Goal: Transaction & Acquisition: Purchase product/service

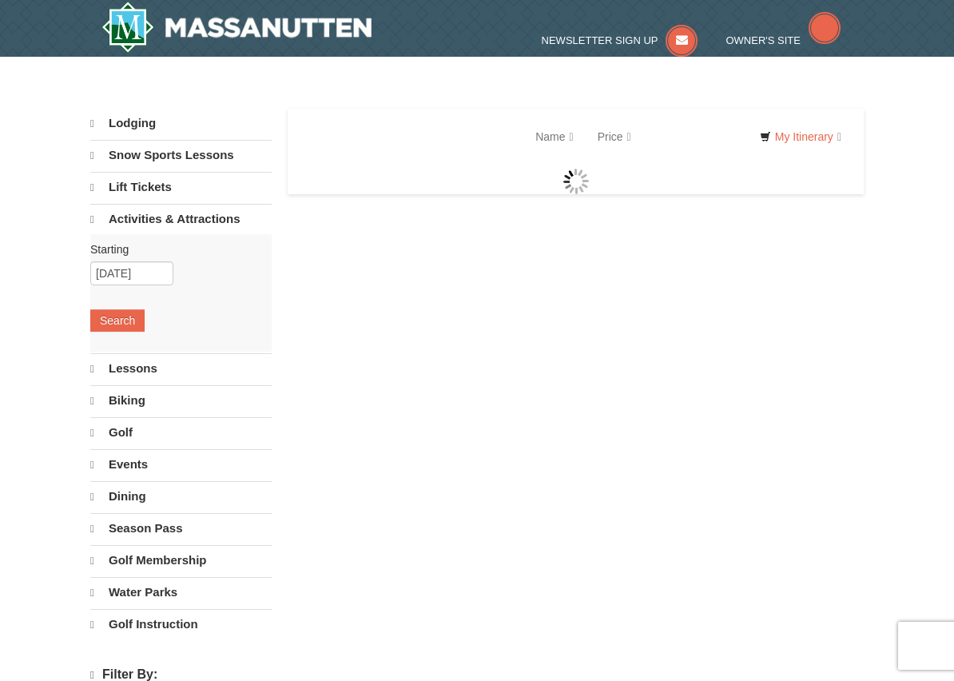
select select "10"
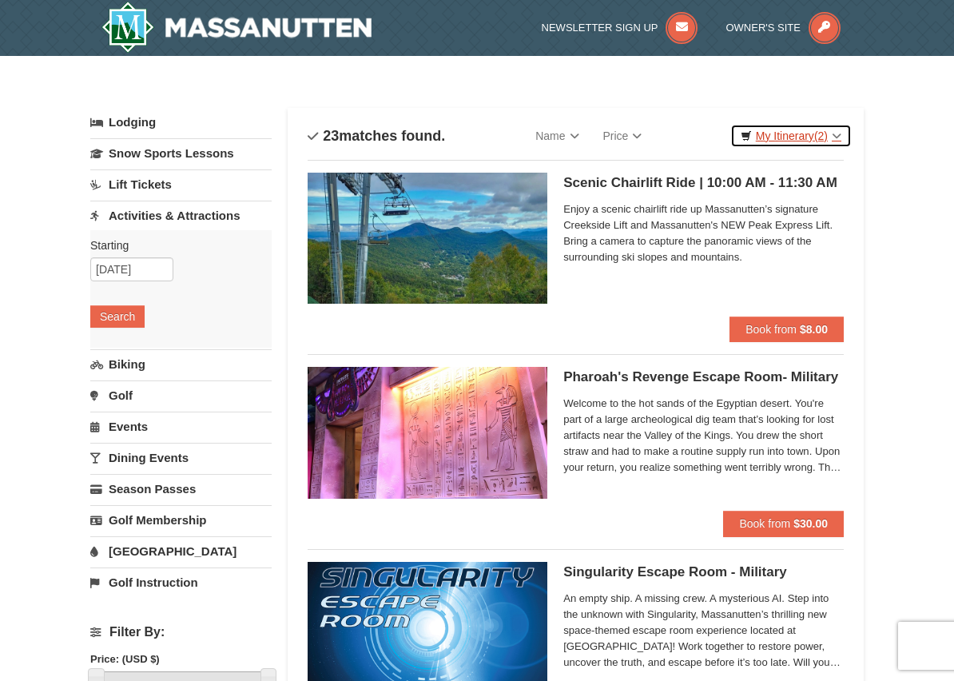
click at [833, 130] on link "My Itinerary (2)" at bounding box center [790, 136] width 121 height 24
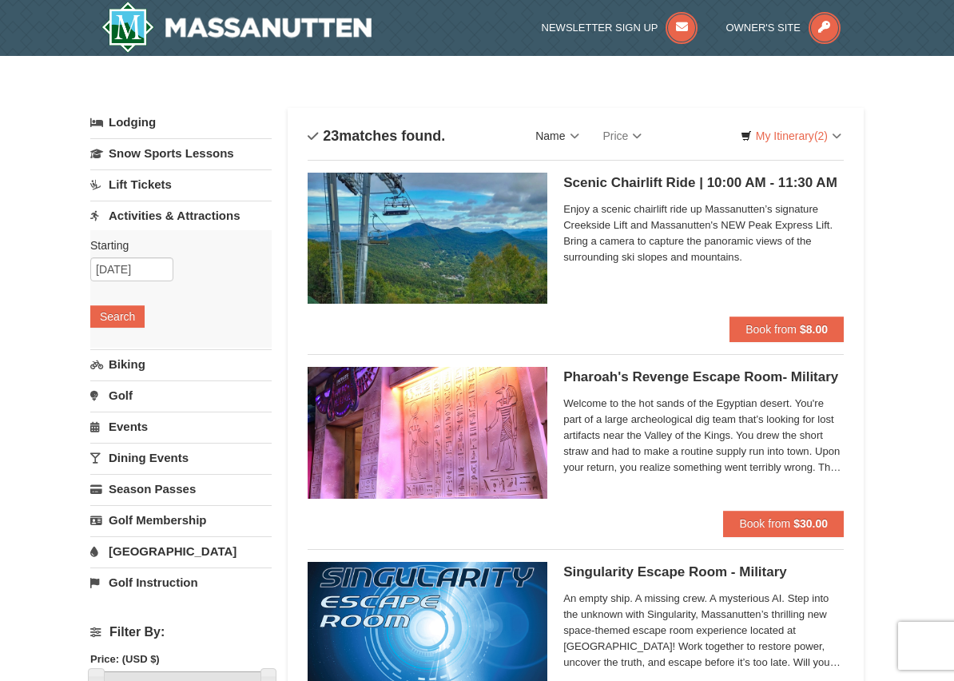
click at [578, 138] on link "Name" at bounding box center [556, 136] width 67 height 32
click at [610, 187] on link "Name (Z to A)" at bounding box center [588, 189] width 128 height 21
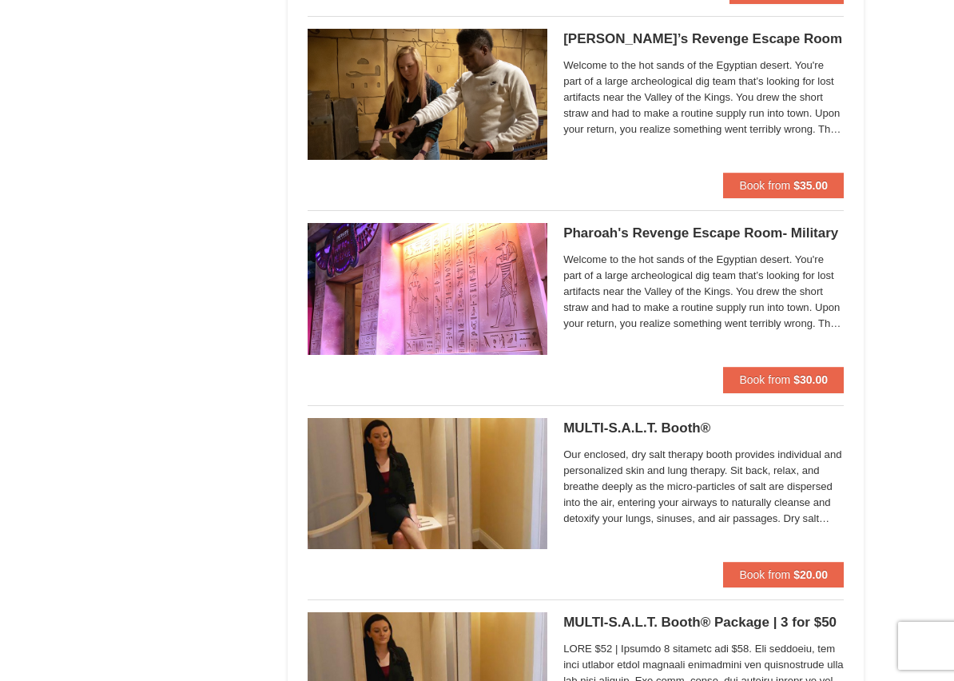
scroll to position [2461, 0]
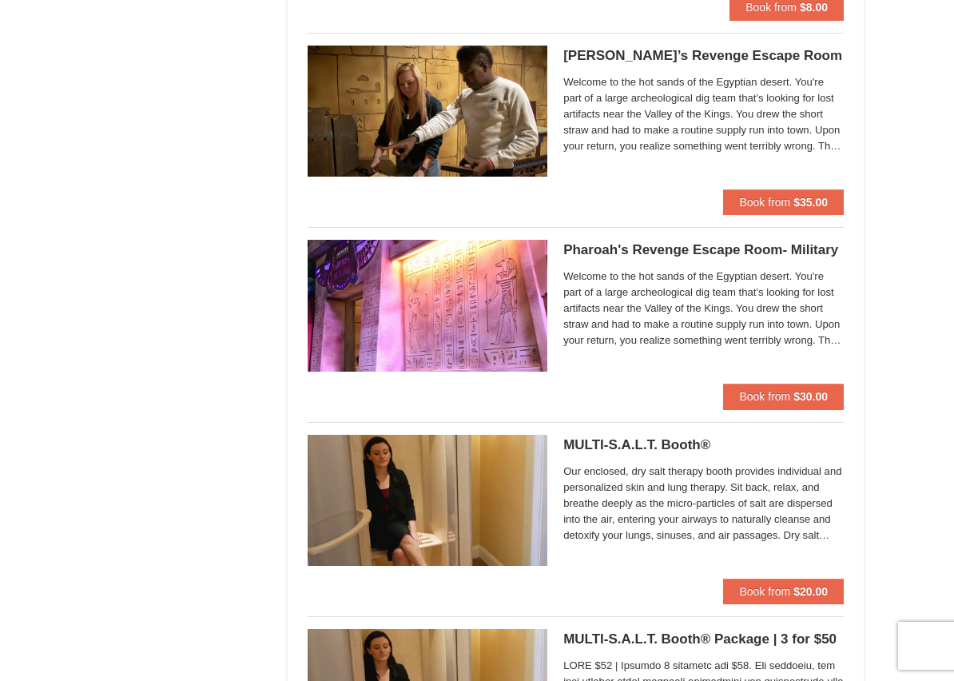
click at [515, 105] on img at bounding box center [428, 111] width 240 height 131
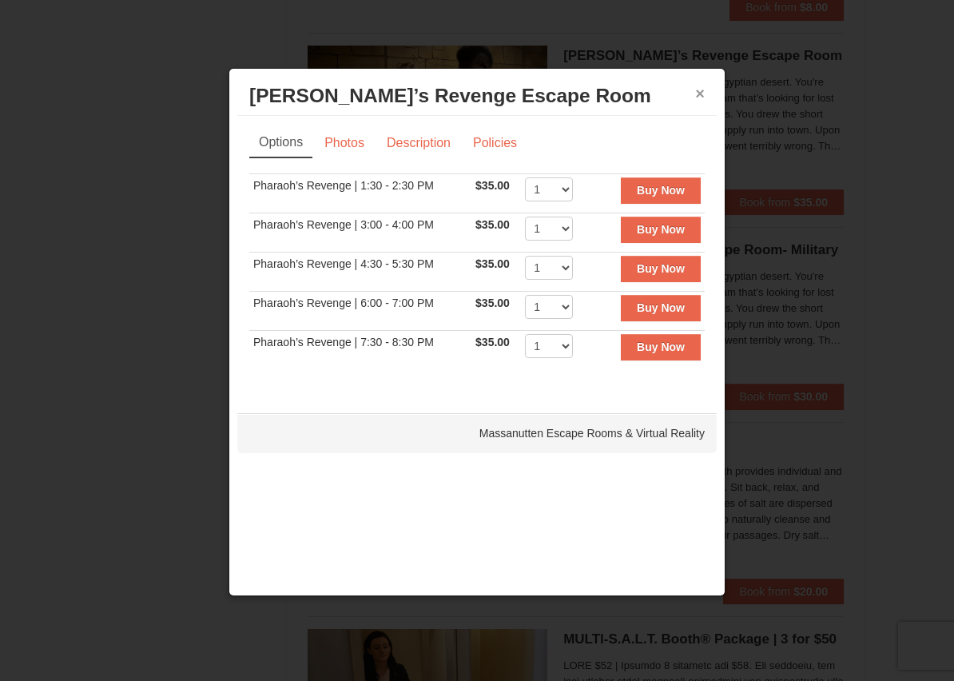
click at [701, 95] on button "×" at bounding box center [700, 93] width 10 height 16
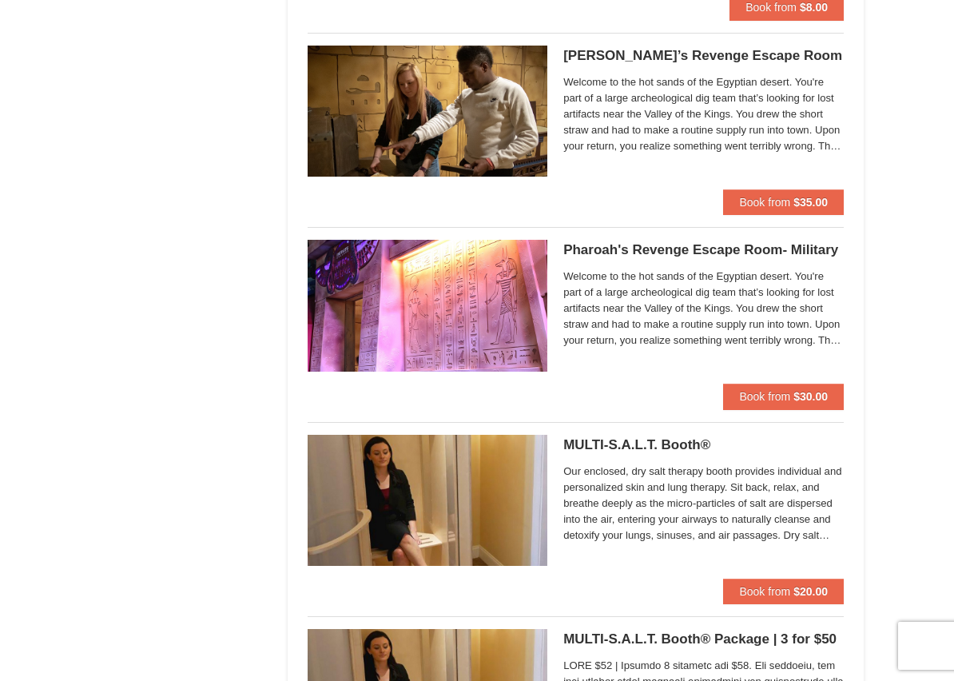
click at [790, 149] on span "Welcome to the hot sands of the Egyptian desert. You're part of a large archeol…" at bounding box center [703, 114] width 280 height 80
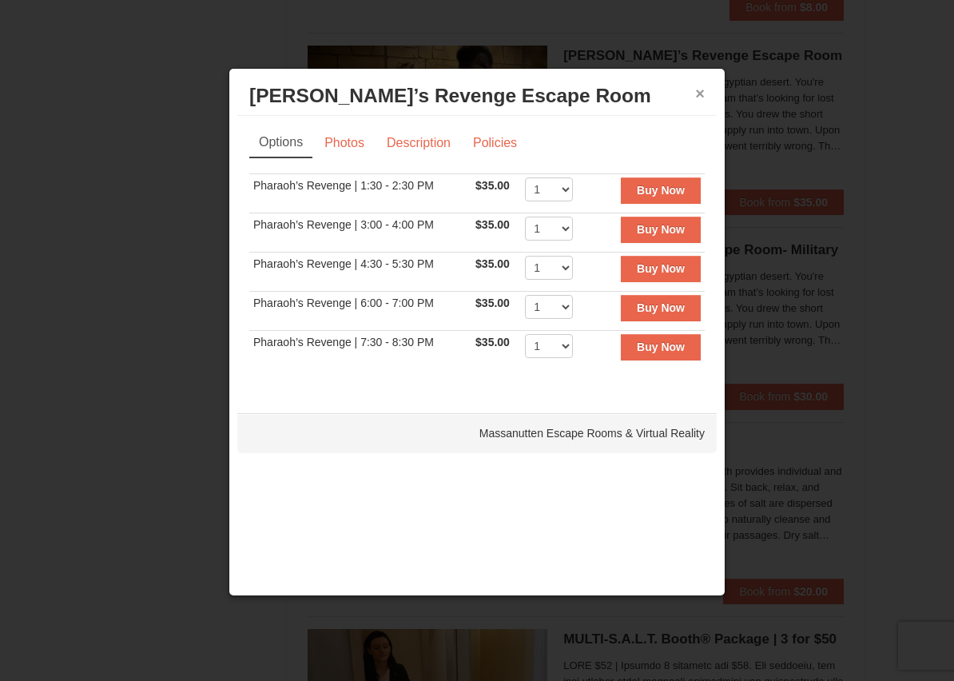
click at [701, 98] on button "×" at bounding box center [700, 93] width 10 height 16
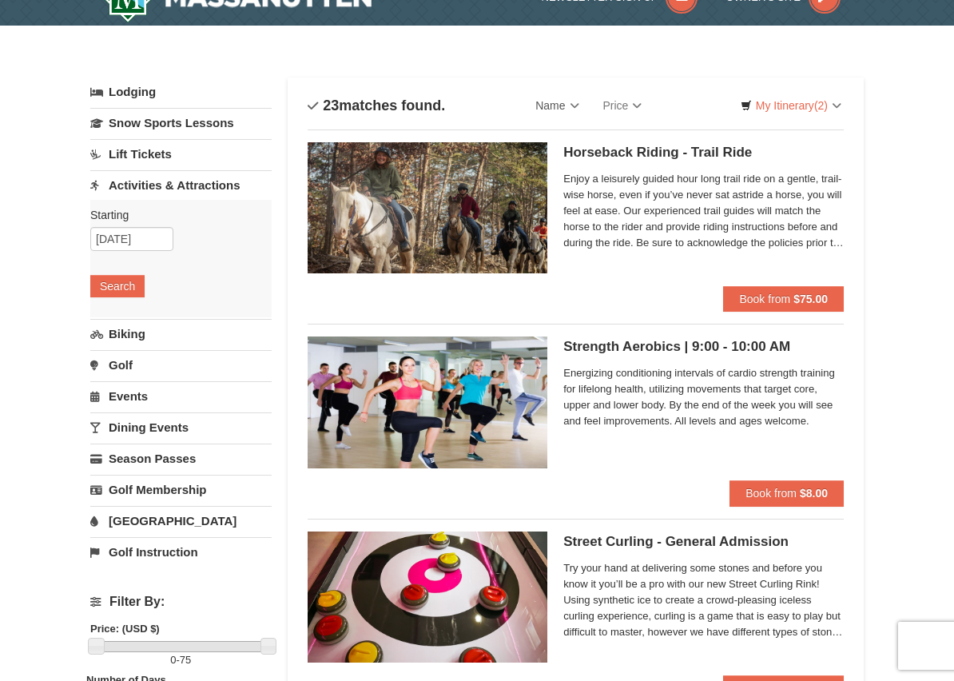
scroll to position [0, 0]
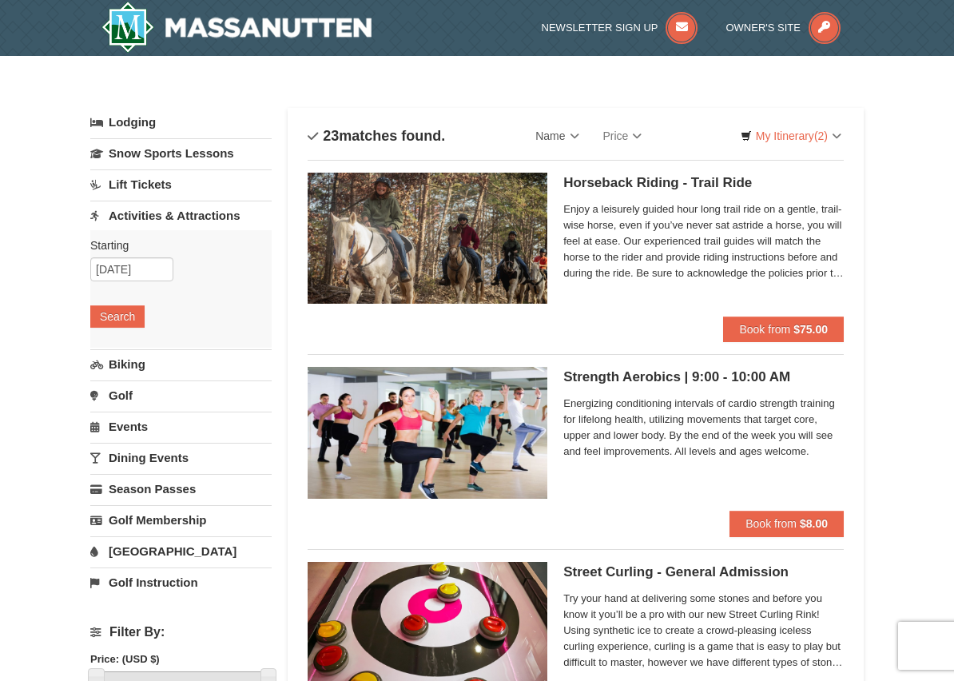
click at [221, 215] on link "Activities & Attractions" at bounding box center [180, 216] width 181 height 30
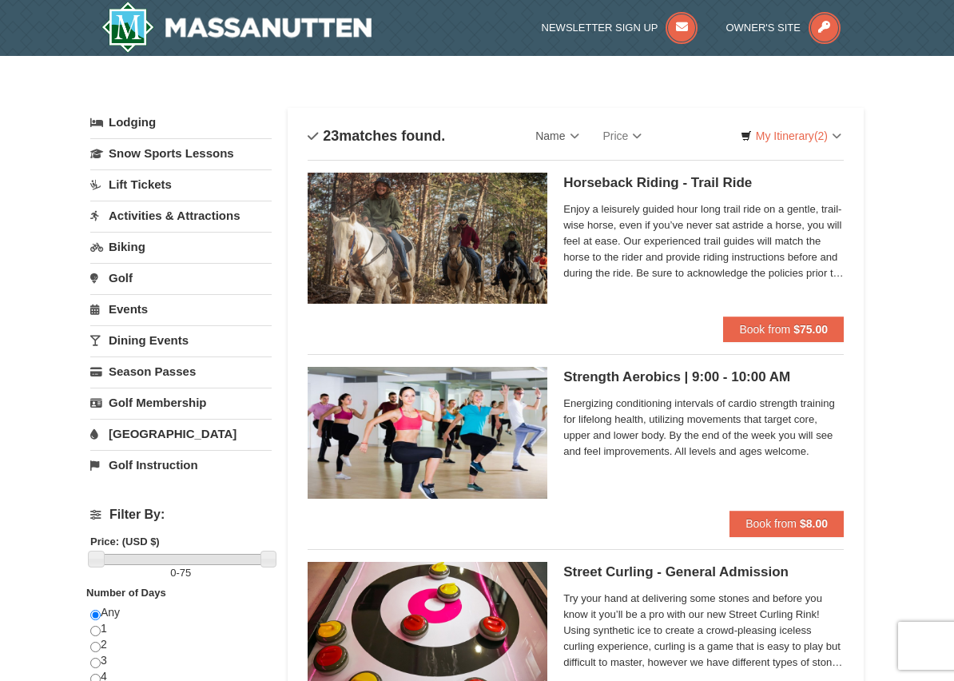
click at [127, 304] on link "Events" at bounding box center [180, 309] width 181 height 30
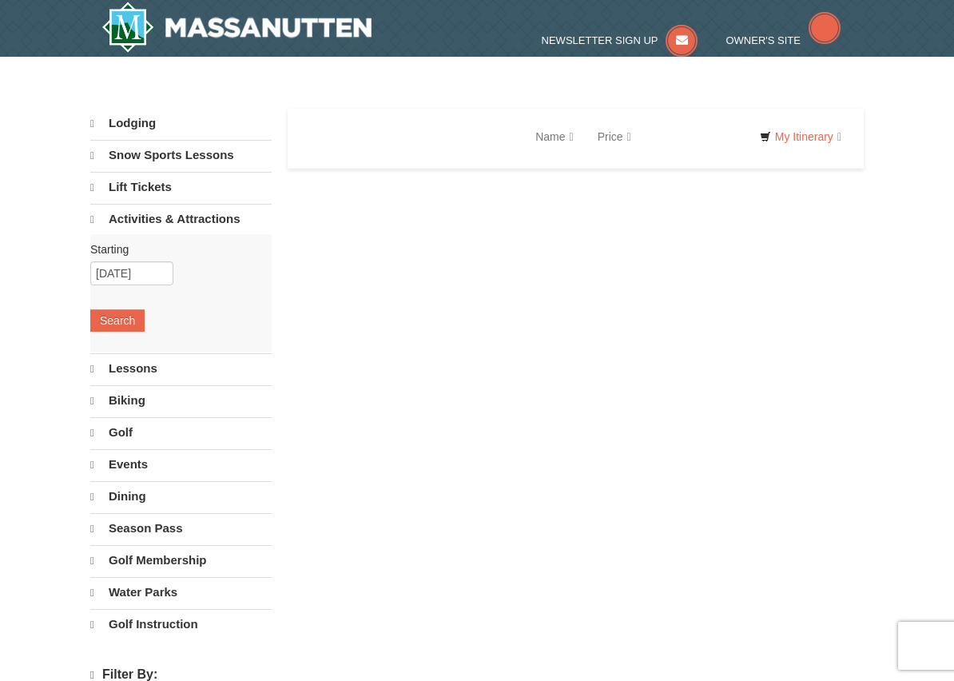
select select "10"
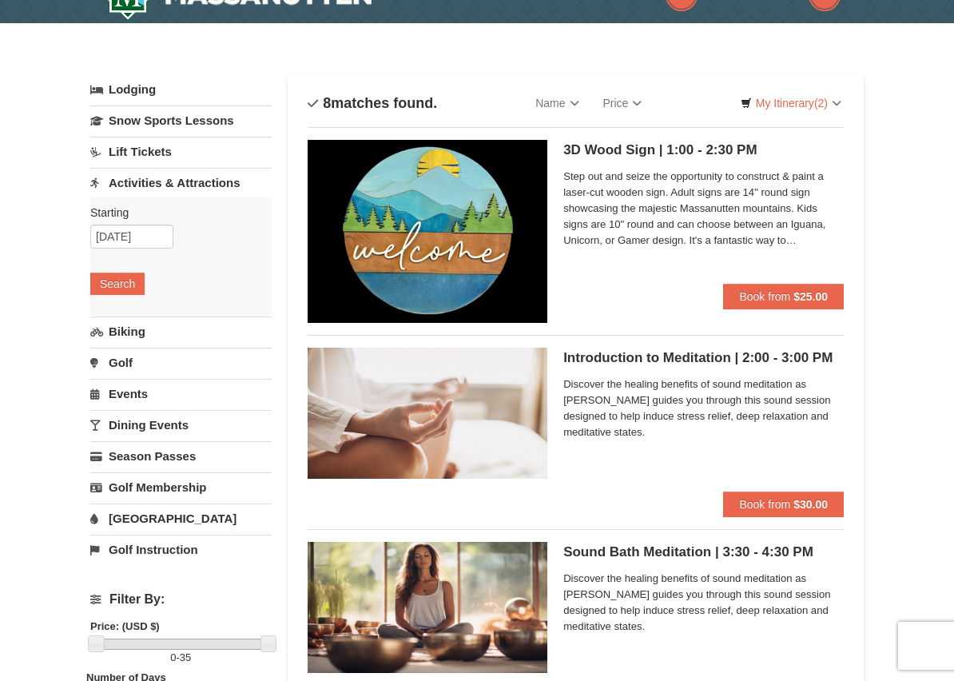
scroll to position [32, 0]
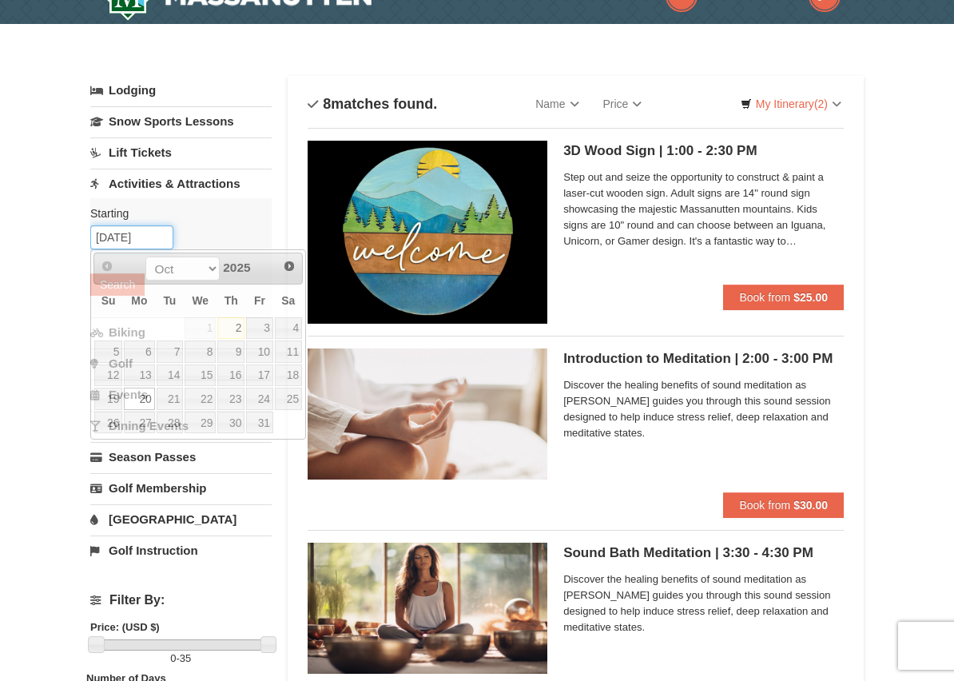
click at [121, 238] on input "[DATE]" at bounding box center [131, 237] width 83 height 24
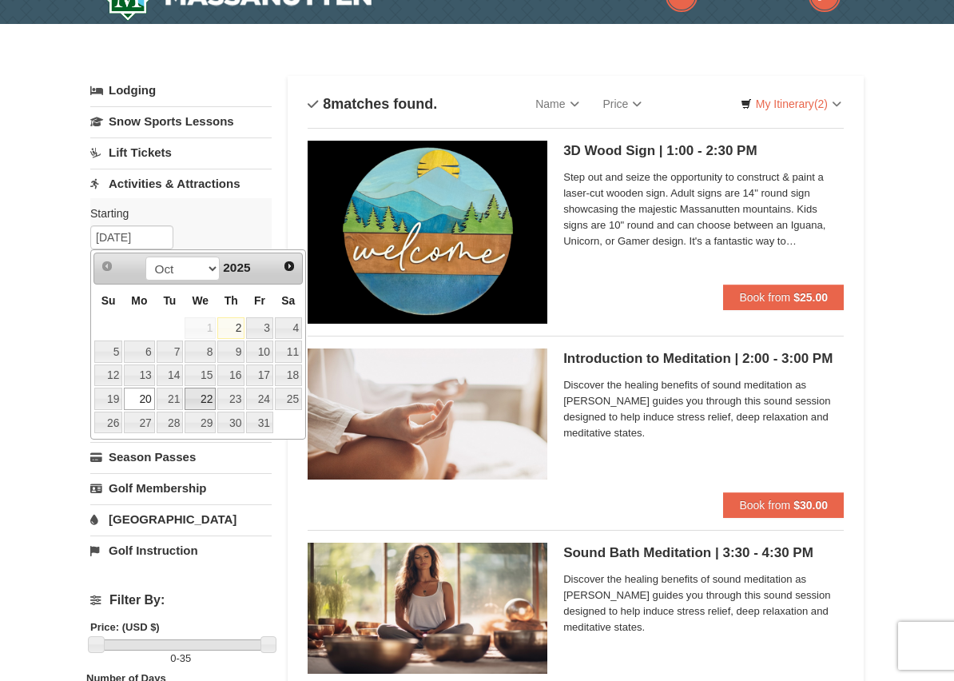
click at [209, 400] on link "22" at bounding box center [200, 398] width 31 height 22
type input "[DATE]"
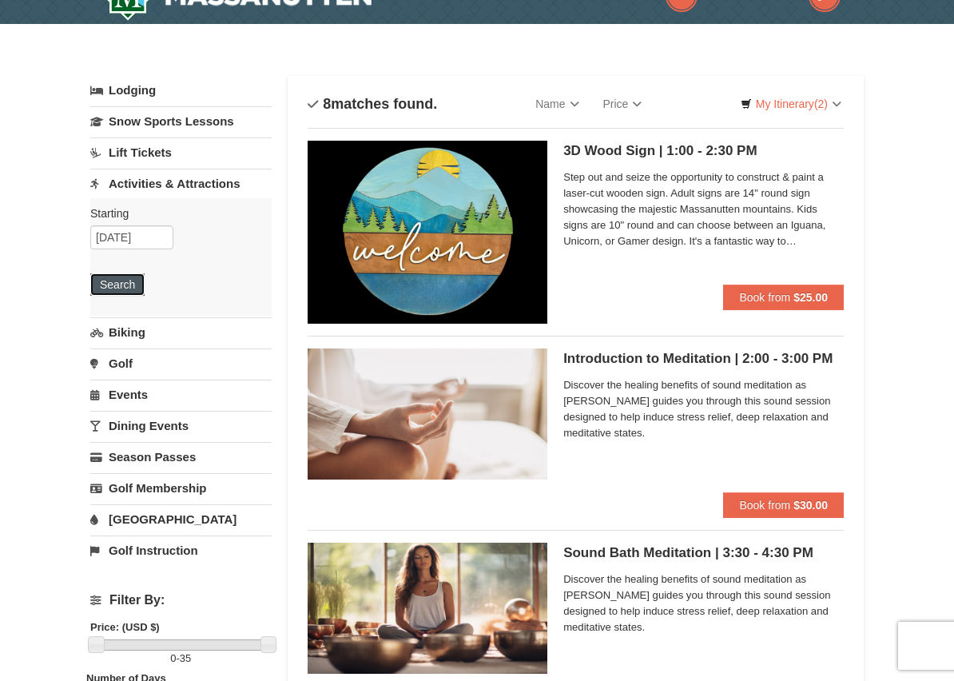
click at [123, 280] on button "Search" at bounding box center [117, 284] width 54 height 22
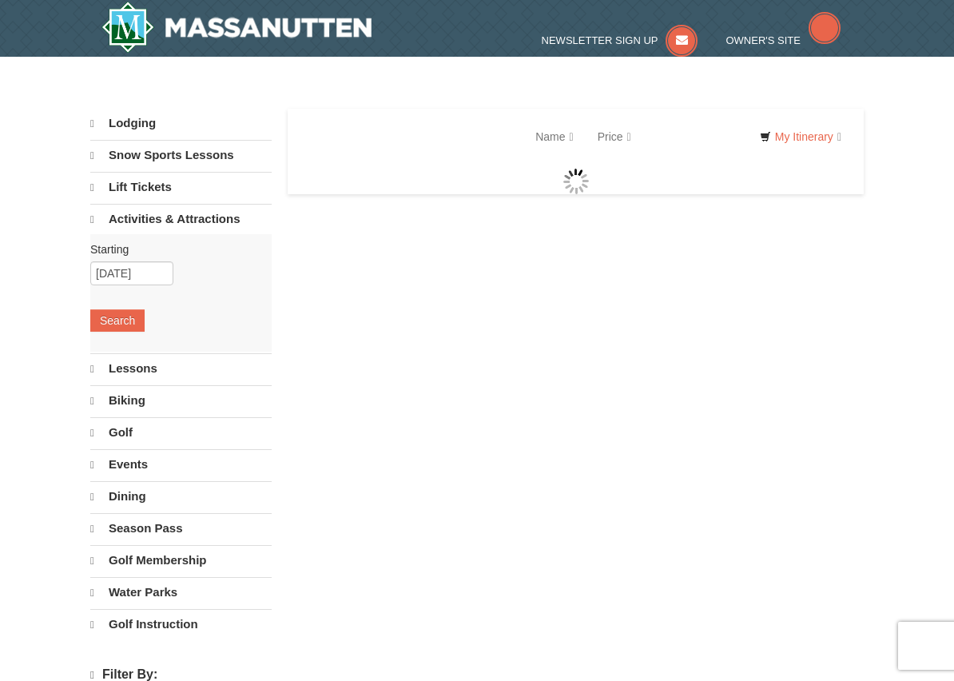
select select "10"
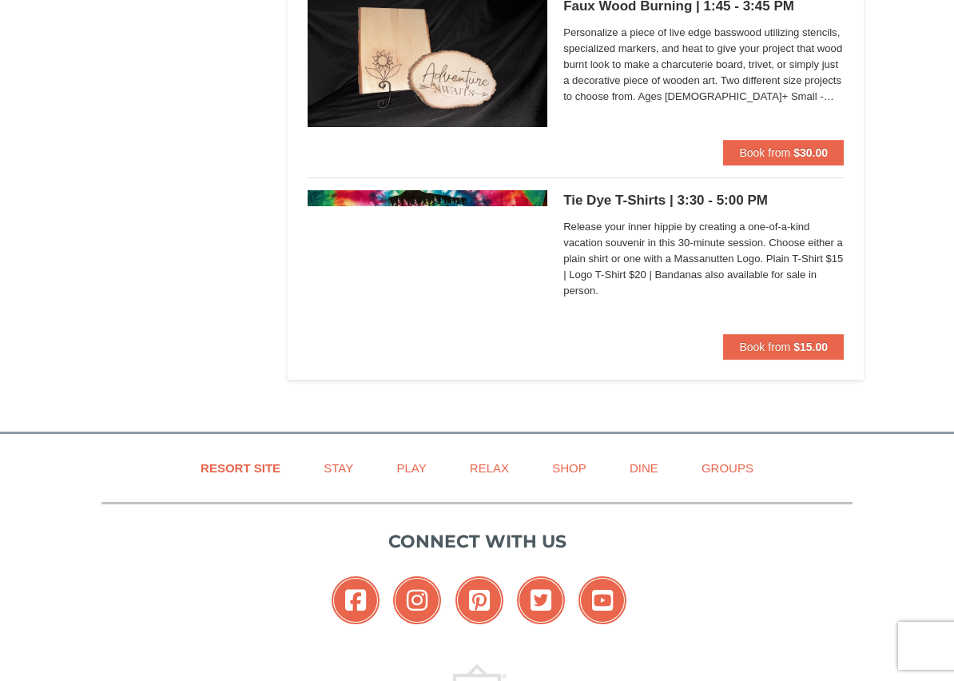
scroll to position [3292, 0]
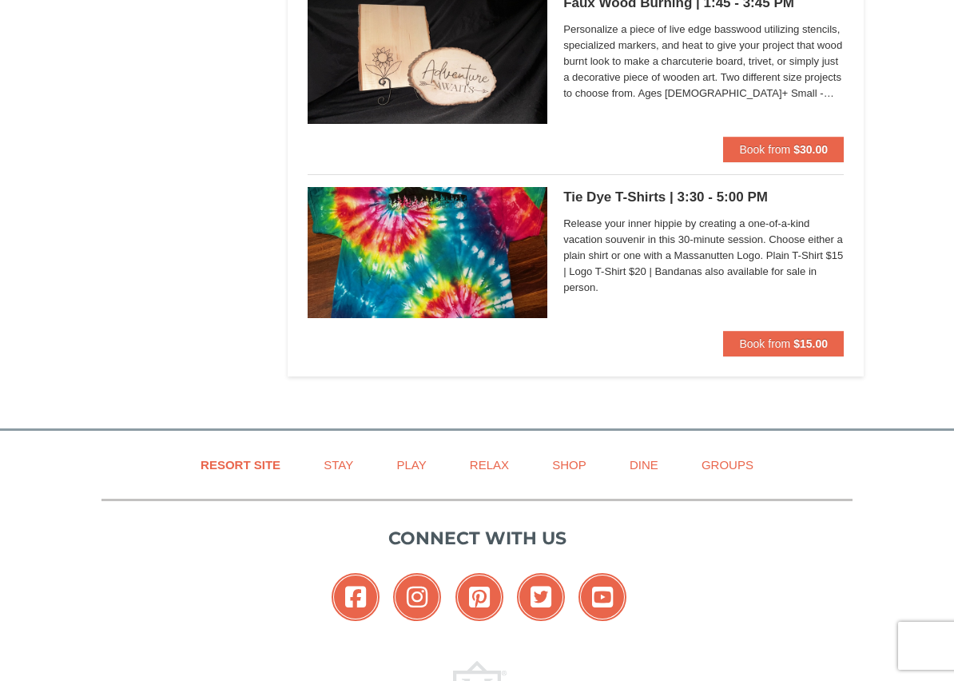
click at [617, 198] on h5 "Tie Dye T-Shirts | 3:30 - 5:00 PM Massanutten Classes and Workshops" at bounding box center [703, 197] width 280 height 16
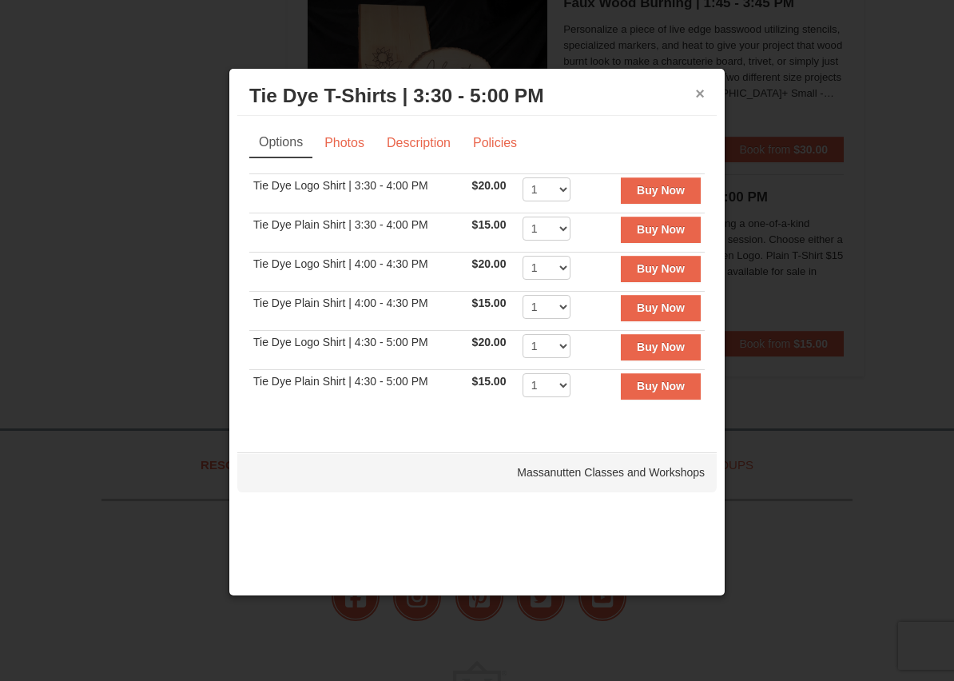
click at [703, 95] on button "×" at bounding box center [700, 93] width 10 height 16
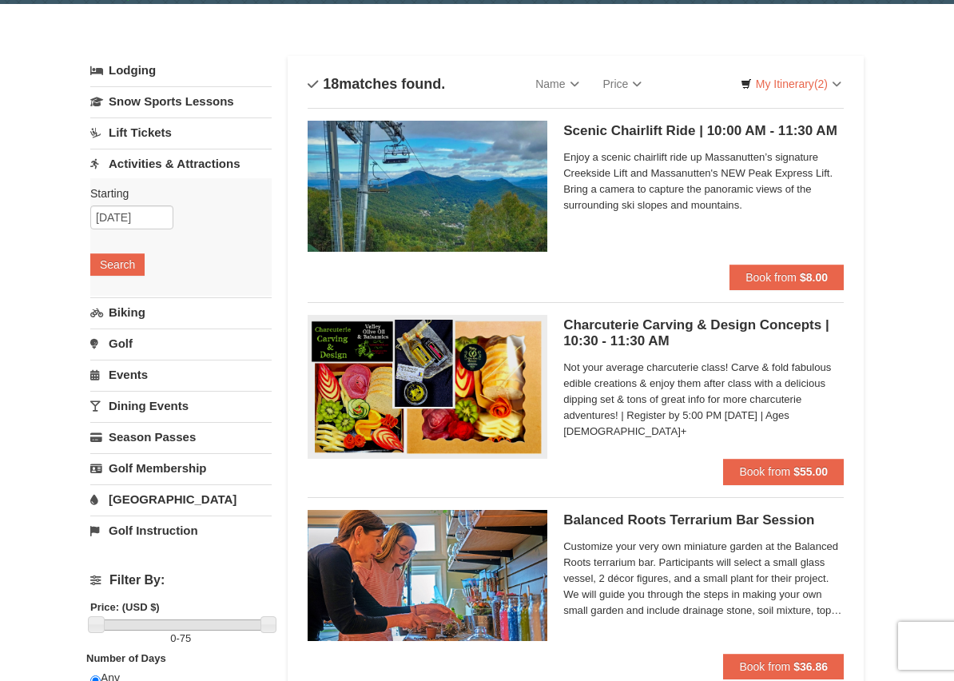
scroll to position [45, 0]
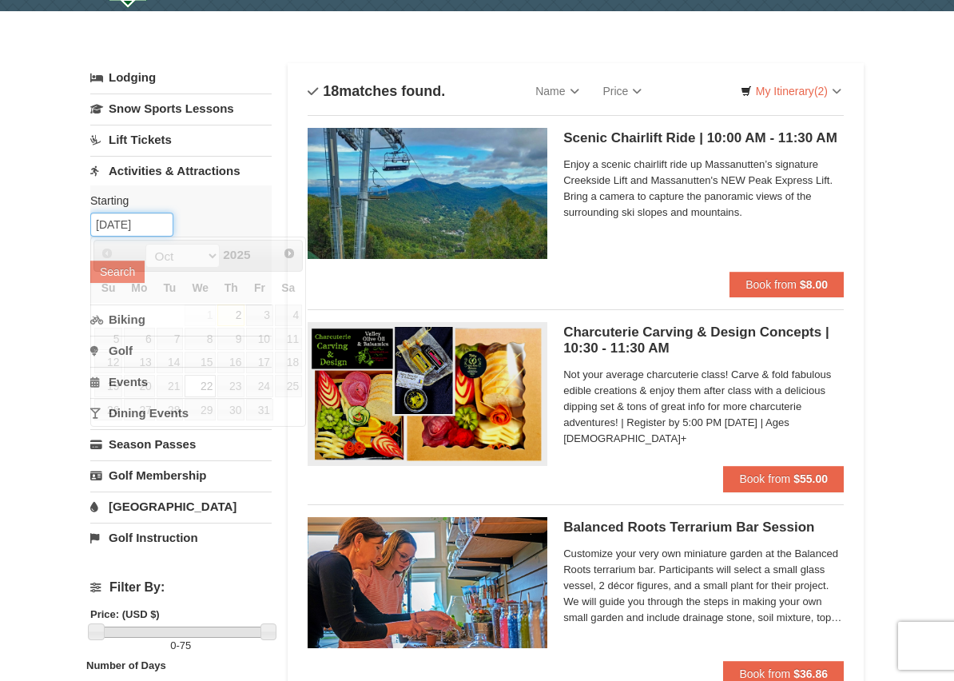
click at [127, 221] on input "10/22/2025" at bounding box center [131, 225] width 83 height 24
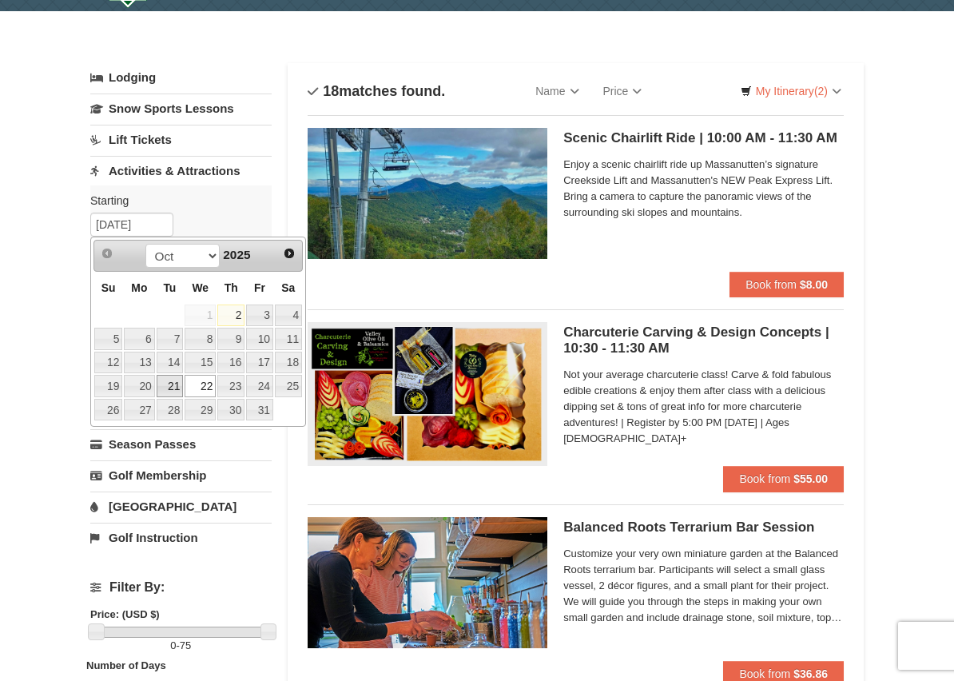
click at [173, 383] on link "21" at bounding box center [170, 386] width 27 height 22
type input "10/21/2025"
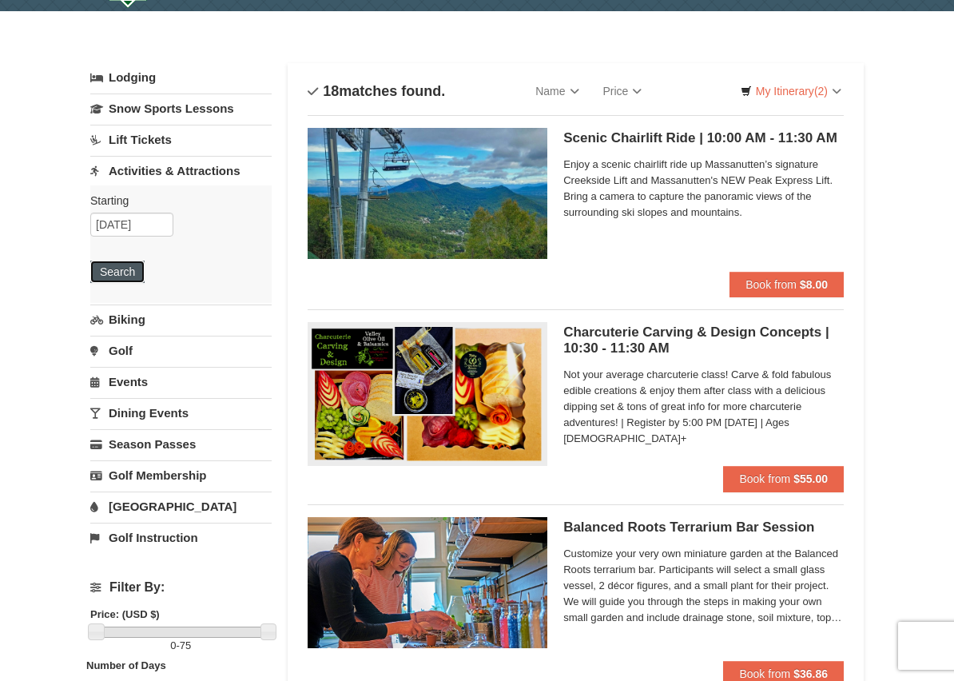
click at [110, 275] on button "Search" at bounding box center [117, 271] width 54 height 22
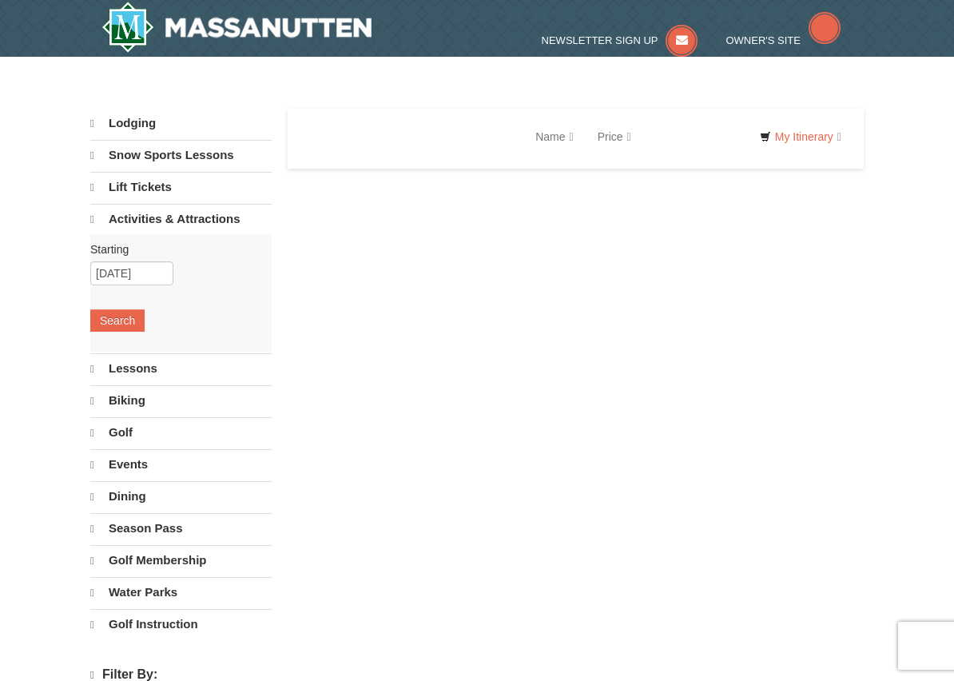
select select "10"
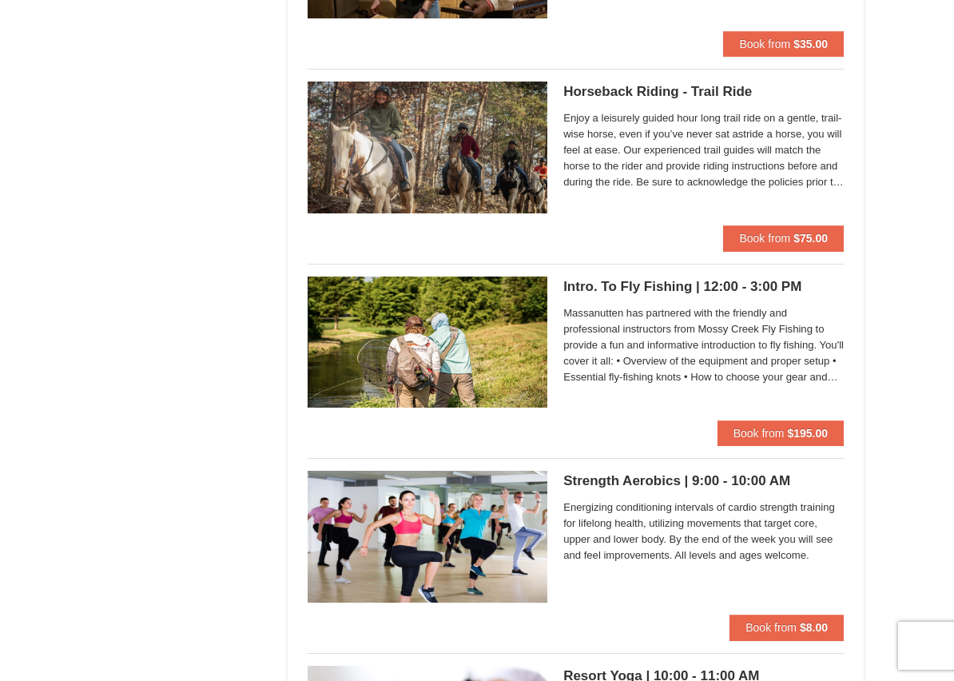
scroll to position [1246, 0]
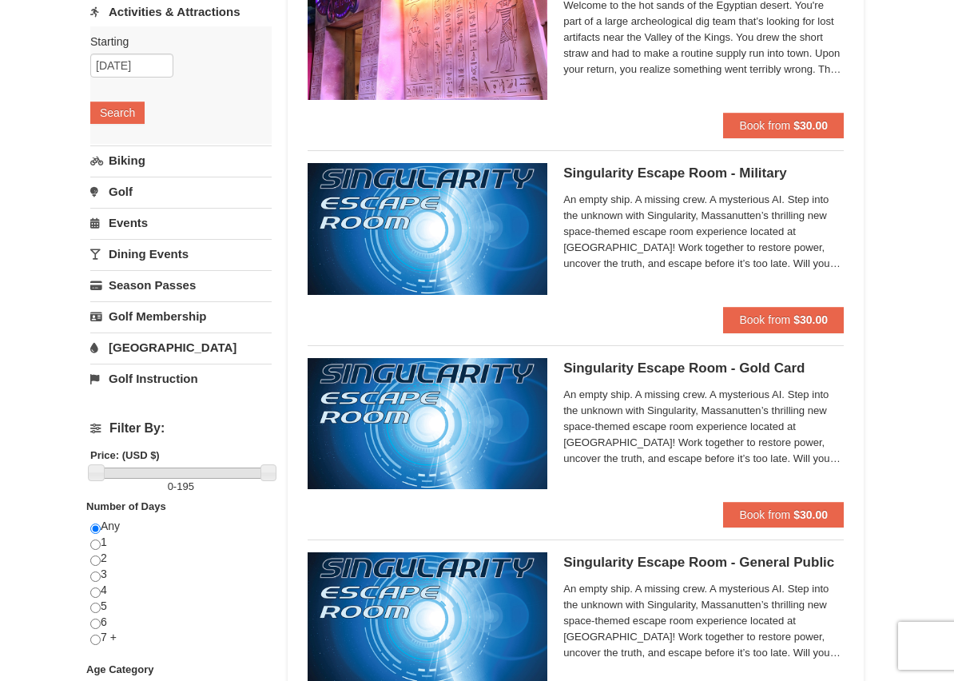
scroll to position [192, 0]
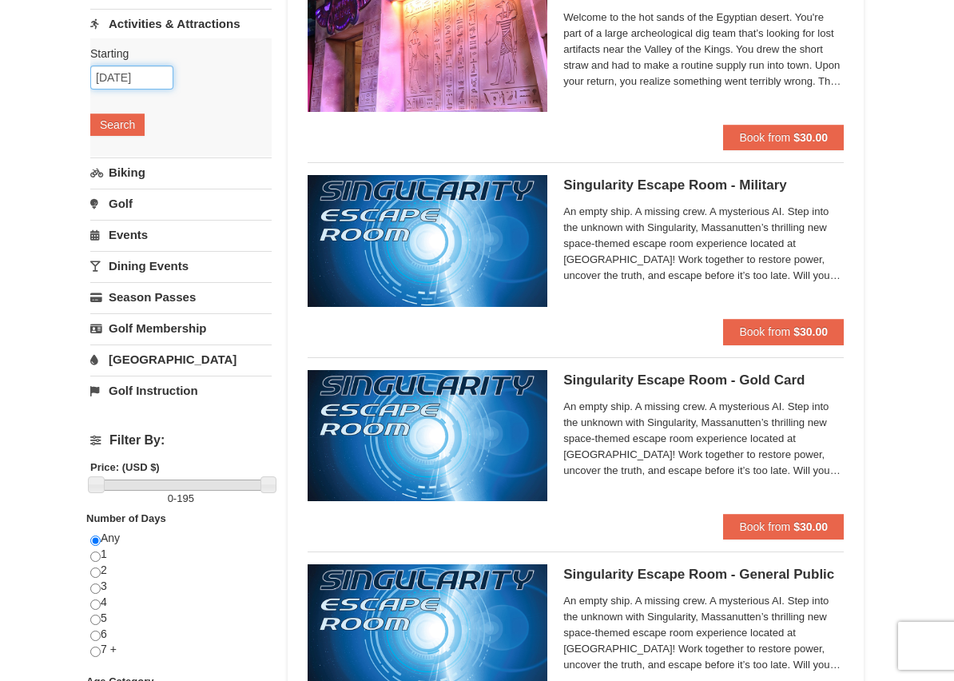
click at [123, 76] on input "10/21/2025" at bounding box center [131, 78] width 83 height 24
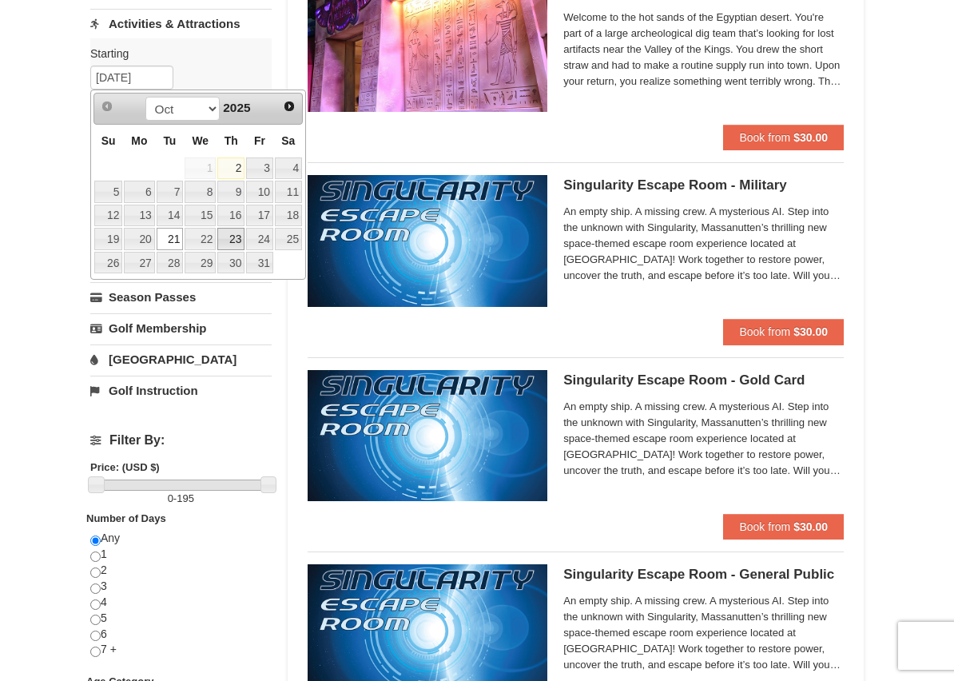
click at [230, 239] on link "23" at bounding box center [230, 239] width 27 height 22
type input "10/23/2025"
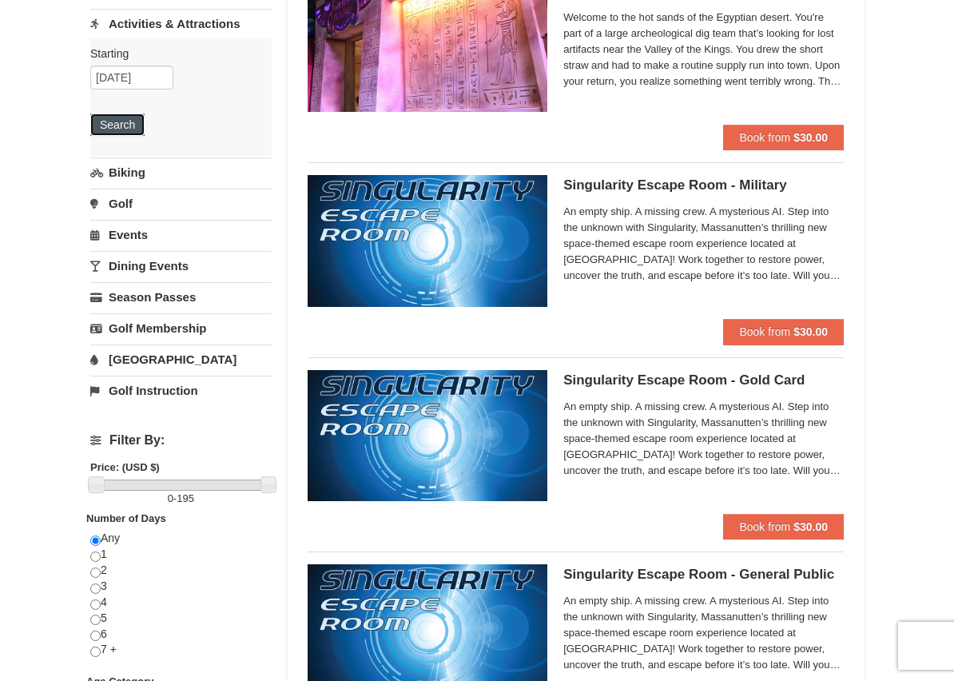
click at [117, 125] on button "Search" at bounding box center [117, 124] width 54 height 22
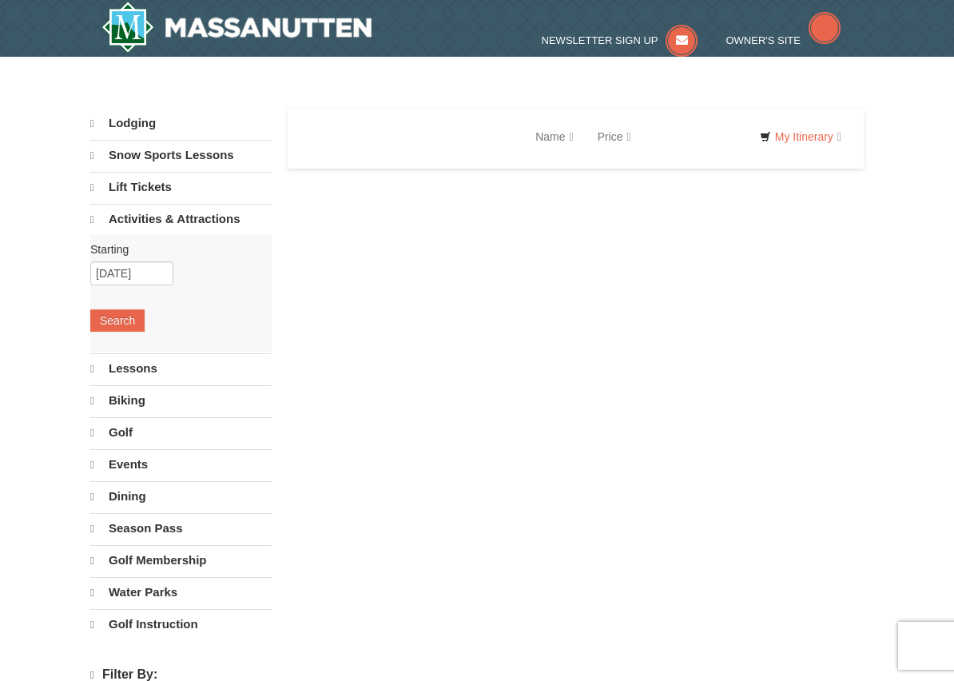
select select "10"
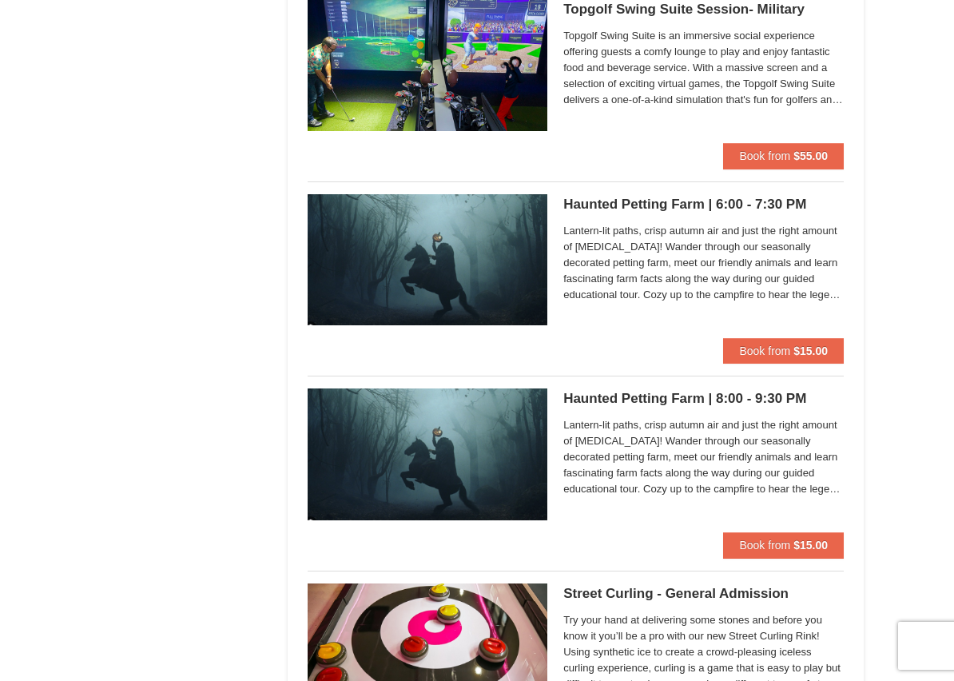
scroll to position [1342, 0]
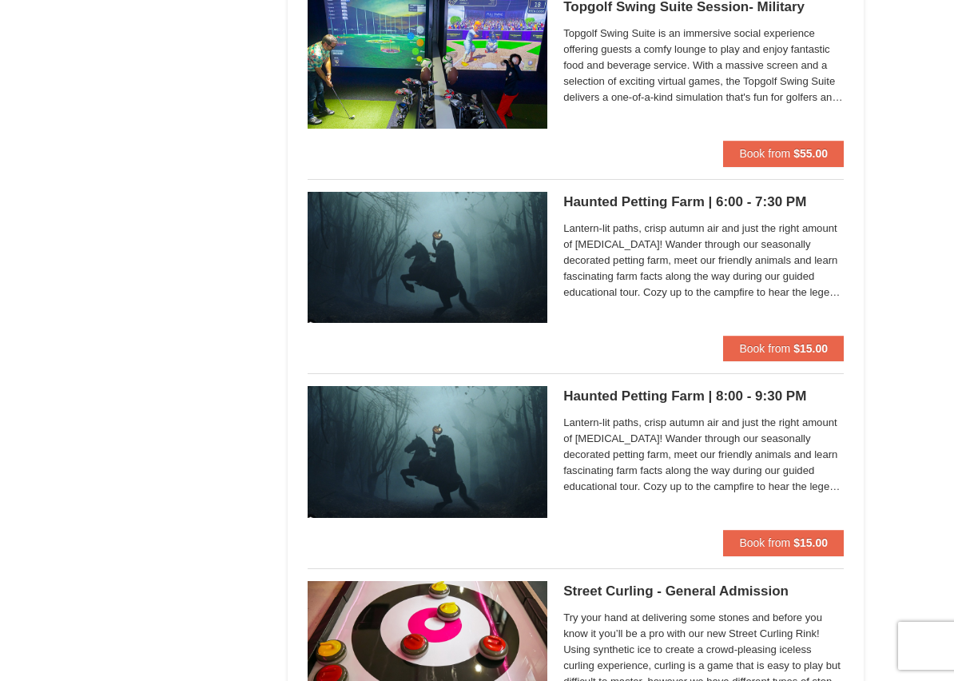
click at [720, 201] on h5 "Haunted Petting Farm | 6:00 - 7:30 PM Woodstone Meadows Stable and Petting Farm" at bounding box center [703, 202] width 280 height 16
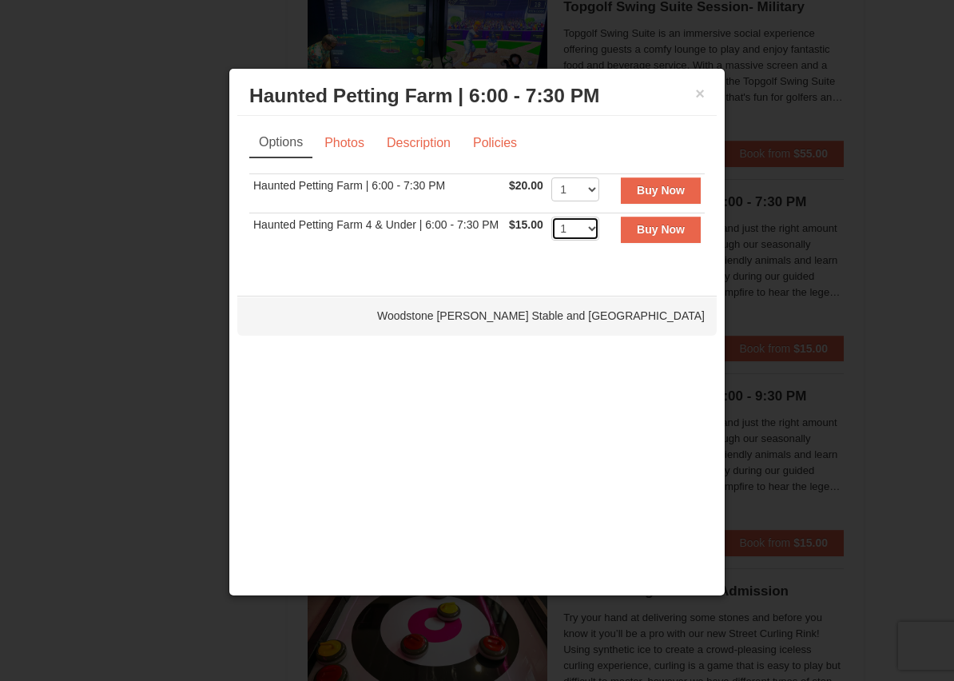
click at [588, 225] on select "1 2 3 4 5 6 7 8 9 10 11 12 13 14 15 16 17 18 19 20 21 22" at bounding box center [575, 229] width 48 height 24
click at [696, 93] on button "×" at bounding box center [700, 93] width 10 height 16
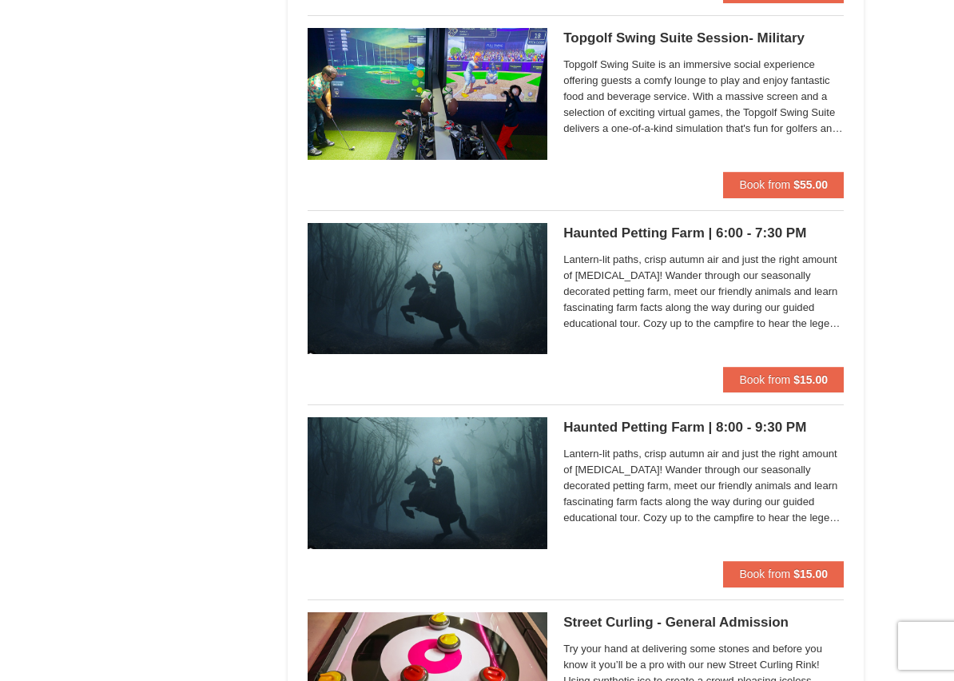
scroll to position [1278, 0]
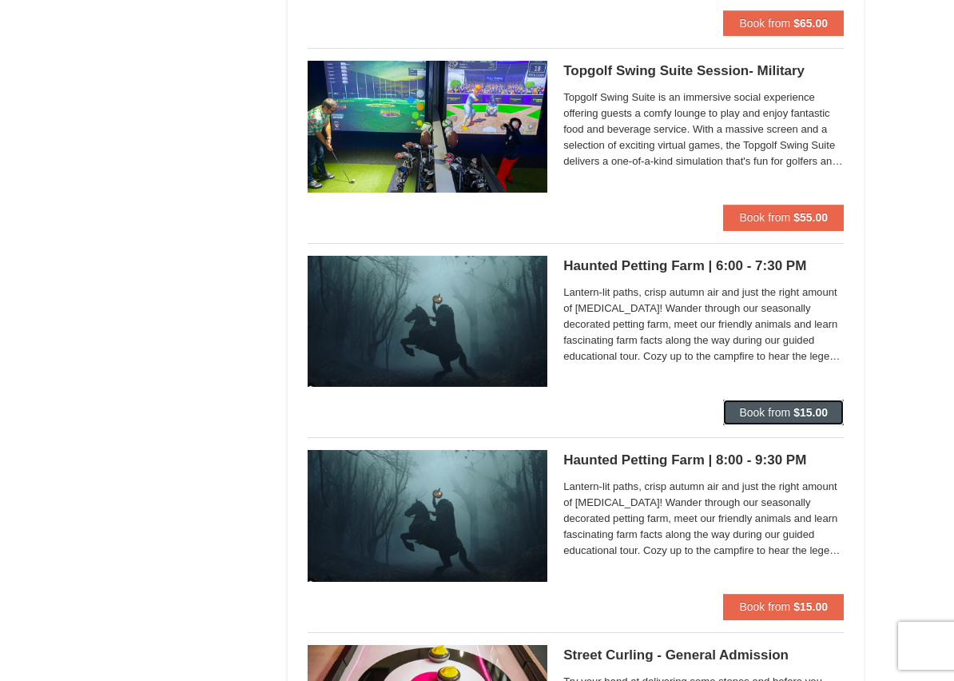
click at [754, 416] on span "Book from" at bounding box center [764, 412] width 51 height 13
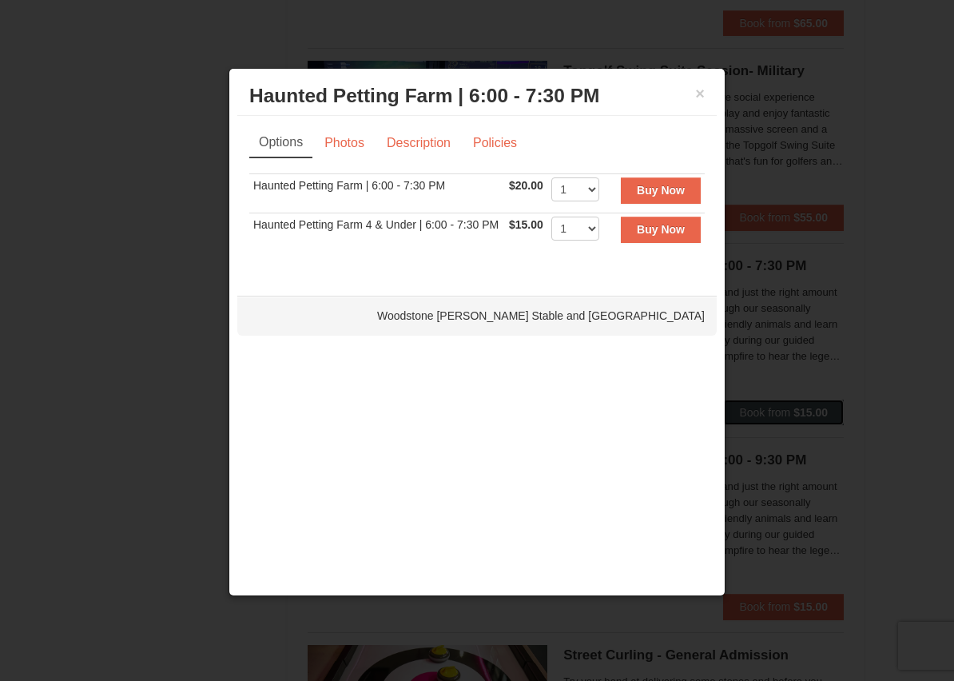
scroll to position [1279, 0]
click at [590, 188] on select "1 2 3 4 5 6 7 8 9 10 11 12 13 14 15 16 17 18 19 20 21 22" at bounding box center [575, 189] width 48 height 24
click at [588, 193] on select "1 2 3 4 5 6 7 8 9 10 11 12 13 14 15 16 17 18 19 20 21 22" at bounding box center [575, 189] width 48 height 24
select select "5"
click at [664, 191] on strong "Buy Now" at bounding box center [661, 190] width 48 height 13
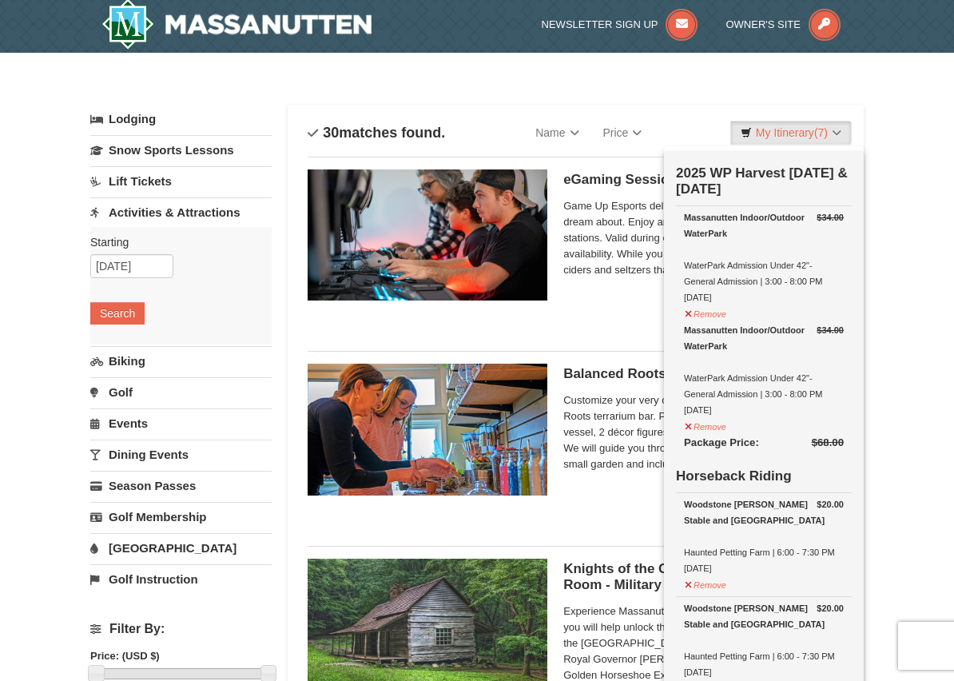
scroll to position [5, 0]
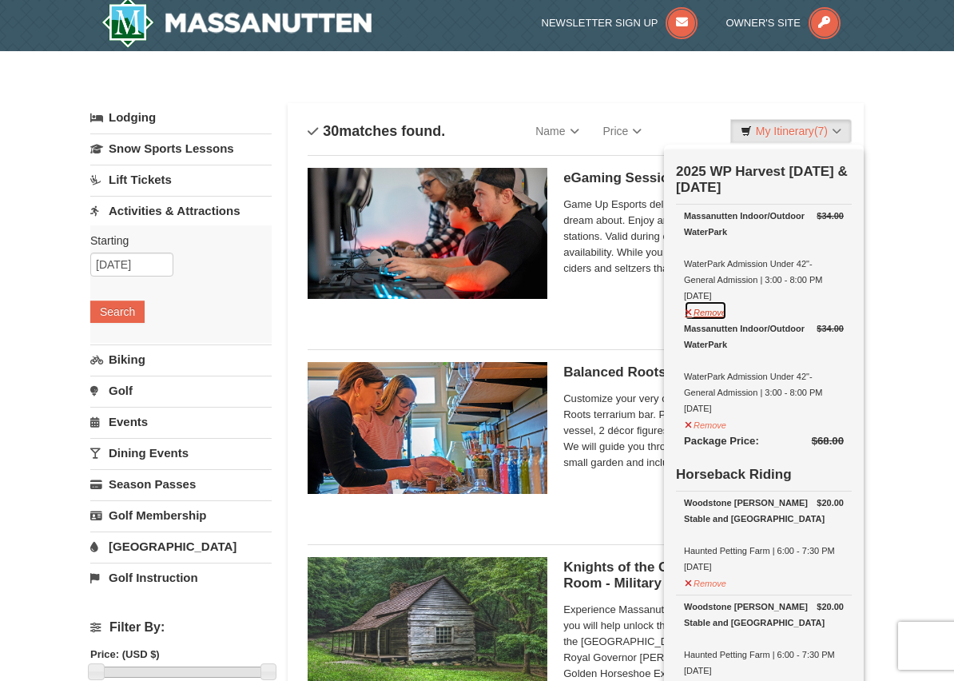
click at [707, 311] on button "Remove" at bounding box center [705, 310] width 43 height 20
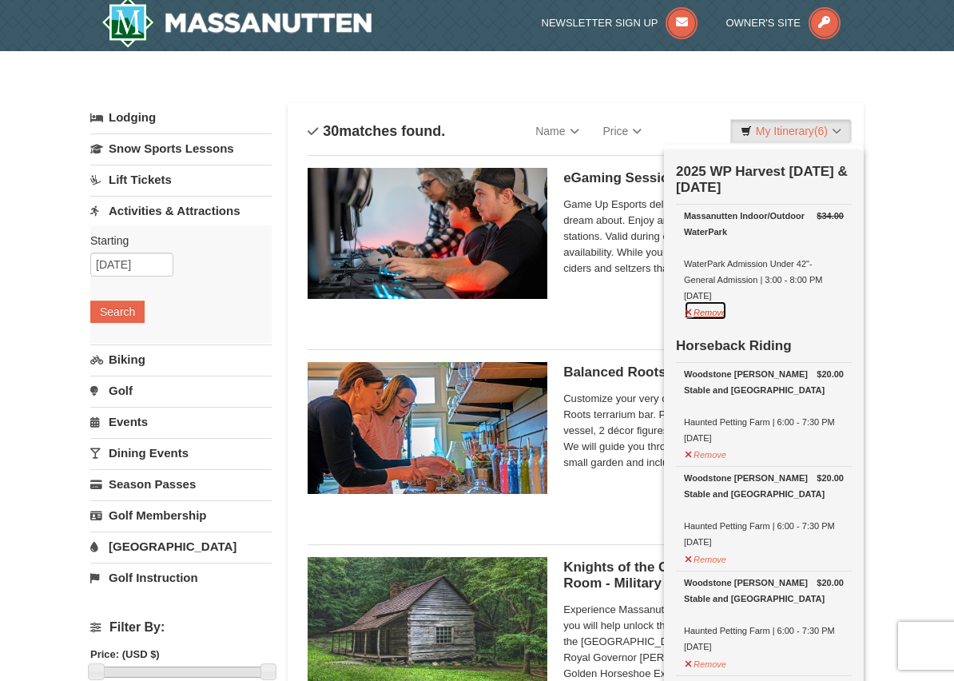
click at [707, 311] on button "Remove" at bounding box center [705, 310] width 43 height 20
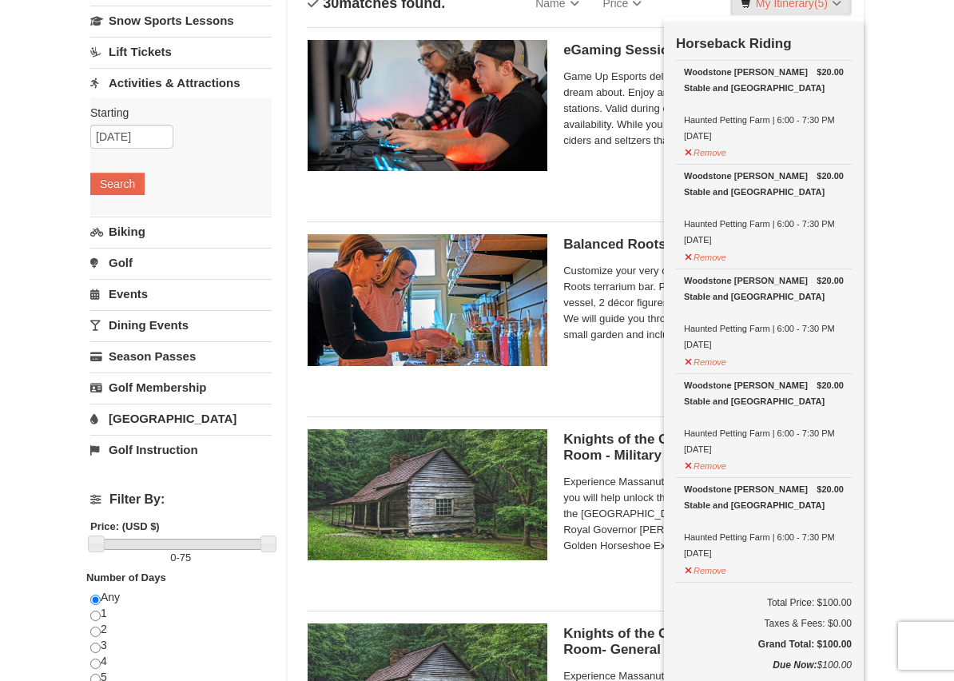
scroll to position [165, 0]
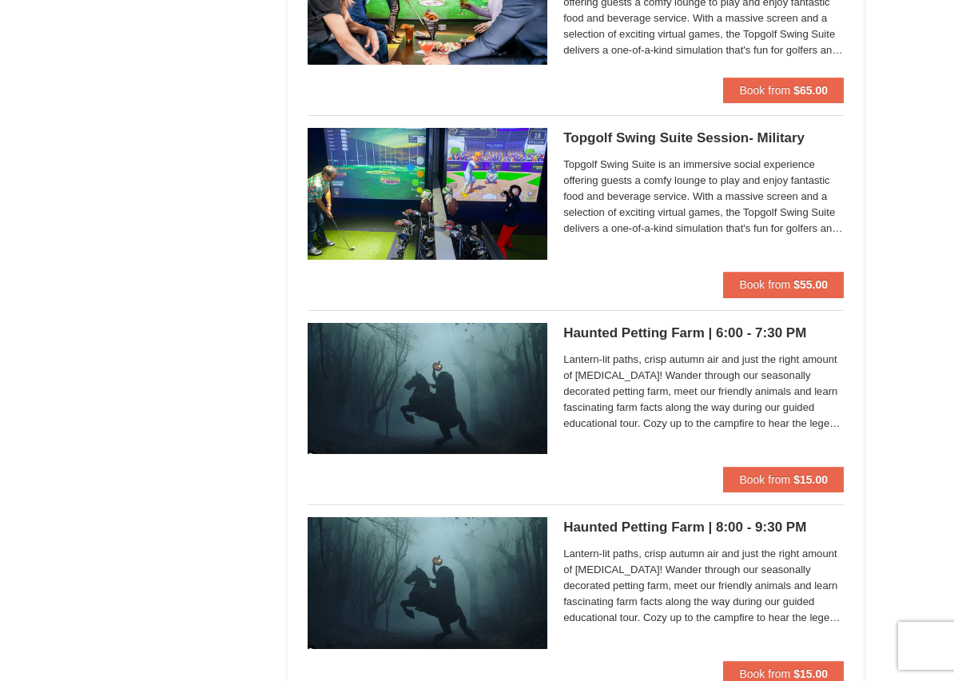
scroll to position [1214, 0]
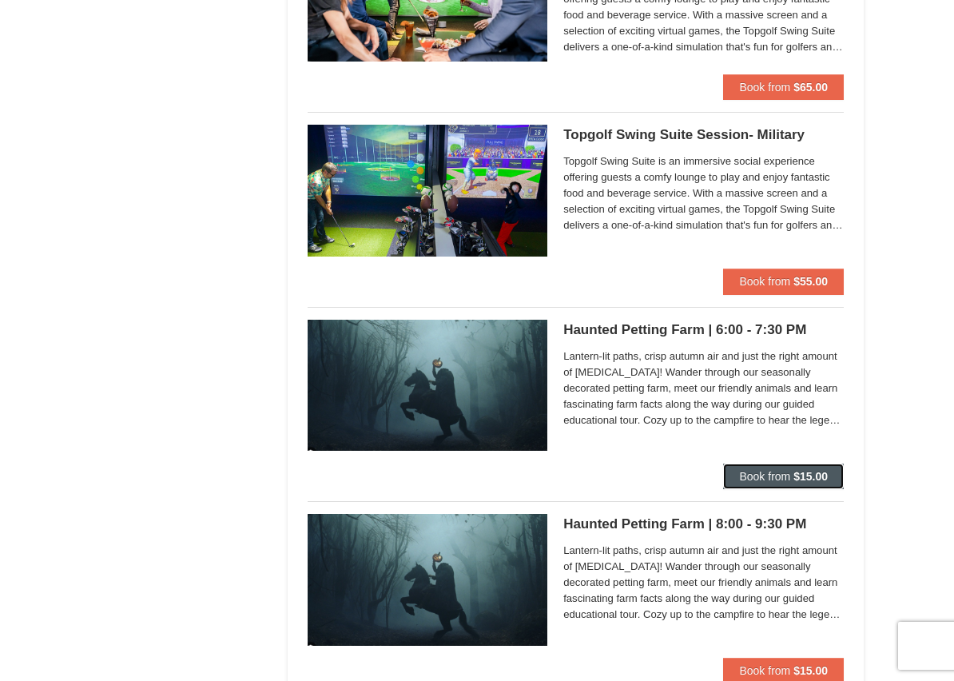
click at [798, 475] on strong "$15.00" at bounding box center [810, 476] width 34 height 13
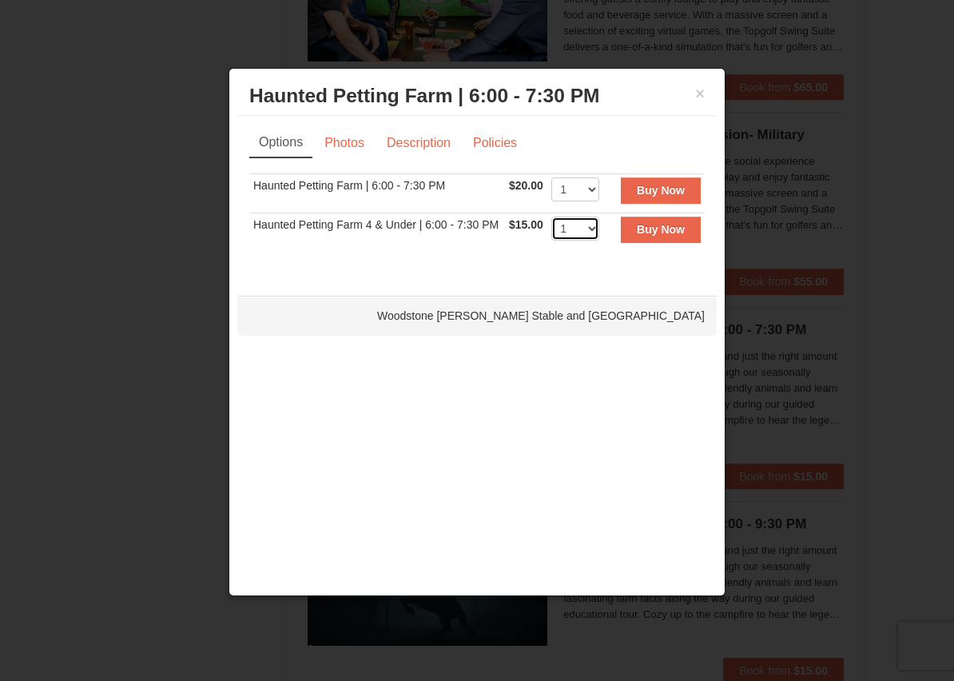
click at [587, 225] on select "1 2 3 4 5 6 7 8 9 10 11 12 13 14 15 16 17 18 19 20 21 22" at bounding box center [575, 229] width 48 height 24
select select "2"
click at [701, 89] on button "×" at bounding box center [700, 93] width 10 height 16
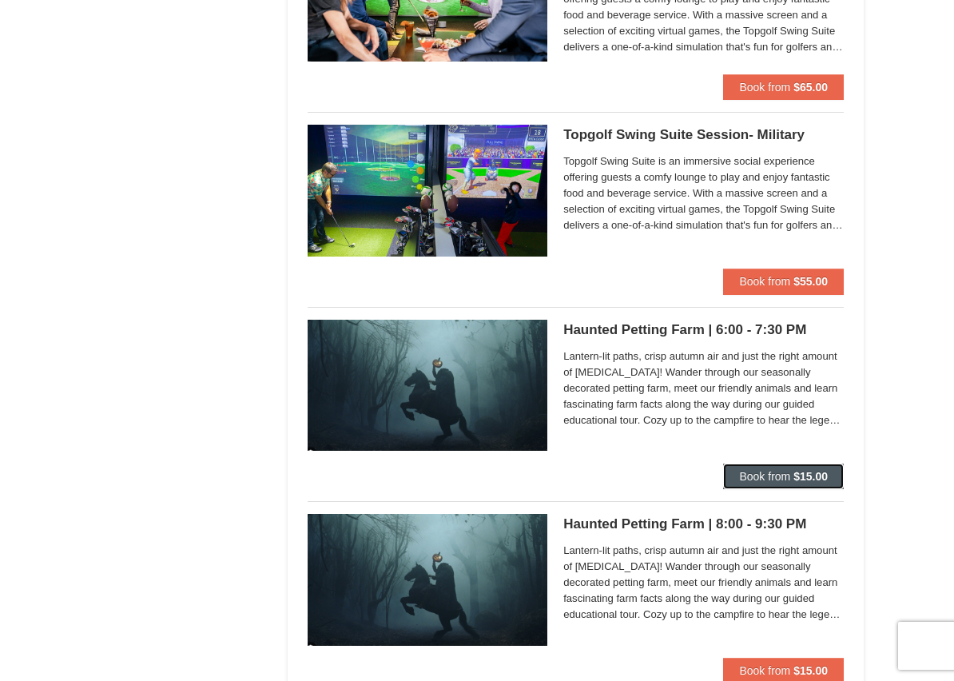
click at [767, 467] on button "Book from $15.00" at bounding box center [783, 476] width 121 height 26
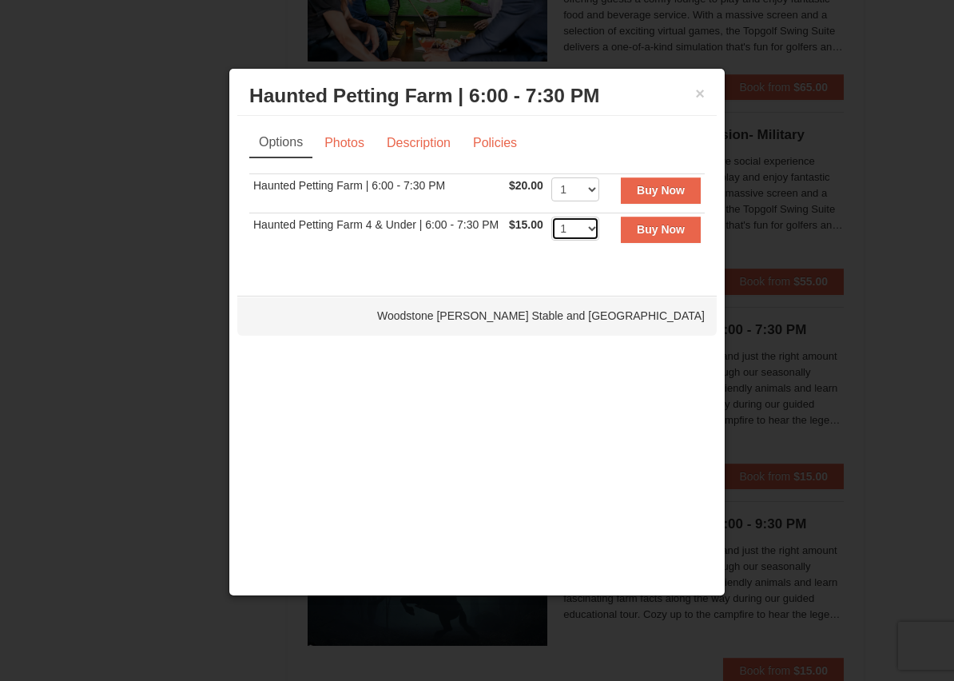
click at [587, 225] on select "1 2 3 4 5 6 7 8 9 10 11 12 13 14 15 16 17 18 19 20 21 22" at bounding box center [575, 229] width 48 height 24
select select "2"
click at [593, 185] on select "1 2 3 4 5 6 7 8 9 10 11 12 13 14 15 16 17 18 19 20 21 22" at bounding box center [575, 189] width 48 height 24
select select "3"
click at [653, 186] on strong "Buy Now" at bounding box center [661, 190] width 48 height 13
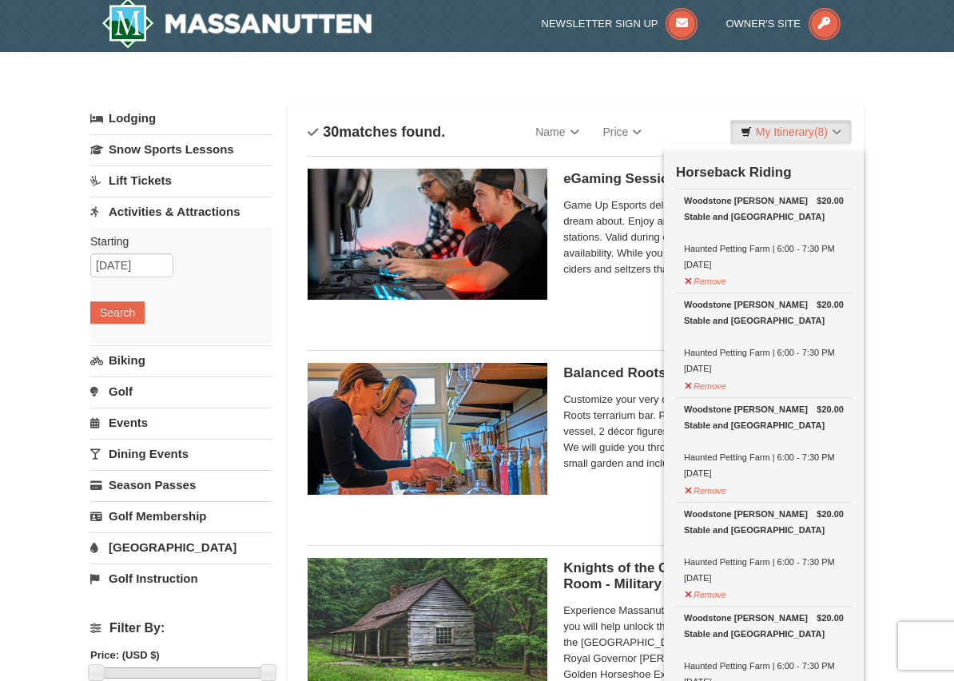
scroll to position [5, 0]
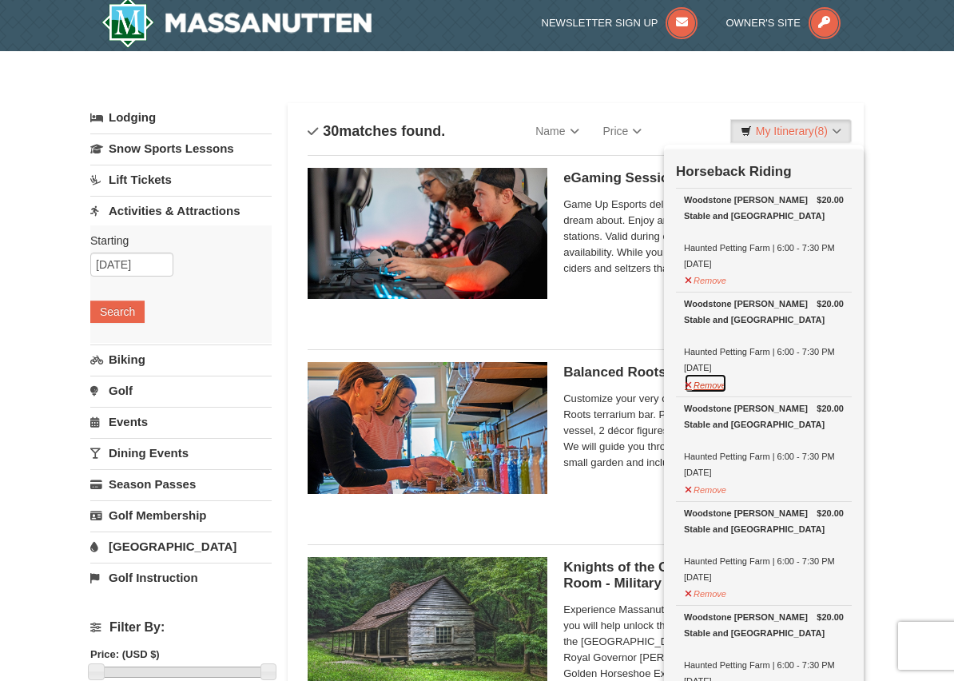
click at [712, 382] on button "Remove" at bounding box center [705, 383] width 43 height 20
click at [708, 281] on button "Remove" at bounding box center [705, 278] width 43 height 20
click at [714, 587] on button "Remove" at bounding box center [705, 592] width 43 height 20
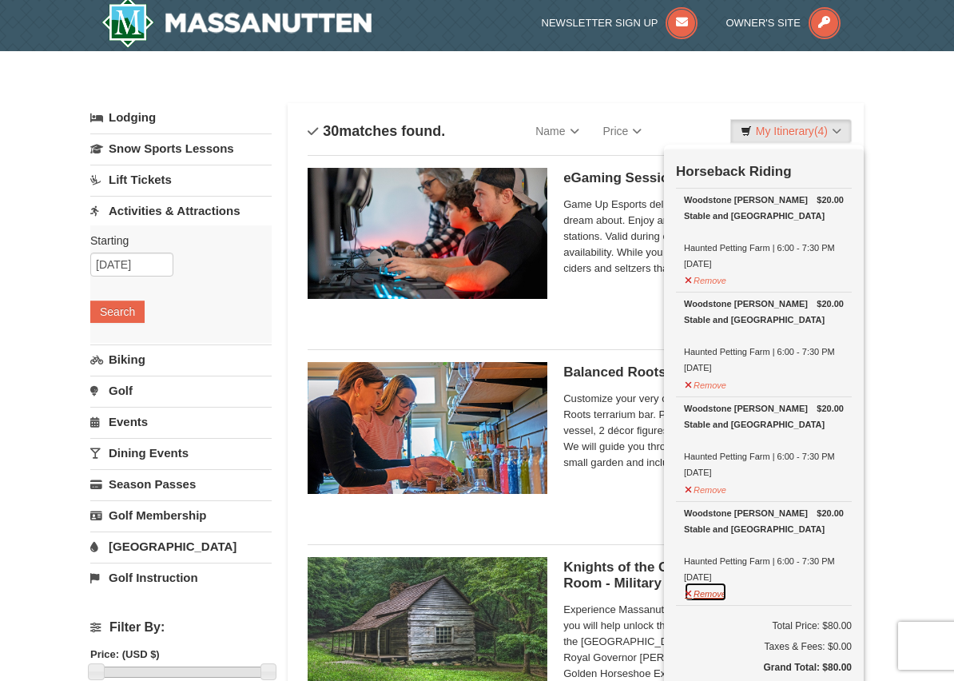
click at [708, 590] on button "Remove" at bounding box center [705, 592] width 43 height 20
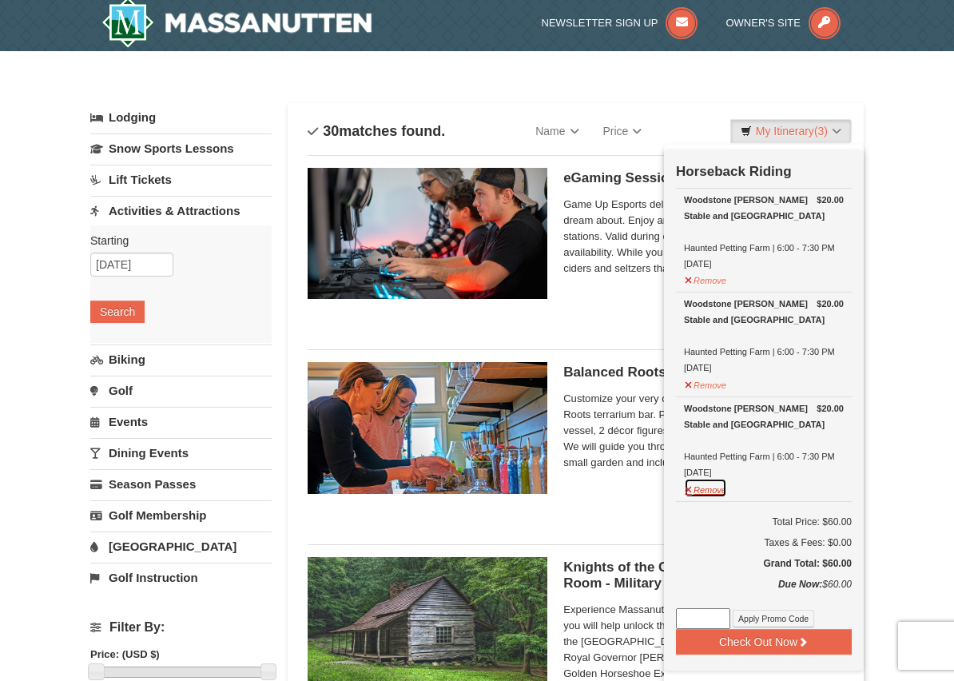
click at [688, 485] on button "Remove" at bounding box center [705, 488] width 43 height 20
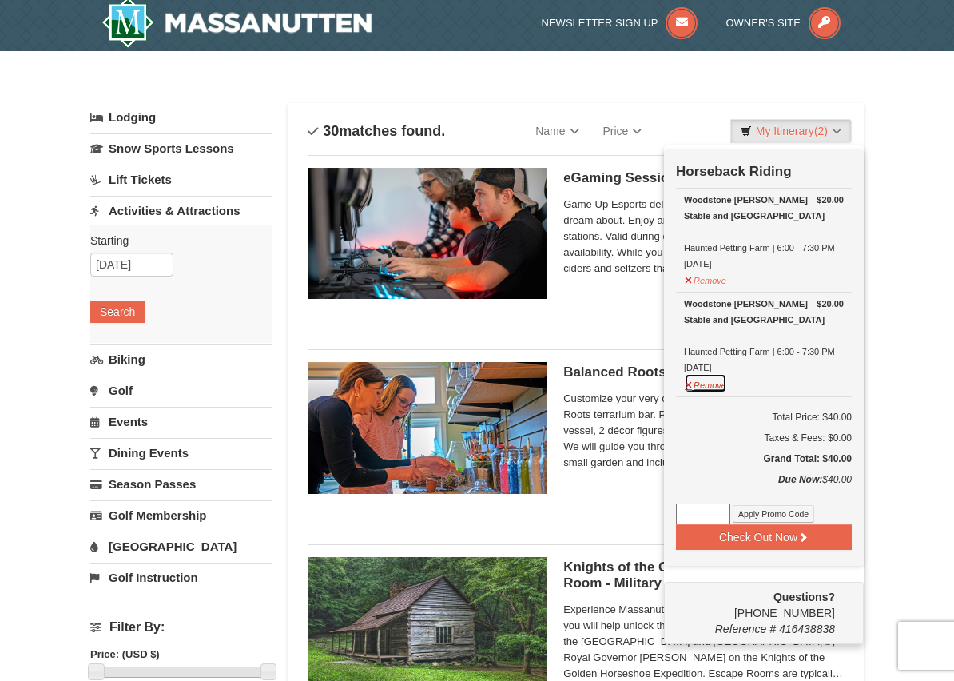
click at [708, 385] on button "Remove" at bounding box center [705, 383] width 43 height 20
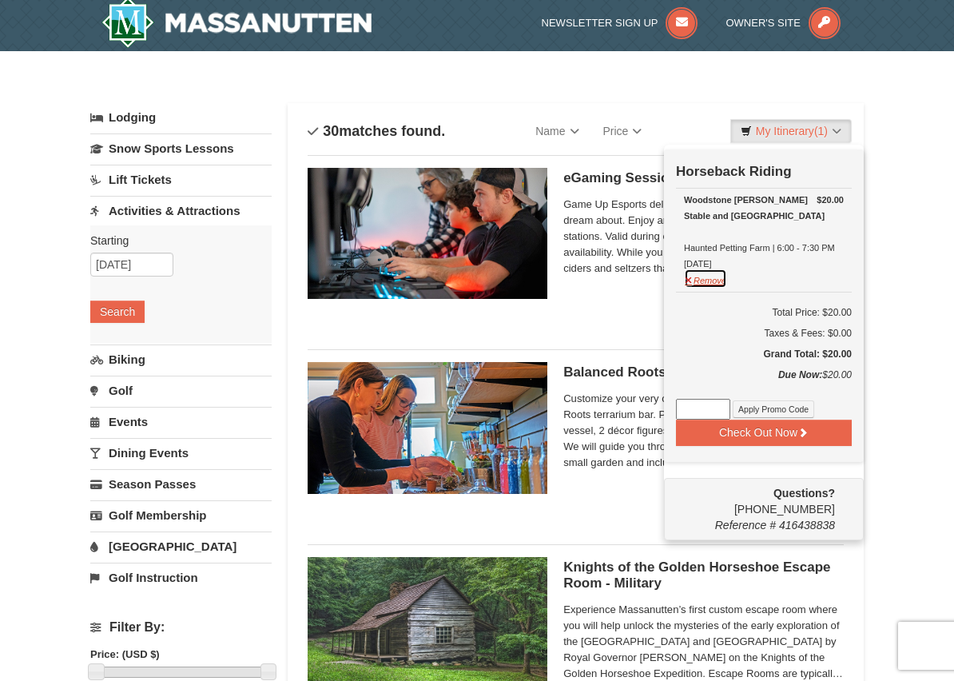
click at [704, 280] on button "Remove" at bounding box center [705, 278] width 43 height 20
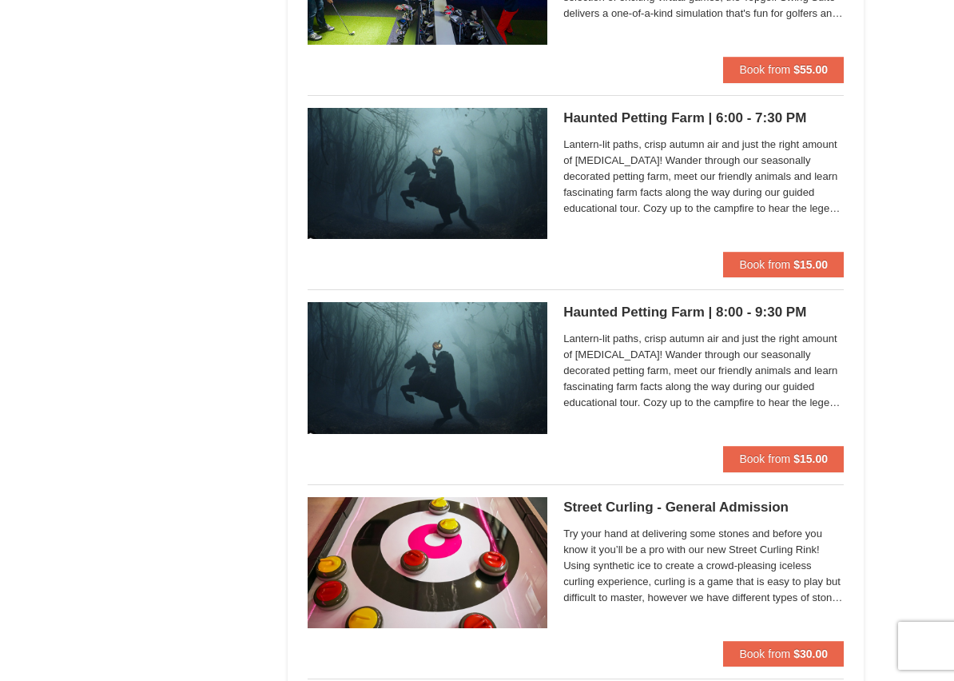
scroll to position [1443, 0]
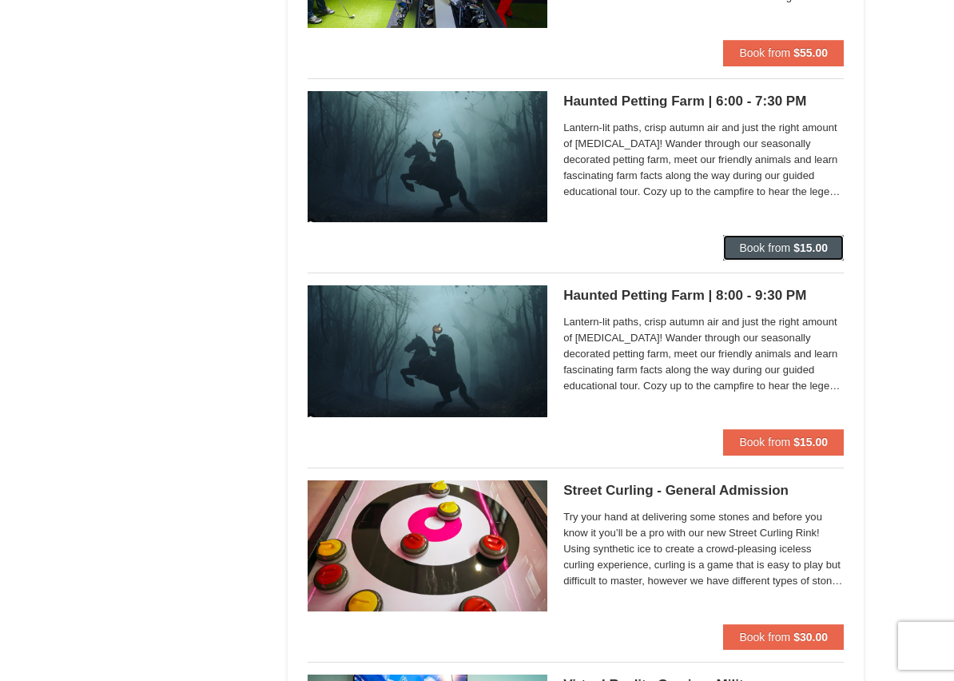
click at [806, 248] on strong "$15.00" at bounding box center [810, 247] width 34 height 13
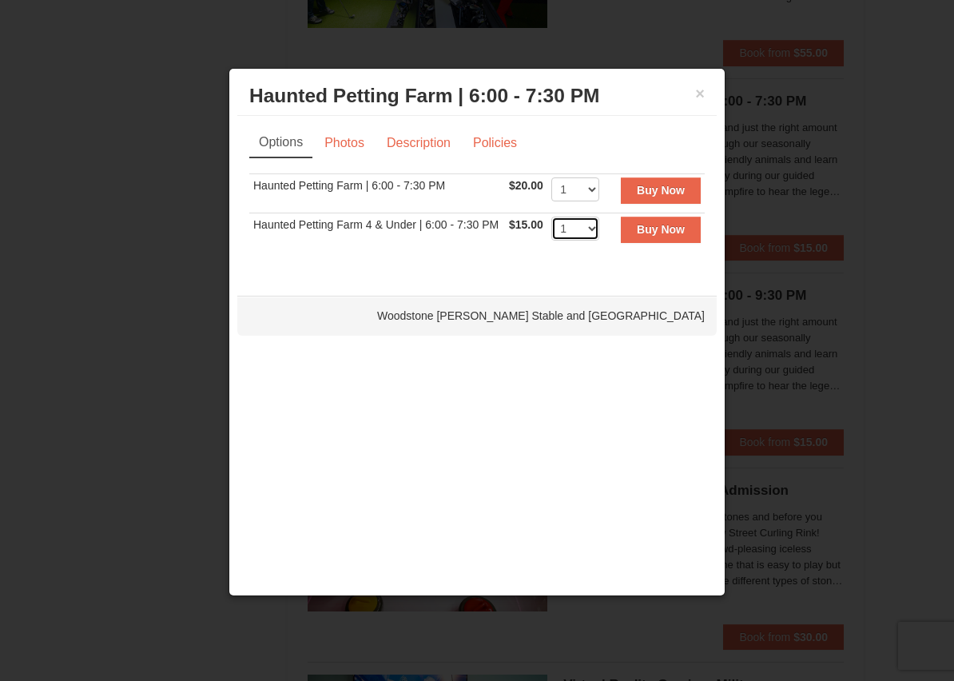
click at [589, 228] on select "1 2 3 4 5 6 7 8 9 10 11 12 13 14 15 16 17 18 19 20 21 22" at bounding box center [575, 229] width 48 height 24
select select "2"
click at [588, 189] on select "1 2 3 4 5 6 7 8 9 10 11 12 13 14 15 16 17 18 19 20 21 22" at bounding box center [575, 189] width 48 height 24
select select "3"
click at [664, 187] on strong "Buy Now" at bounding box center [661, 190] width 48 height 13
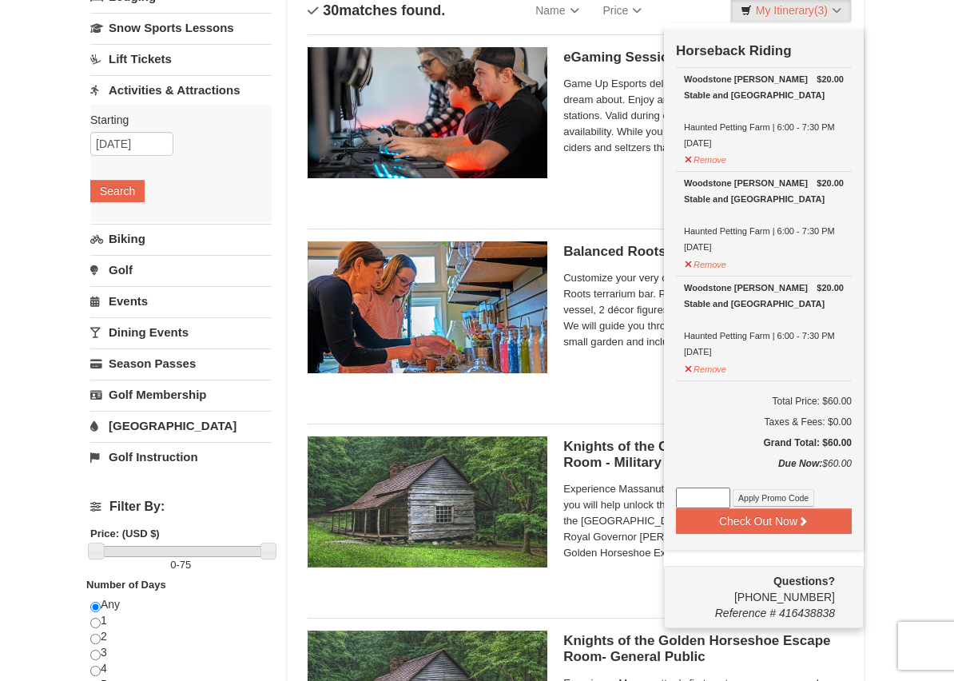
scroll to position [128, 0]
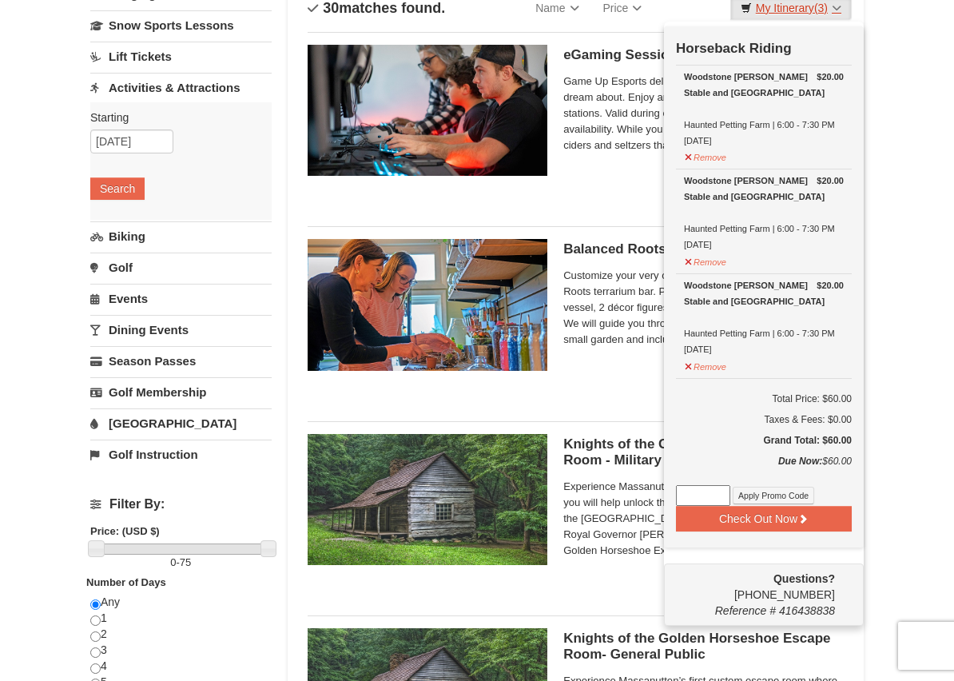
click at [812, 4] on link "My Itinerary (3)" at bounding box center [790, 8] width 121 height 24
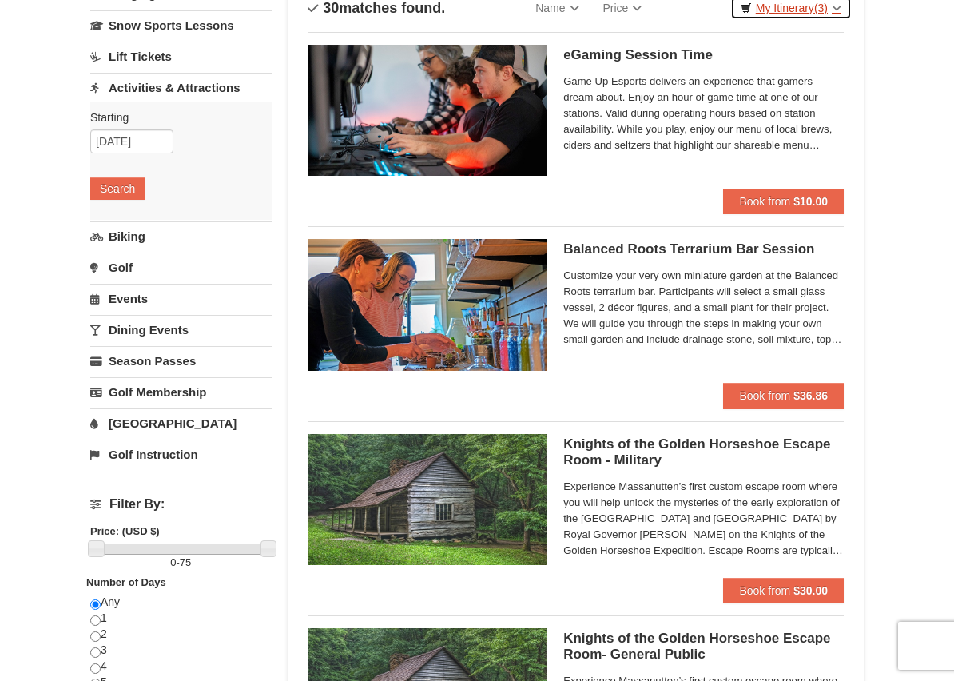
click at [812, 4] on link "My Itinerary (3)" at bounding box center [790, 8] width 121 height 24
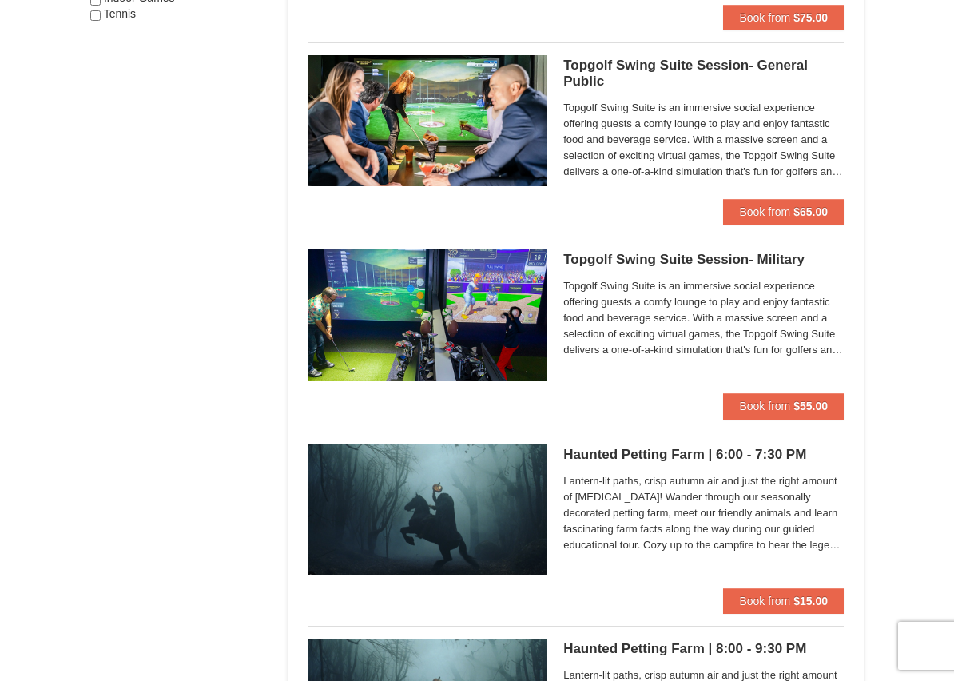
scroll to position [1119, 0]
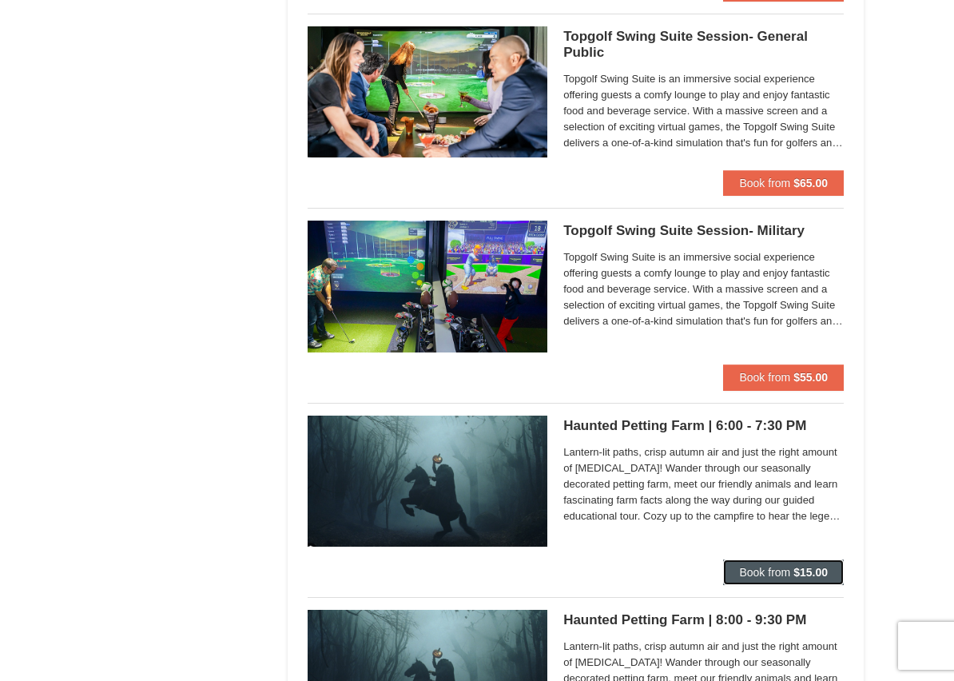
click at [781, 567] on span "Book from" at bounding box center [764, 572] width 51 height 13
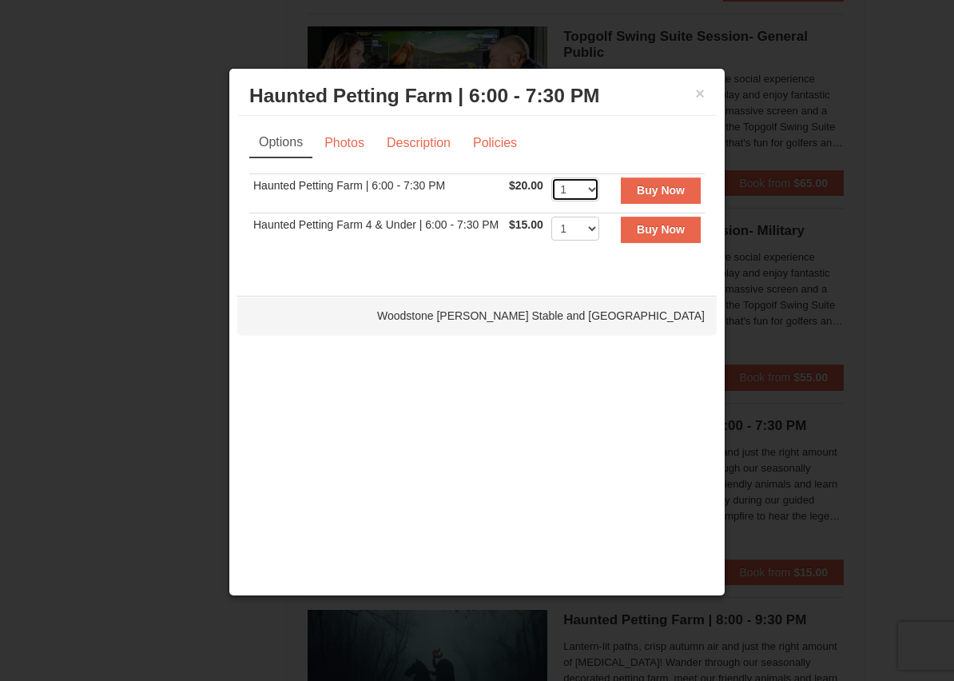
click at [597, 189] on select "1 2 3 4 5 6 7 8 9 10 11 12 13 14 15 16 17 18 19 20 21 22" at bounding box center [575, 189] width 48 height 24
click at [588, 229] on select "1 2 3 4 5 6 7 8 9 10 11 12 13 14 15 16 17 18 19 20 21 22" at bounding box center [575, 229] width 48 height 24
select select "2"
click at [678, 231] on strong "Buy Now" at bounding box center [661, 229] width 48 height 13
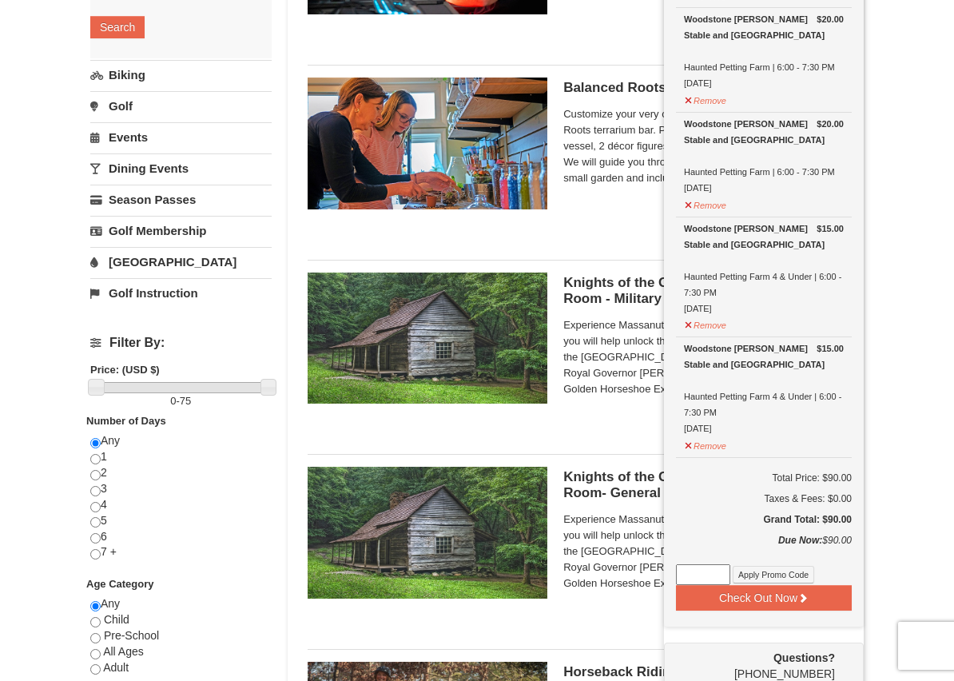
scroll to position [292, 0]
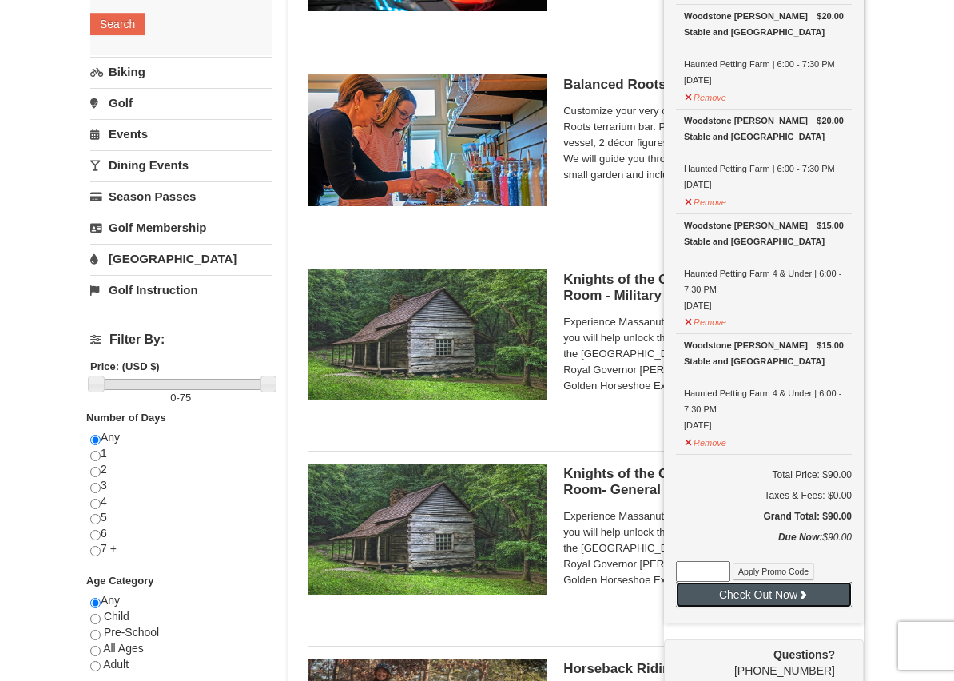
click at [793, 596] on button "Check Out Now" at bounding box center [764, 595] width 176 height 26
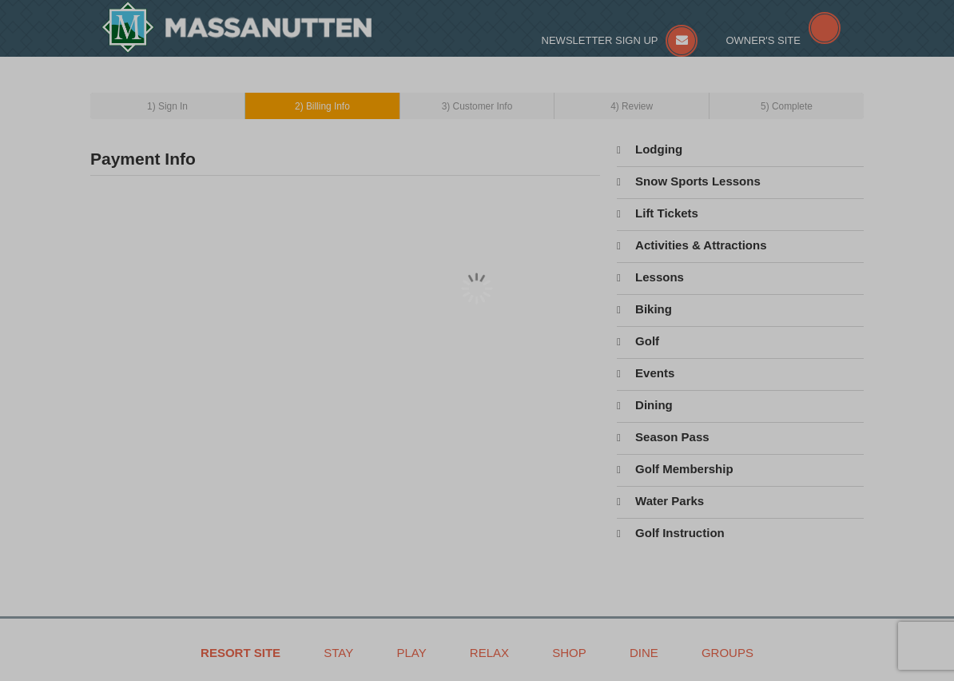
type input "Lindsay Williams"
type input "iindsayschoenfeld@hotmail.com"
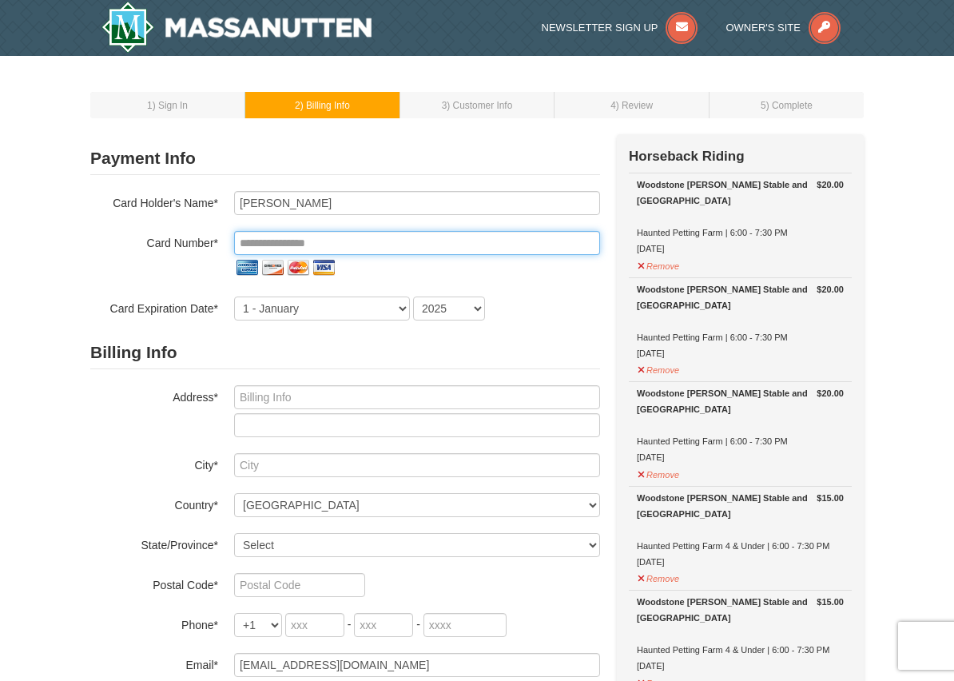
click at [521, 244] on input "tel" at bounding box center [417, 243] width 366 height 24
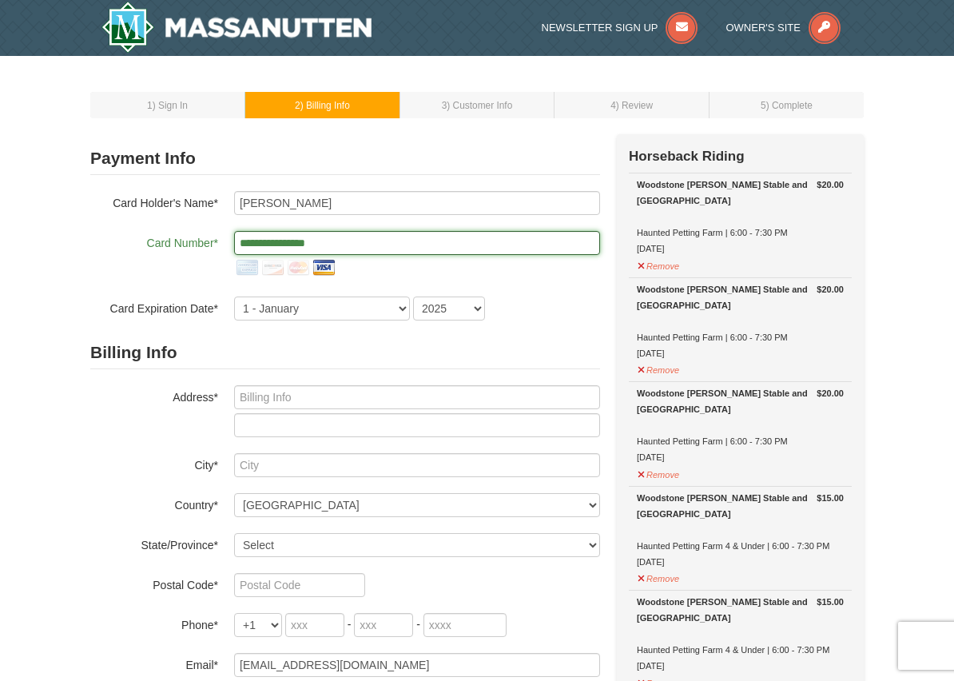
type input "**********"
click at [387, 308] on select "1 - January 2 - February 3 - March 4 - April 5 - May 6 - June 7 - July 8 - Augu…" at bounding box center [322, 308] width 176 height 24
select select "8"
click at [440, 310] on select "2025 2026 2027 2028 2029 2030 2031 2032 2033 2034" at bounding box center [449, 308] width 72 height 24
select select "2029"
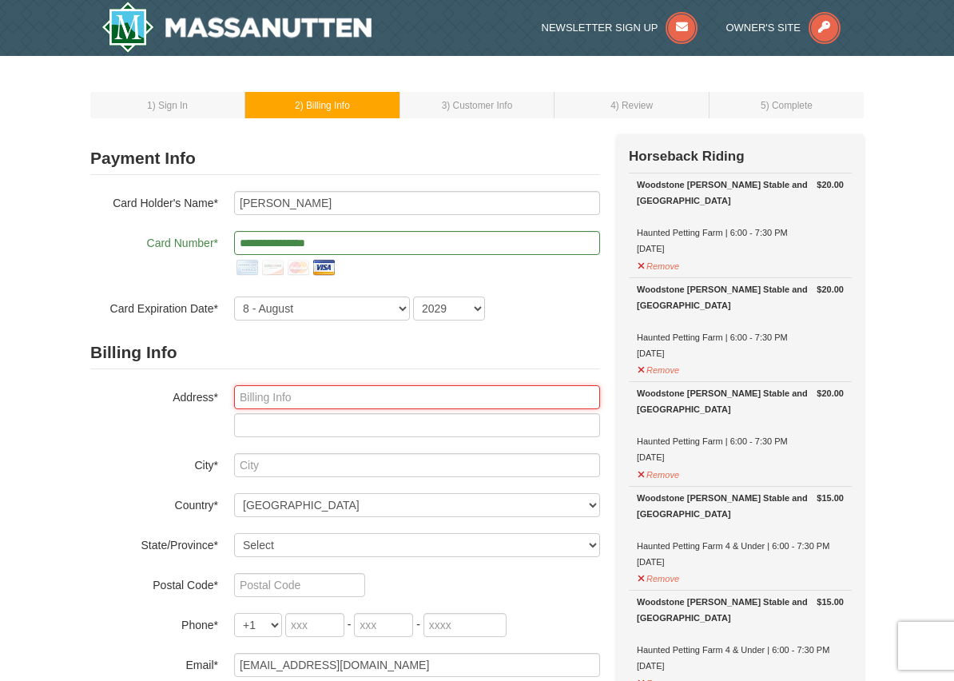
click at [380, 389] on input "text" at bounding box center [417, 397] width 366 height 24
type input "714 Wexford Hill Court"
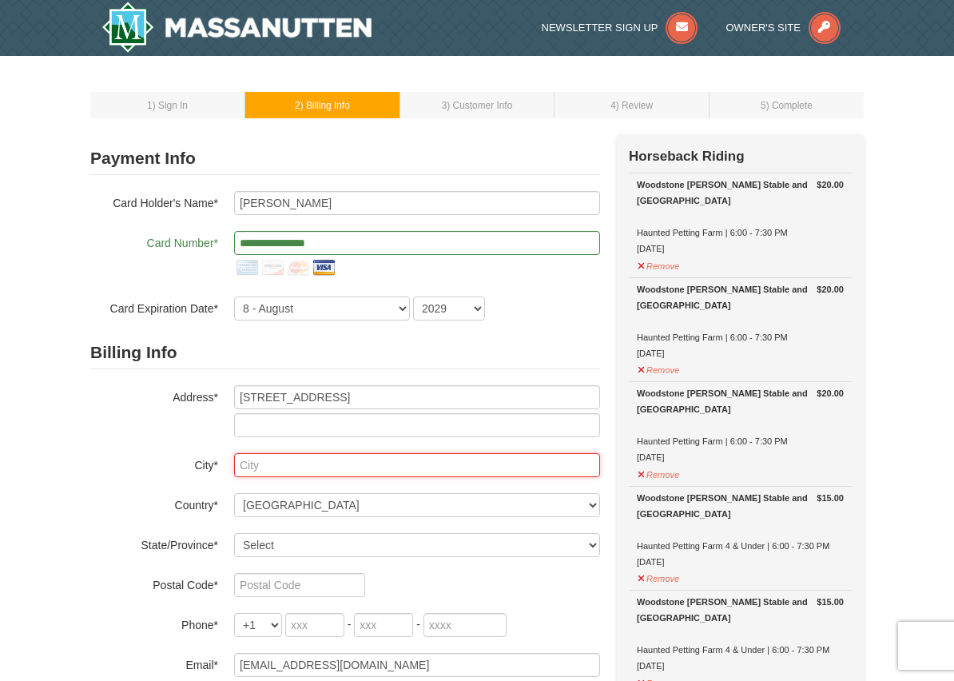
type input "Westfield"
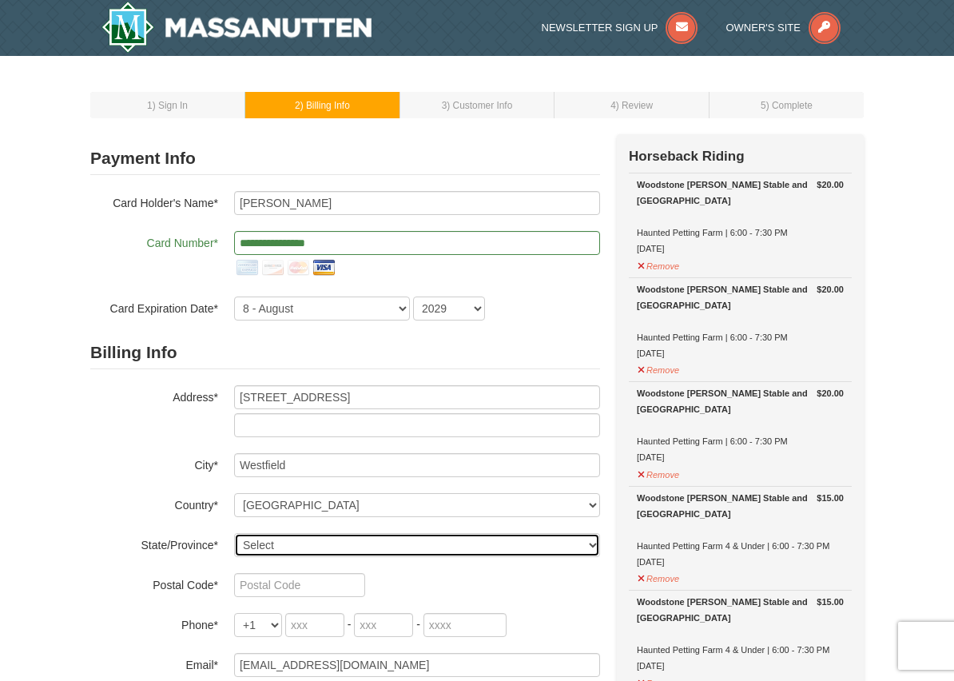
select select "IN"
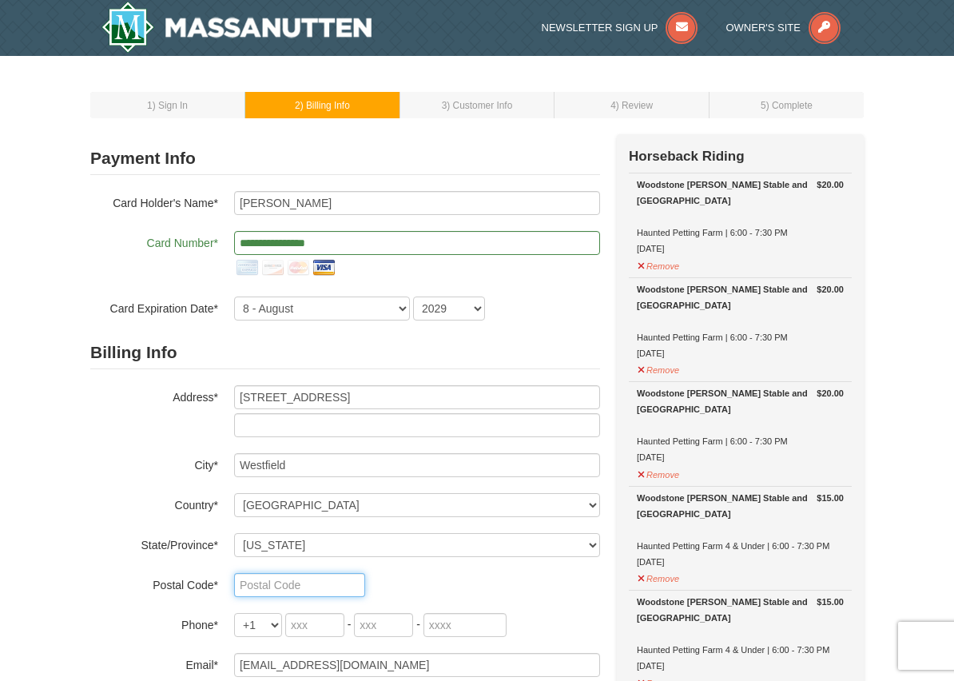
type input "46074"
click at [558, 347] on h2 "Billing Info" at bounding box center [345, 352] width 510 height 33
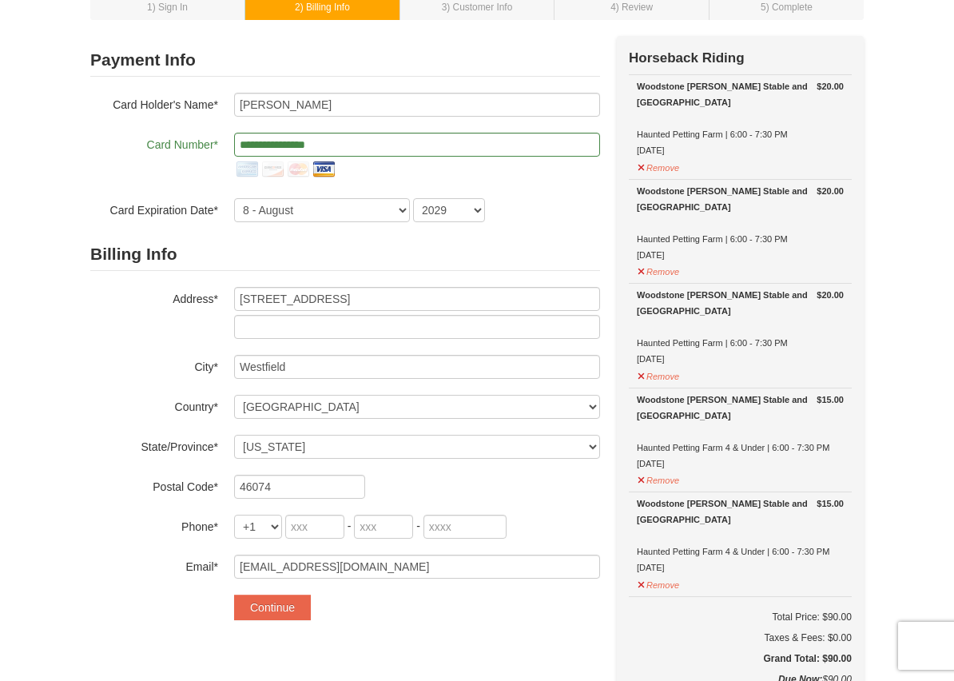
scroll to position [128, 0]
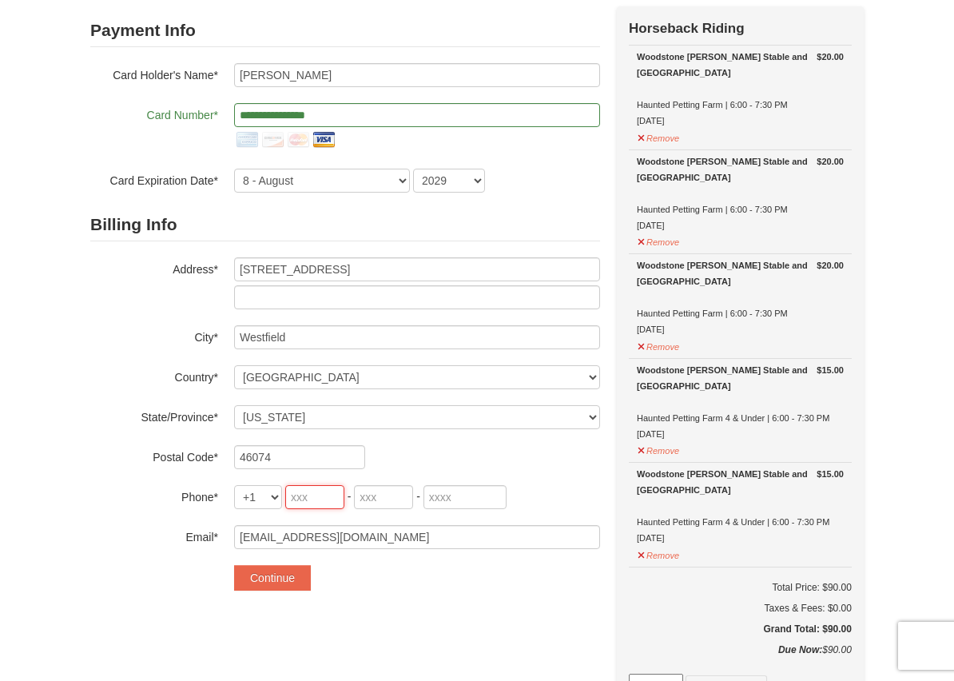
click at [327, 499] on input "tel" at bounding box center [314, 497] width 59 height 24
type input "317"
click at [375, 503] on input "tel" at bounding box center [383, 497] width 59 height 24
type input "373"
click at [458, 503] on input "tel" at bounding box center [464, 497] width 83 height 24
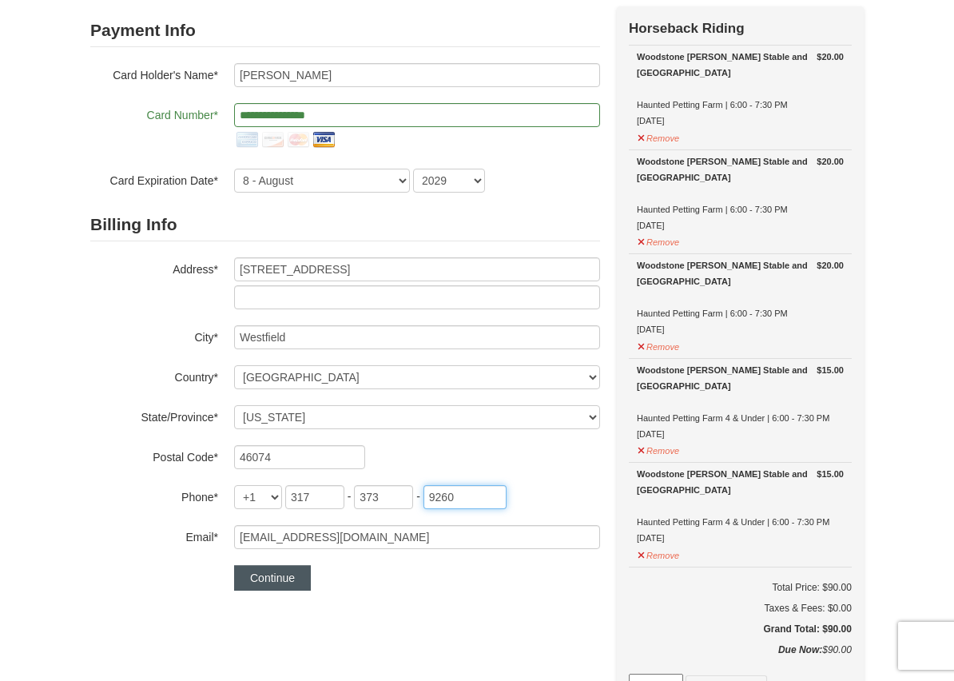
type input "9260"
click at [276, 572] on button "Continue" at bounding box center [272, 578] width 77 height 26
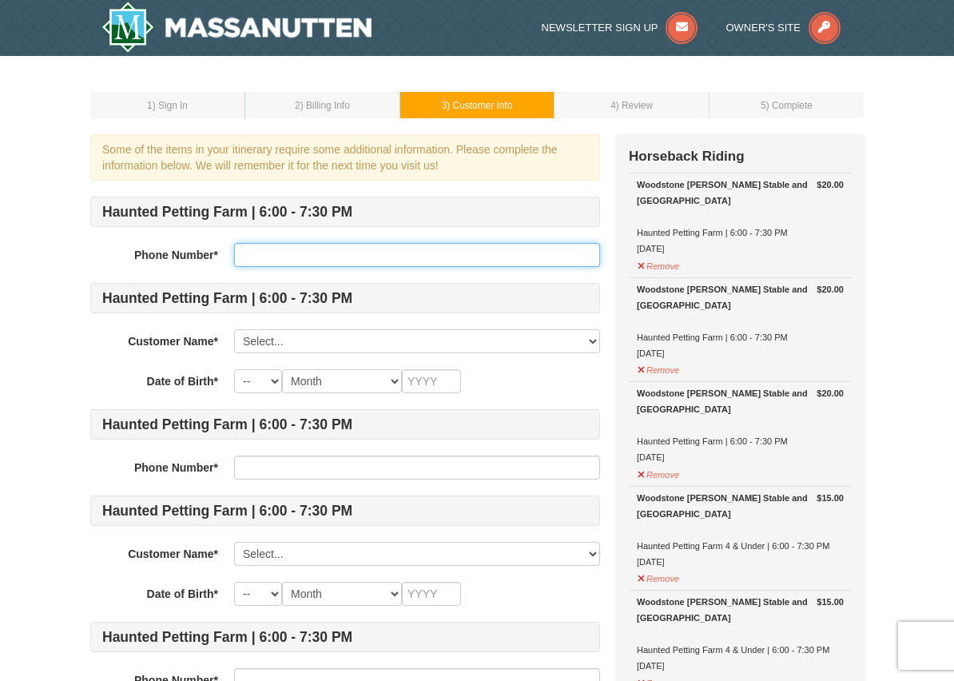
click at [352, 252] on input "text" at bounding box center [417, 255] width 366 height 24
type input "3173739260"
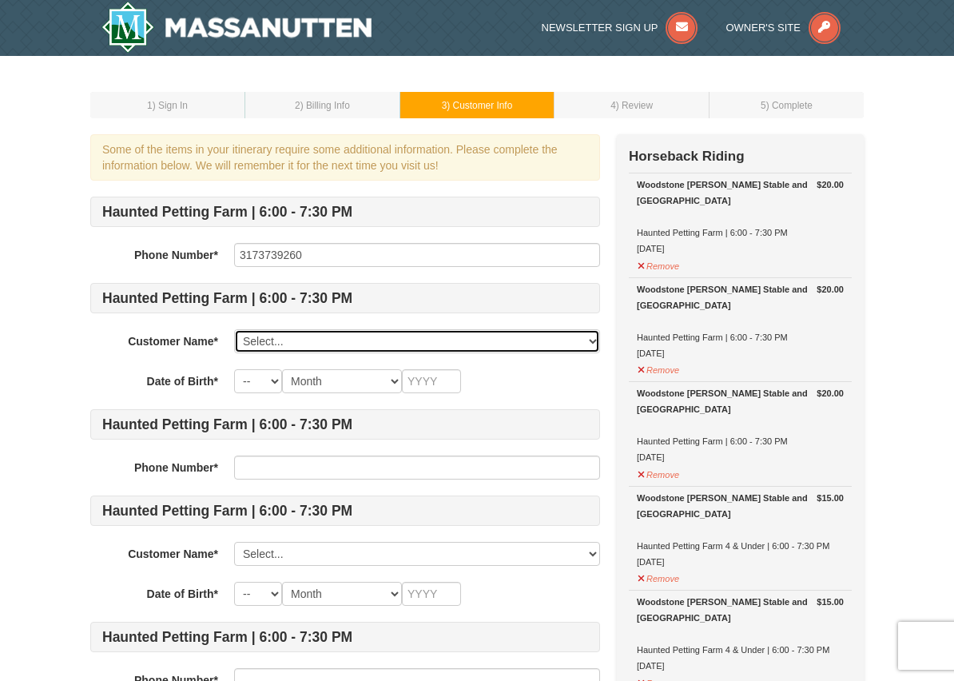
click at [409, 349] on select "Select... [PERSON_NAME] Add New..." at bounding box center [417, 341] width 366 height 24
select select "28326661"
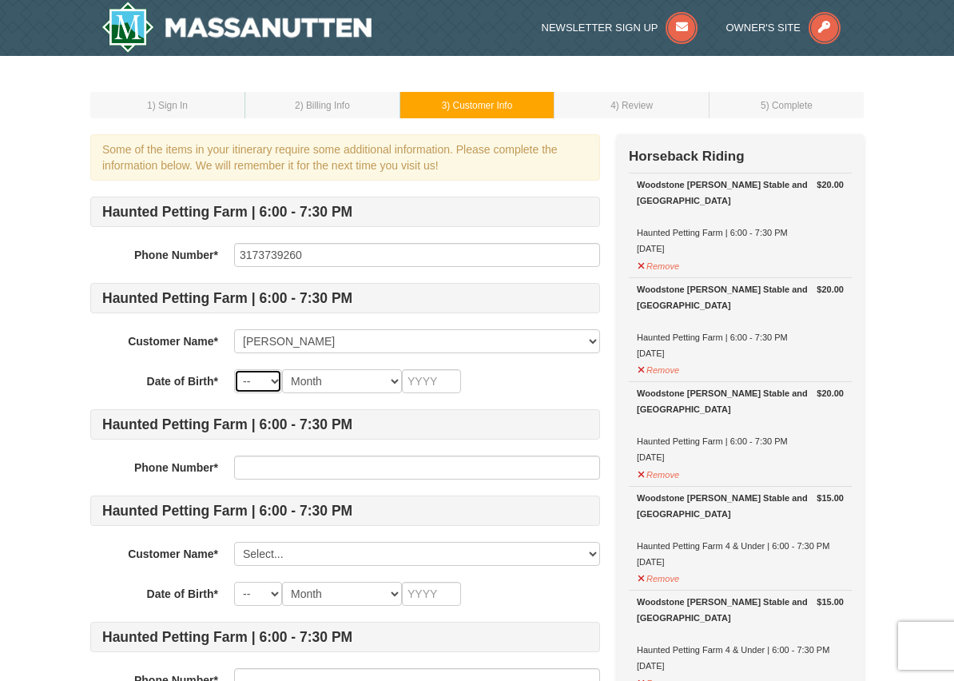
click at [272, 376] on select "-- 01 02 03 04 05 06 07 08 09 10 11 12 13 14 15 16 17 18 19 20 21 22 23 24 25 2…" at bounding box center [258, 381] width 48 height 24
click at [351, 384] on select "Month January February March April May June July August September October Novem…" at bounding box center [342, 381] width 120 height 24
click at [268, 385] on select "-- 01 02 03 04 05 06 07 08 09 10 11 12 13 14 15 16 17 18 19 20 21 22 23 24 25 2…" at bounding box center [258, 381] width 48 height 24
select select "22"
click at [366, 384] on select "Month January February March April May June July August September October Novem…" at bounding box center [342, 381] width 120 height 24
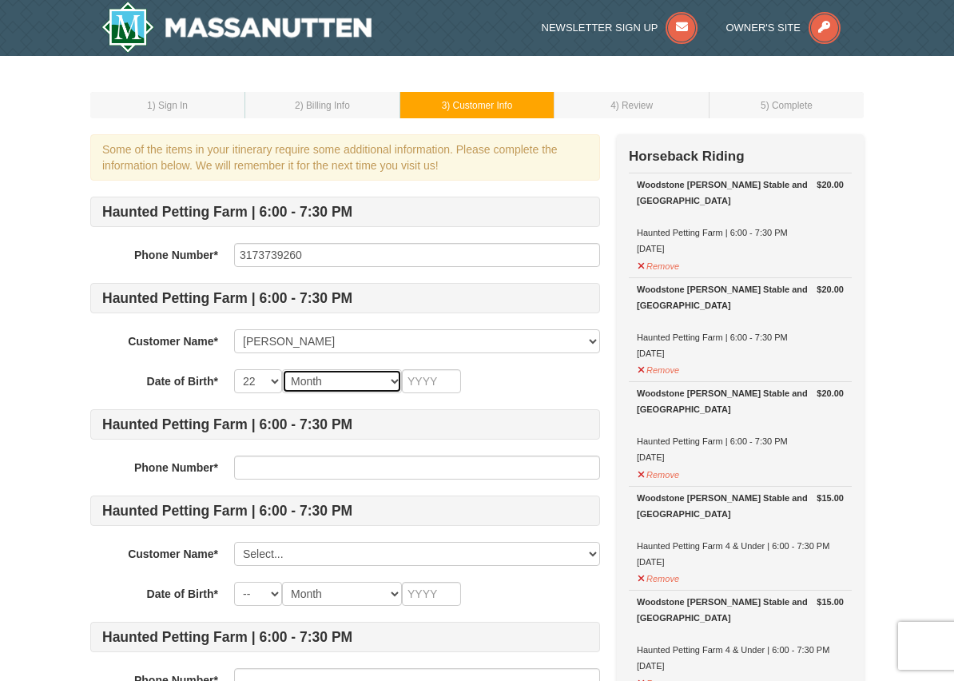
select select "12"
click at [445, 380] on input "text" at bounding box center [431, 381] width 59 height 24
type input "19890"
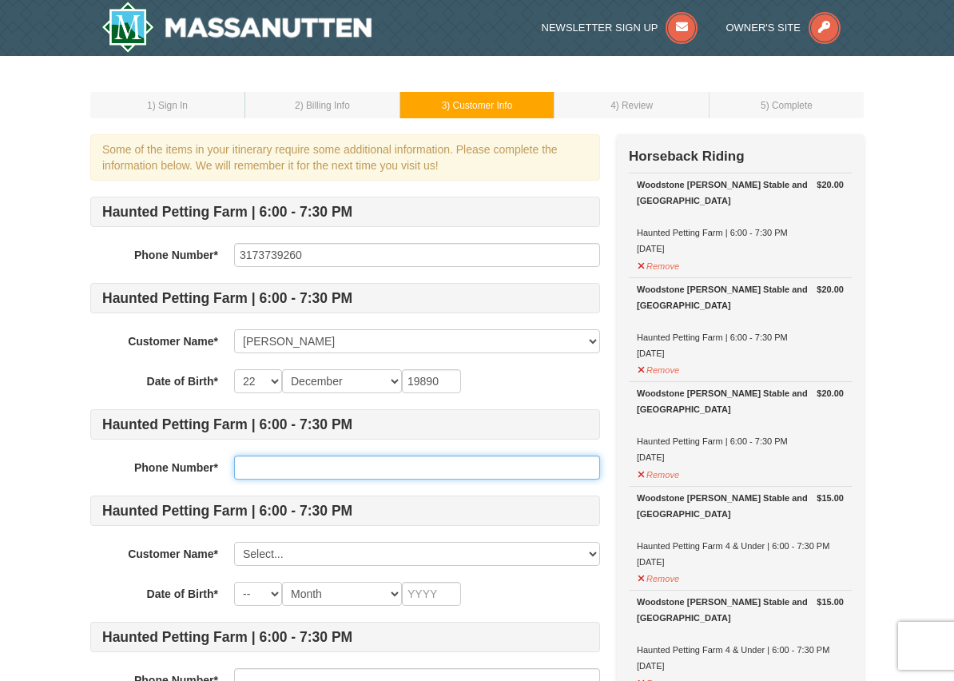
click at [409, 469] on input "text" at bounding box center [417, 467] width 366 height 24
type input "3173739260"
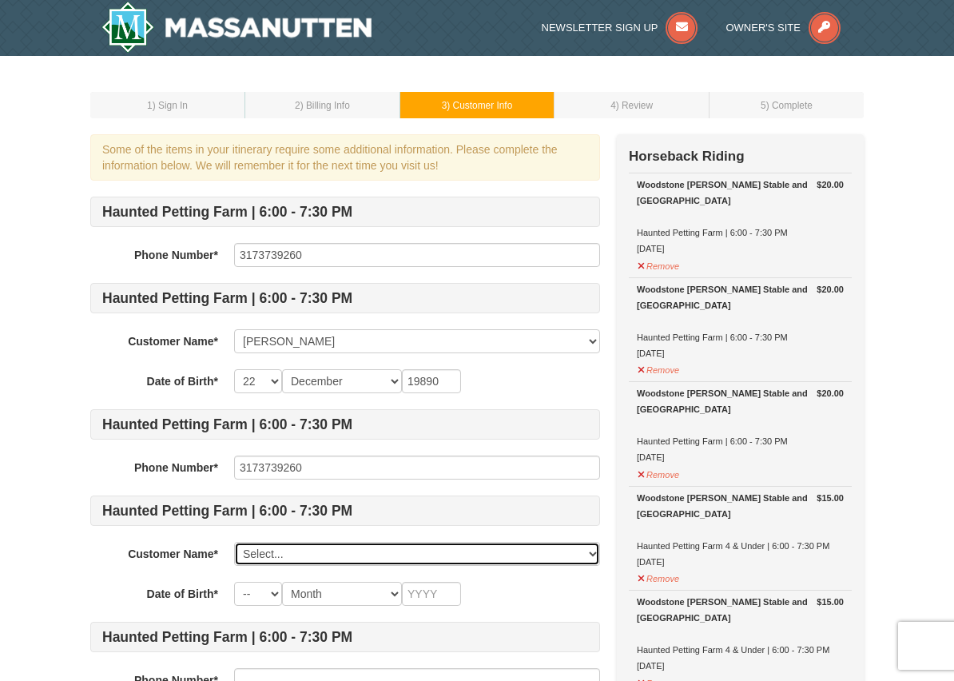
click at [411, 559] on select "Select... [PERSON_NAME] Add New..." at bounding box center [417, 554] width 366 height 24
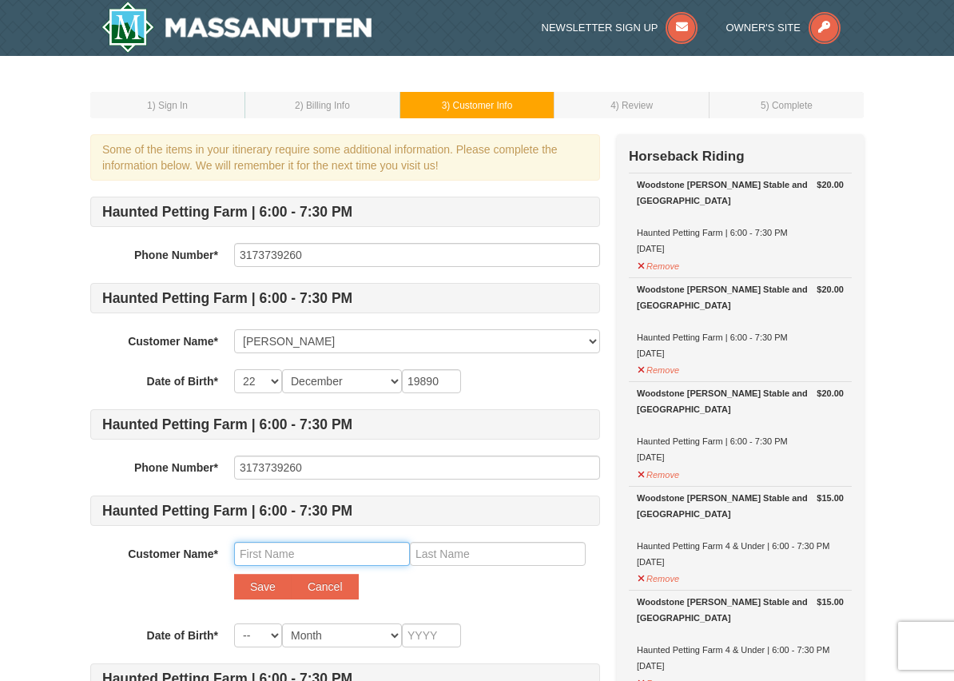
click at [342, 550] on input "text" at bounding box center [322, 554] width 176 height 24
type input "[PERSON_NAME]"
click at [483, 554] on input "text" at bounding box center [498, 554] width 176 height 24
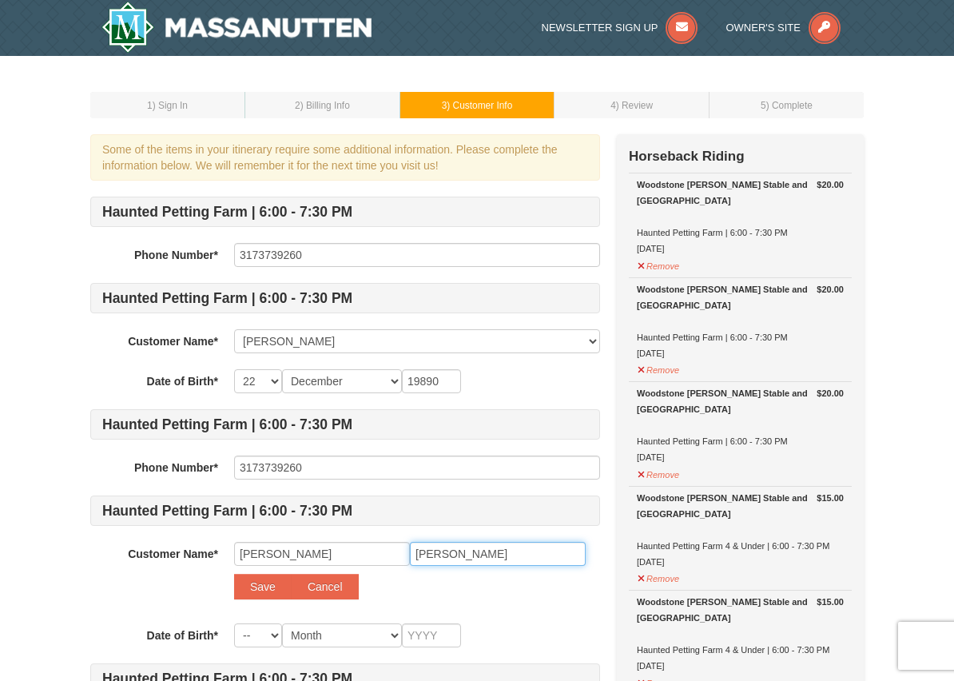
type input "[PERSON_NAME]"
click at [258, 638] on select "-- 01 02 03 04 05 06 07 08 09 10 11 12 13 14 15 16 17 18 19 20 21 22 23 24 25 2…" at bounding box center [258, 635] width 48 height 24
select select "10"
click at [335, 632] on select "Month January February March April May June July August September October Novem…" at bounding box center [342, 635] width 120 height 24
select select "08"
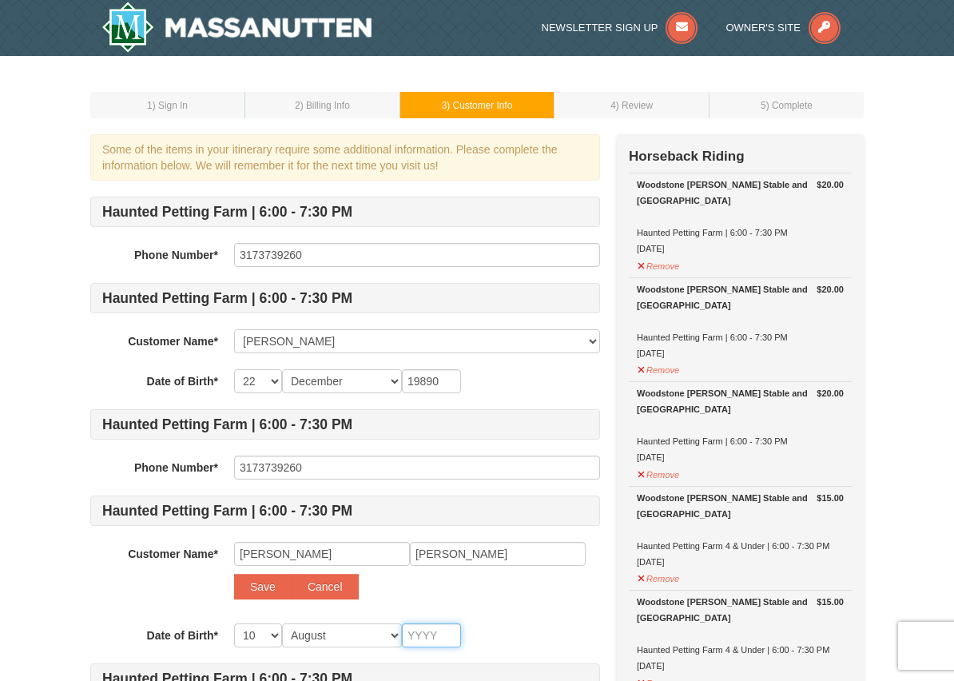
click at [428, 634] on input "text" at bounding box center [431, 635] width 59 height 24
type input "2021"
click at [541, 626] on div "-- 01 02 03 04 05 06 07 08 09 10 11 12 13 14 15 16 17 18 19 20 21 22 23 24 25 2…" at bounding box center [417, 635] width 366 height 24
click at [257, 587] on button "Save" at bounding box center [263, 587] width 58 height 26
select select
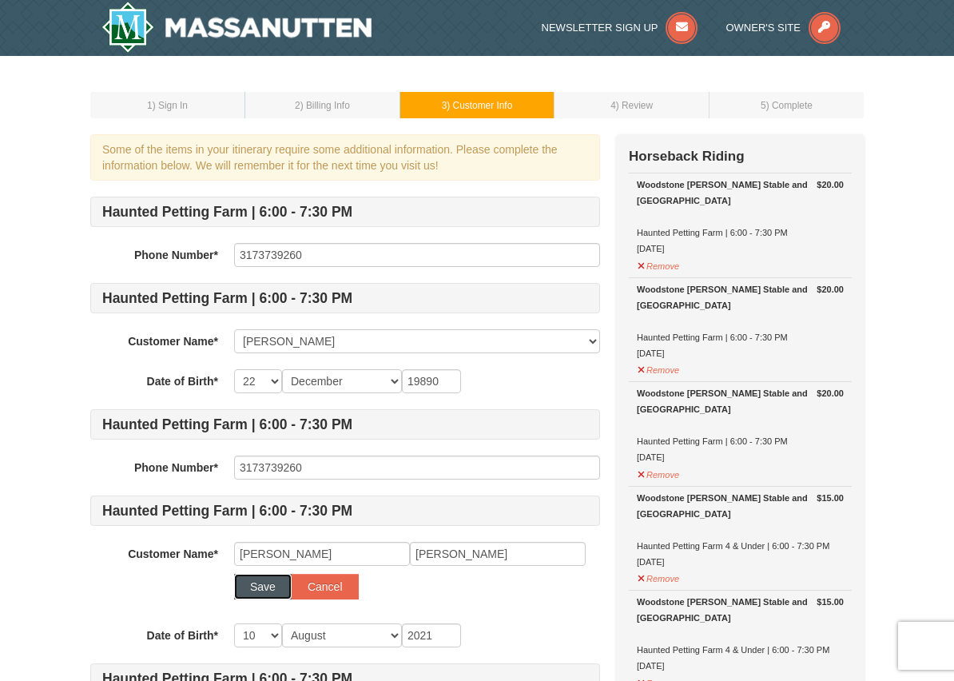
select select
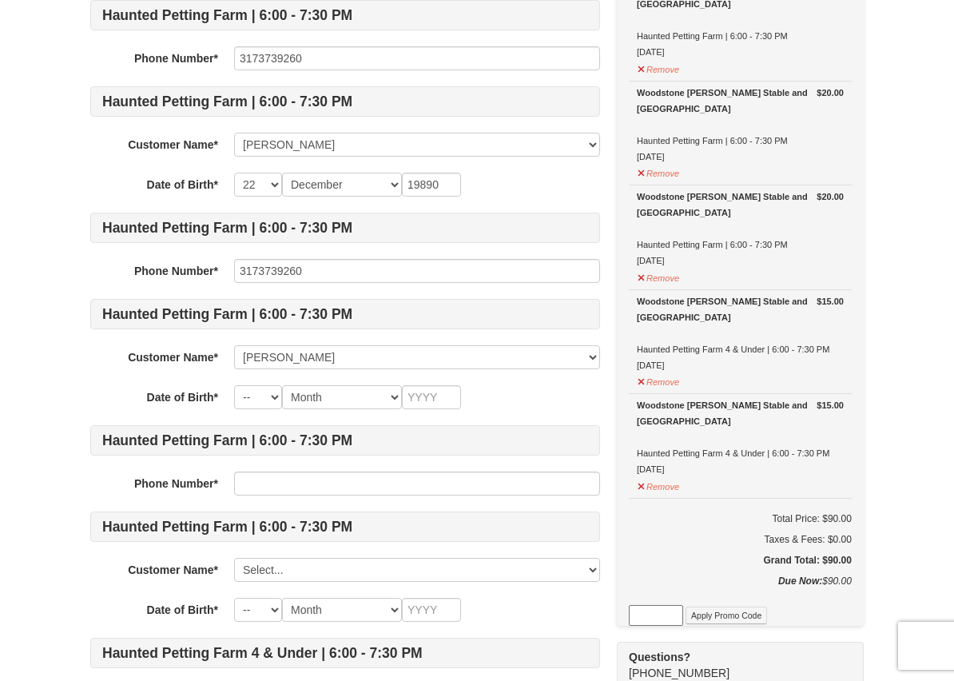
scroll to position [224, 0]
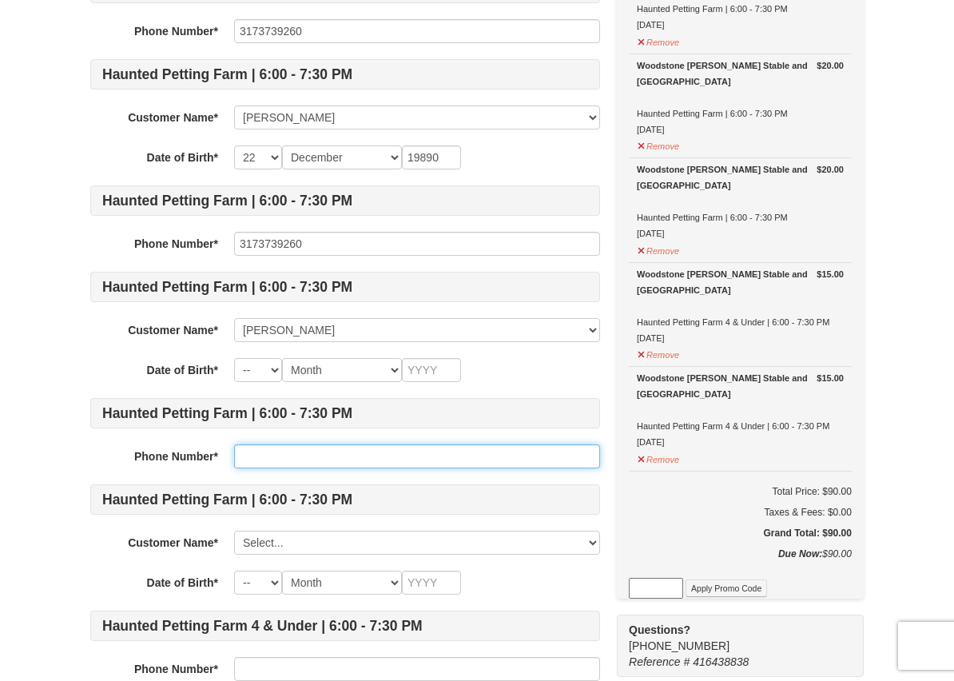
click at [524, 452] on input "text" at bounding box center [417, 456] width 366 height 24
type input "3173739260"
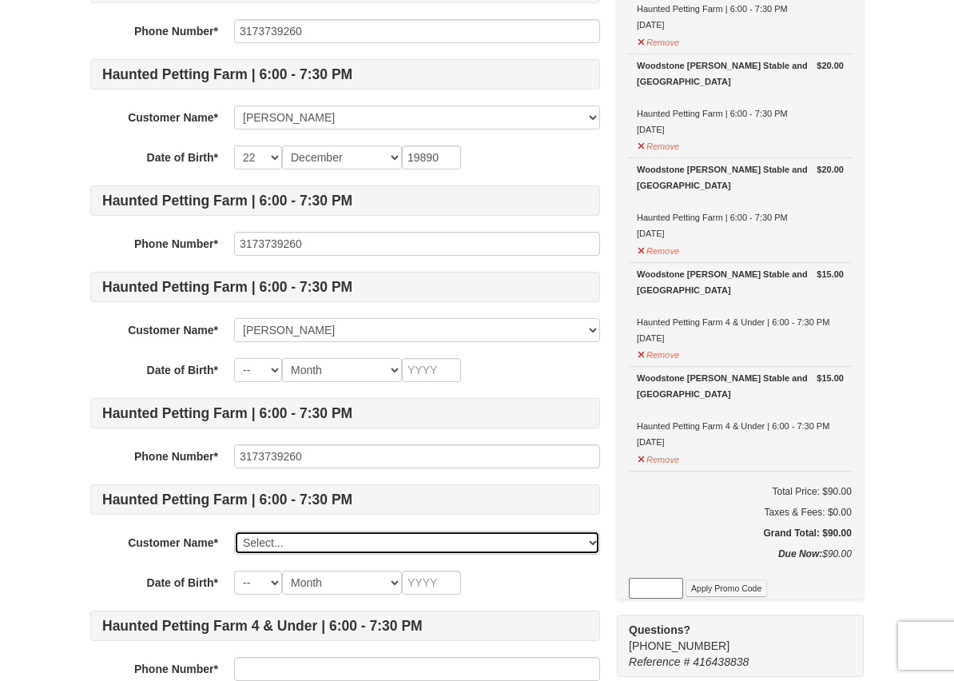
click at [478, 546] on select "Select... Lindsay Williams Avery Williams Add New..." at bounding box center [417, 543] width 366 height 24
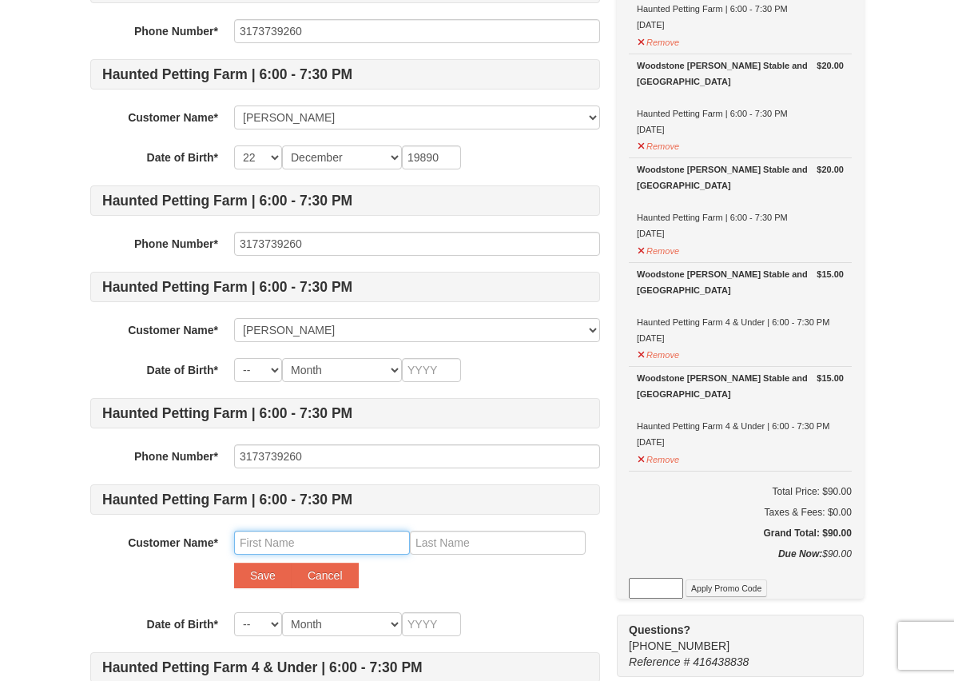
click at [344, 539] on input "text" at bounding box center [322, 543] width 176 height 24
type input "jordyn"
click at [503, 541] on input "text" at bounding box center [498, 543] width 176 height 24
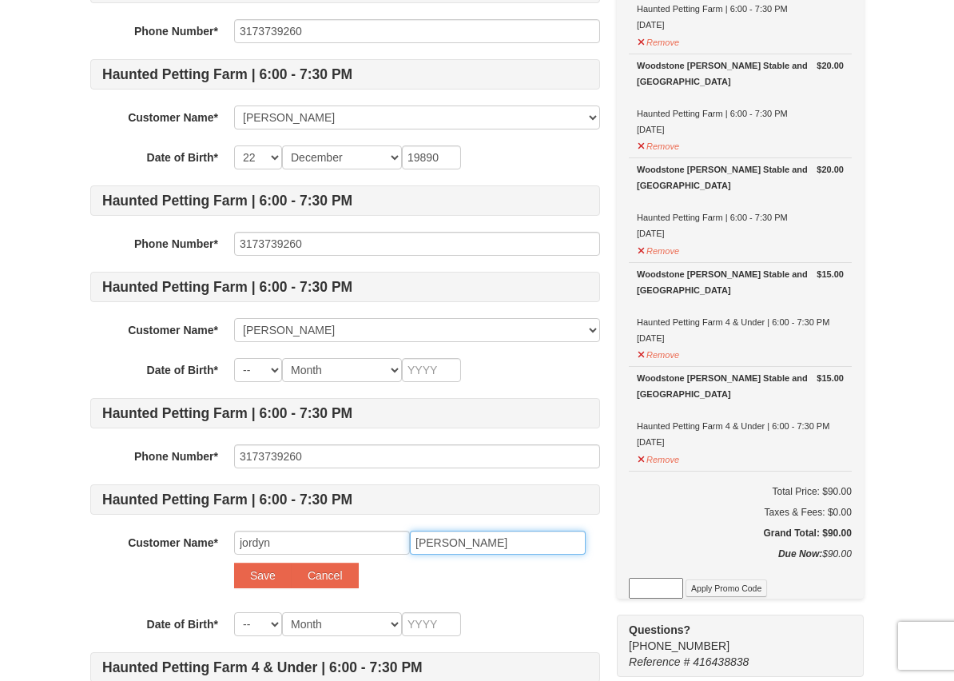
type input "williams"
click at [264, 621] on select "-- 01 02 03 04 05 06 07 08 09 10 11 12 13 14 15 16 17 18 19 20 21 22 23 24 25 2…" at bounding box center [258, 624] width 48 height 24
select select "10"
click at [312, 625] on select "Month January February March April May June July August September October Novem…" at bounding box center [342, 624] width 120 height 24
select select "08"
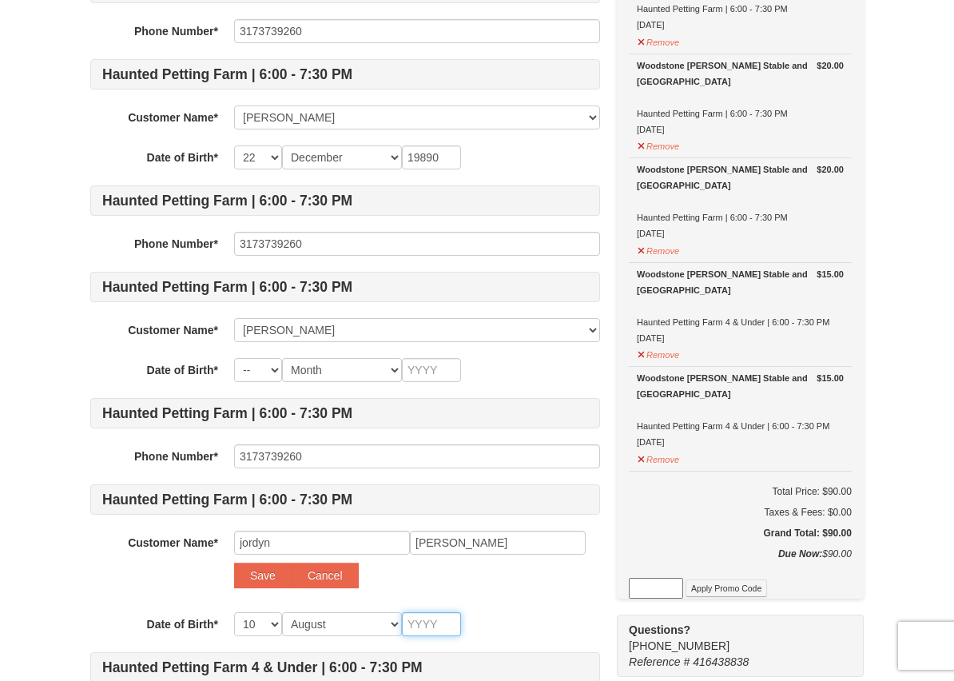
click at [439, 624] on input "text" at bounding box center [431, 624] width 59 height 24
type input "2021"
click at [265, 572] on button "Save" at bounding box center [263, 575] width 58 height 26
select select
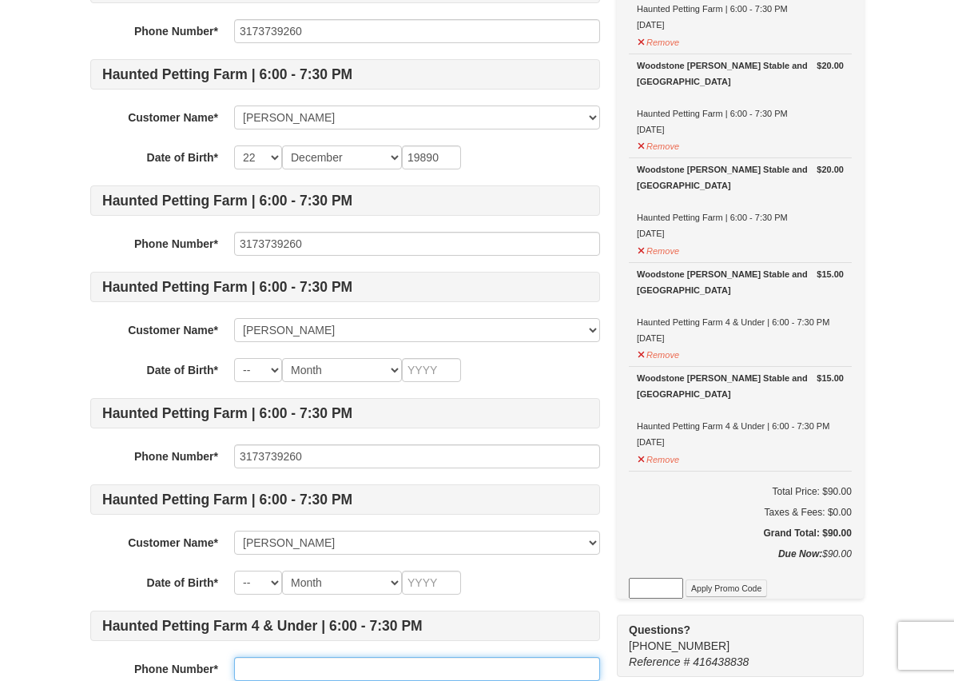
click at [377, 666] on input "text" at bounding box center [417, 669] width 366 height 24
type input "3173739260"
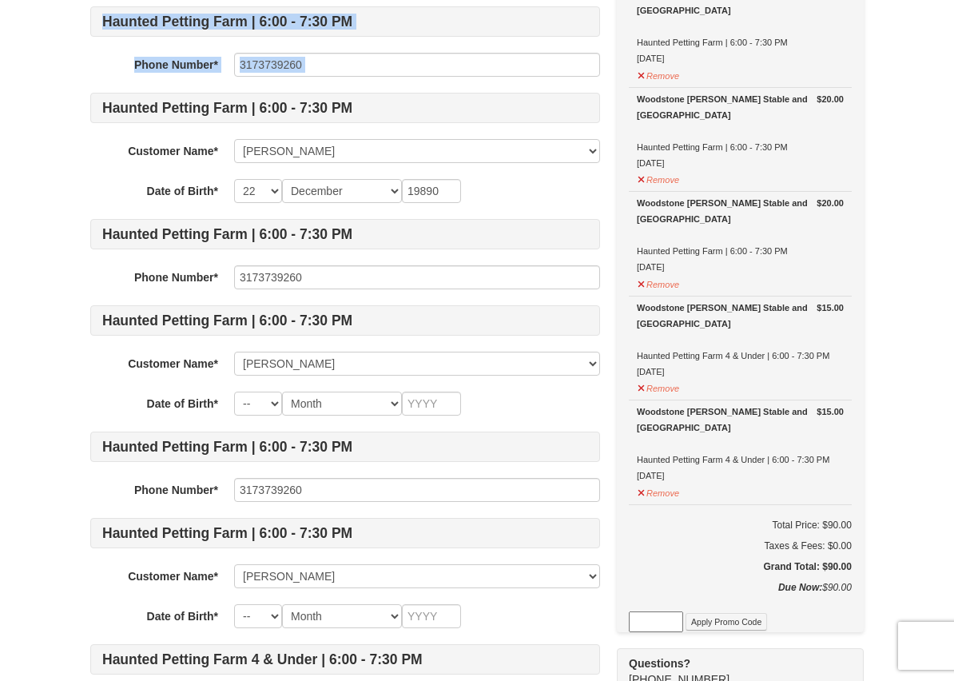
scroll to position [0, 0]
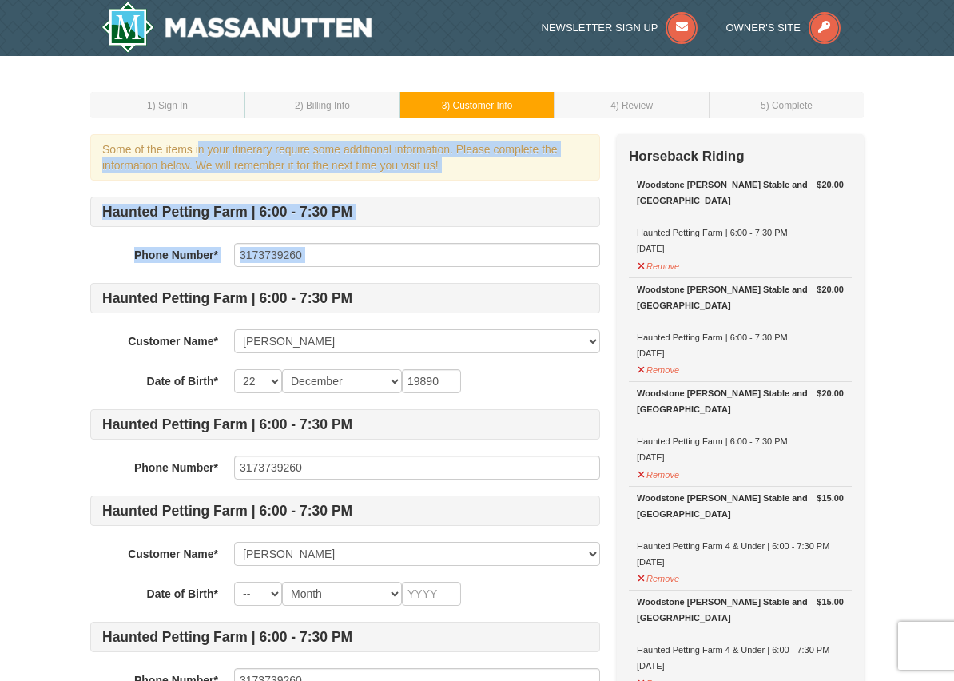
drag, startPoint x: 50, startPoint y: 74, endPoint x: 242, endPoint y: 279, distance: 280.9
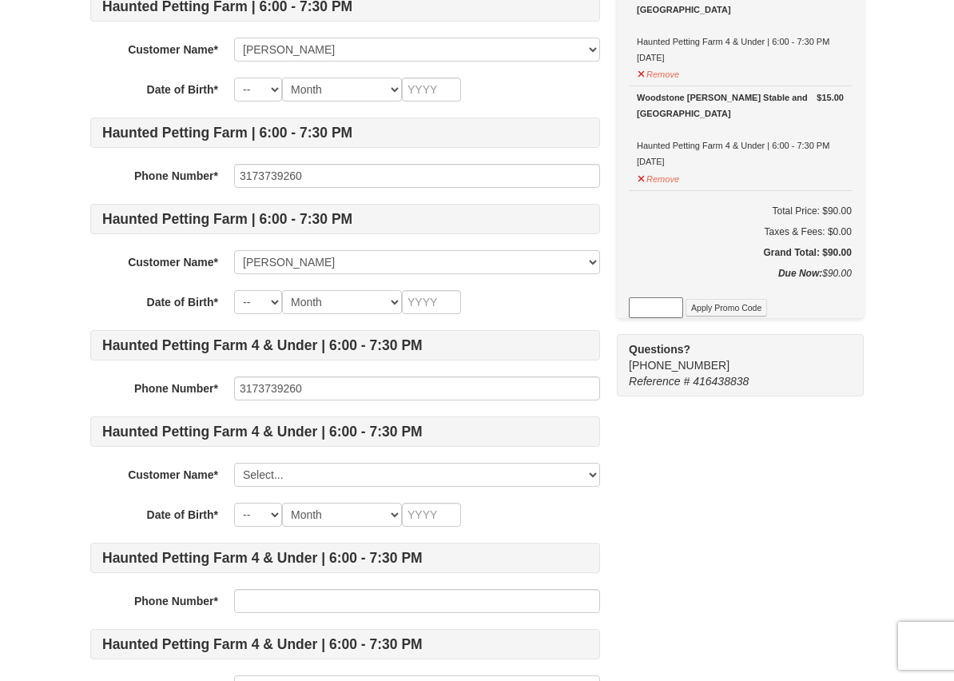
scroll to position [511, 0]
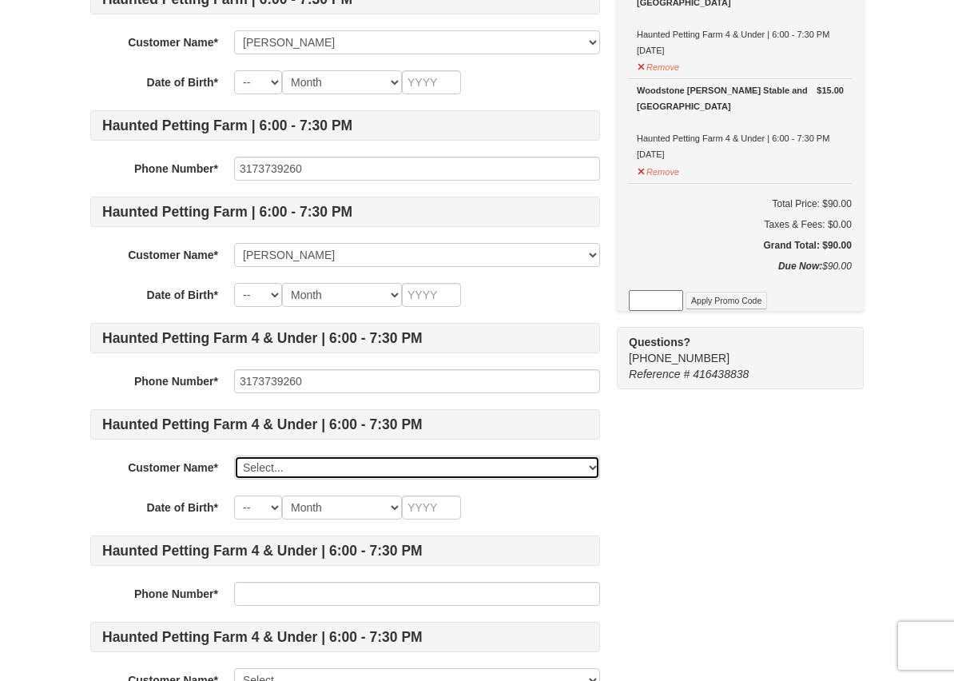
click at [367, 471] on select "Select... Lindsay Williams Avery Williams jordyn williams Add New..." at bounding box center [417, 467] width 366 height 24
select select "28326910"
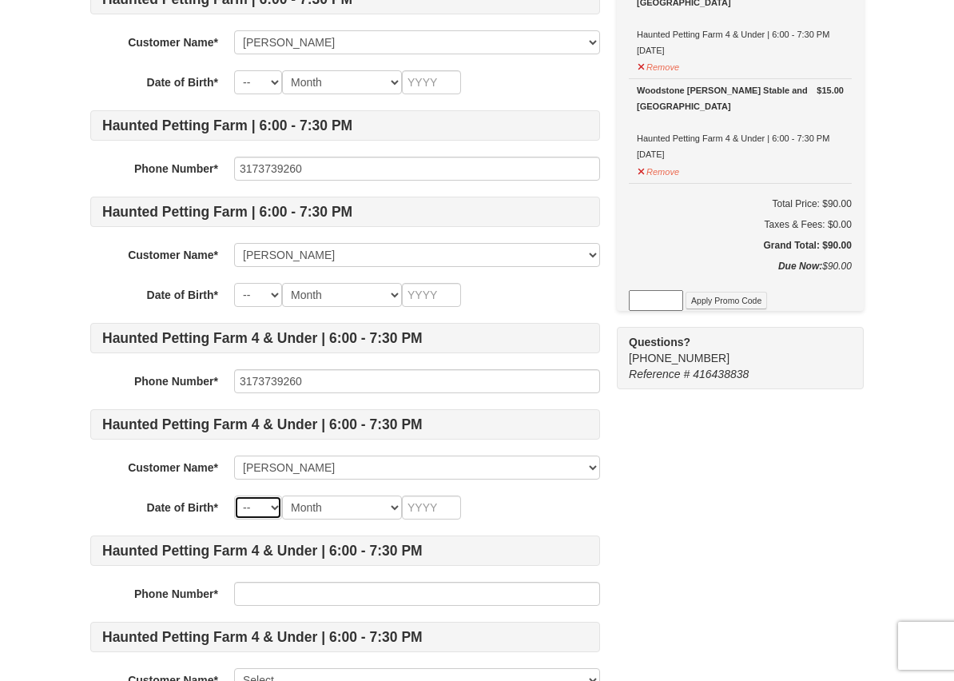
click at [270, 508] on select "-- 01 02 03 04 05 06 07 08 09 10 11 12 13 14 15 16 17 18 19 20 21 22 23 24 25 2…" at bounding box center [258, 507] width 48 height 24
select select "10"
click at [360, 503] on select "Month January February March April May June July August September October Novem…" at bounding box center [342, 507] width 120 height 24
select select "08"
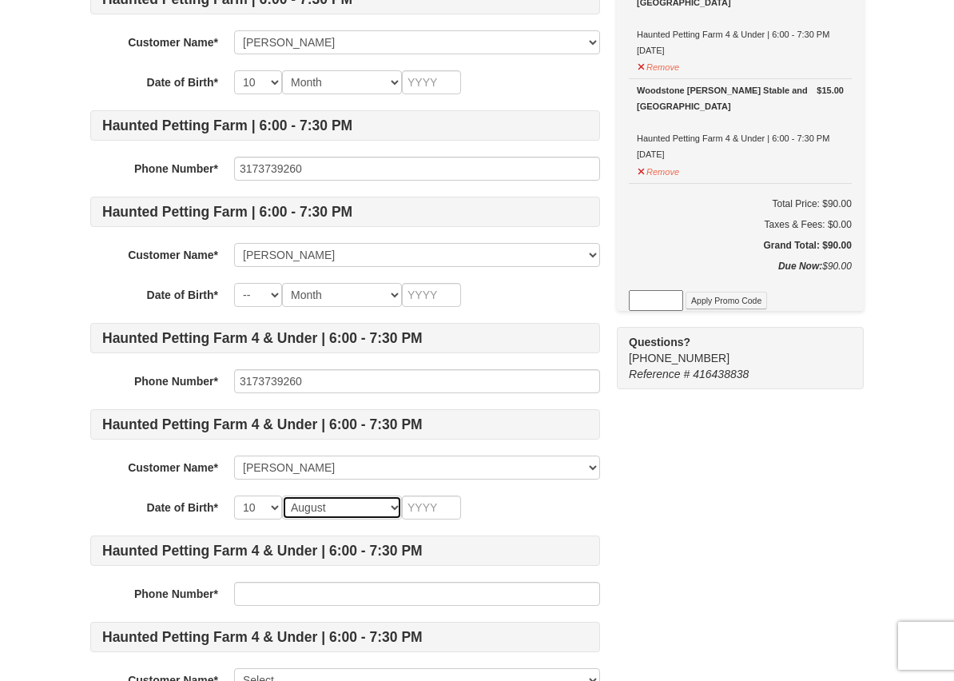
select select "08"
click at [440, 511] on input "text" at bounding box center [431, 507] width 59 height 24
type input "2"
type input "202"
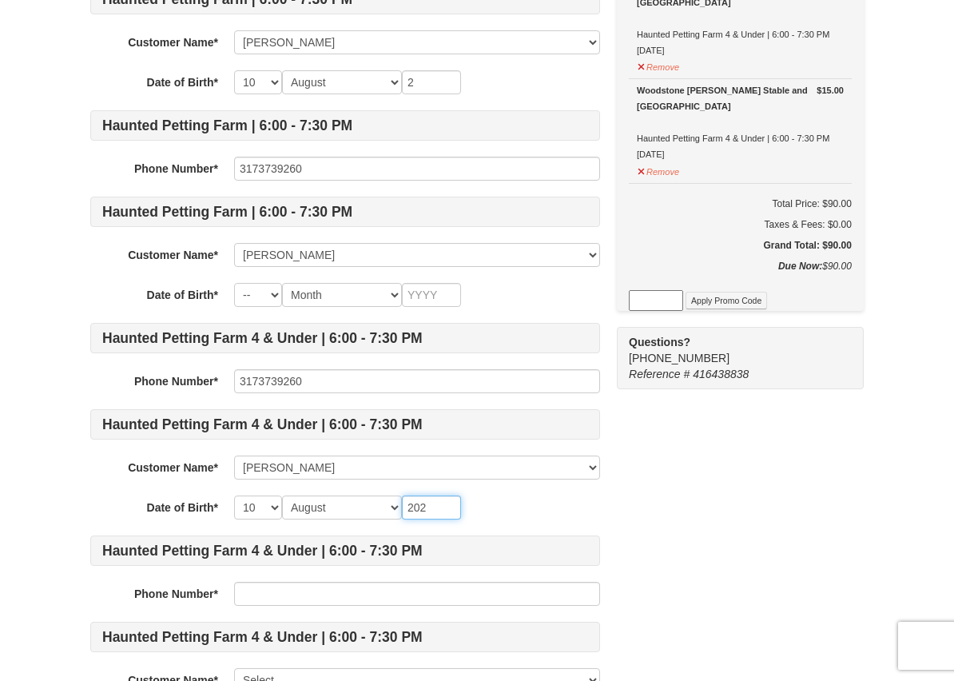
type input "202"
type input "2021"
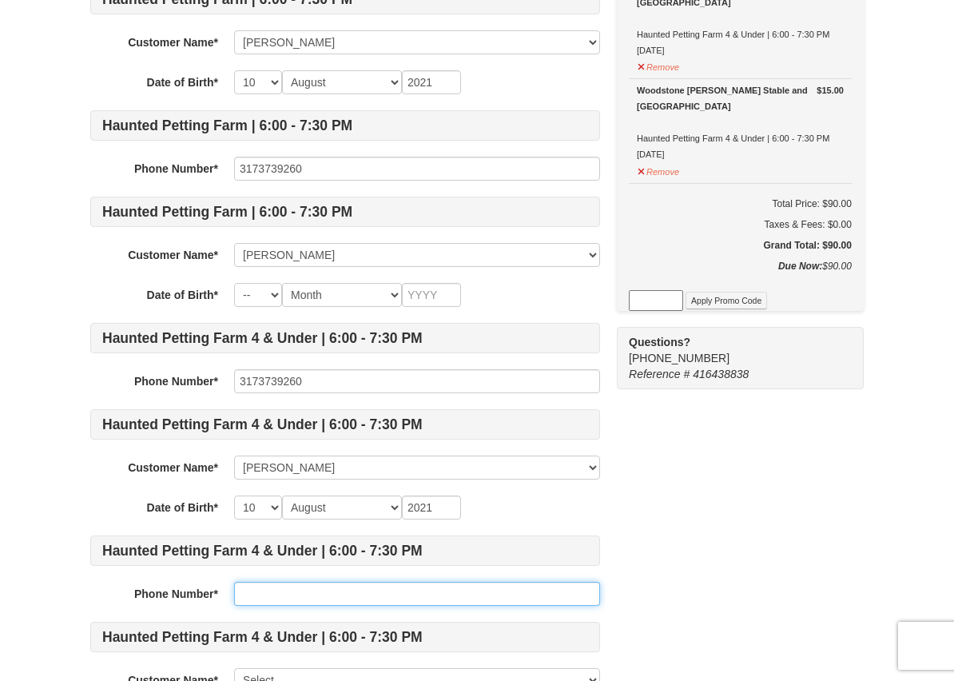
click at [371, 592] on input "text" at bounding box center [417, 594] width 366 height 24
type input "3173739260"
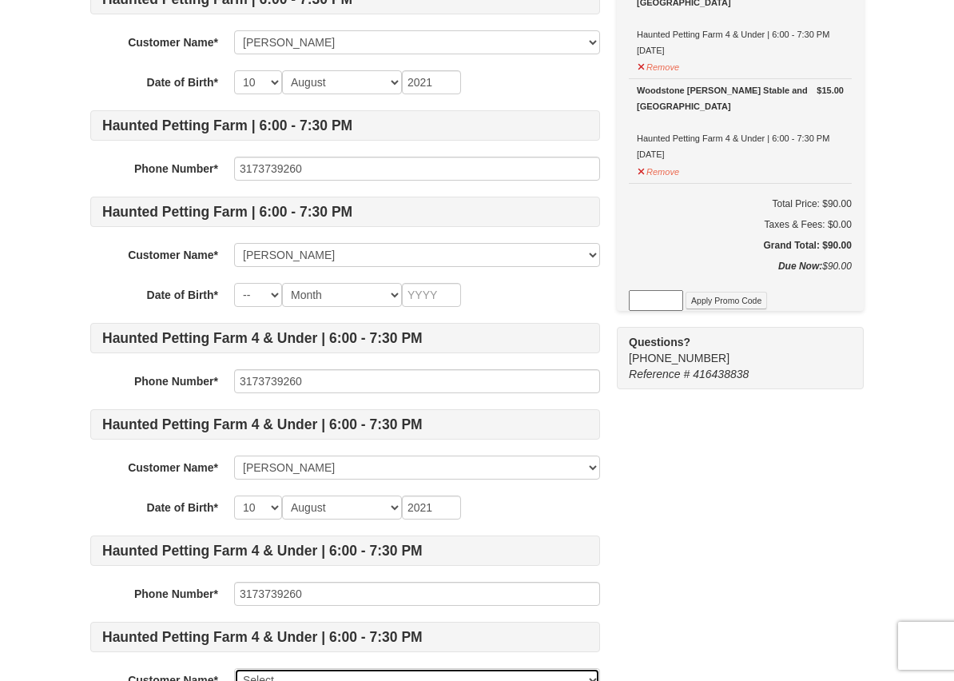
click at [487, 668] on select "Select... Lindsay Williams Avery Williams jordyn williams Add New..." at bounding box center [417, 680] width 366 height 24
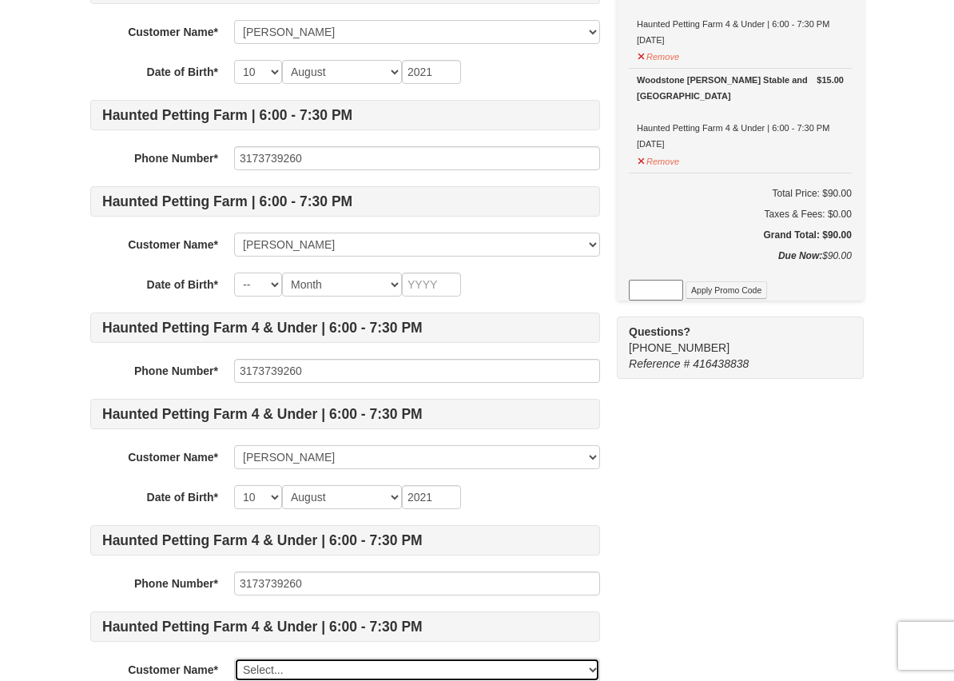
select select "28326914"
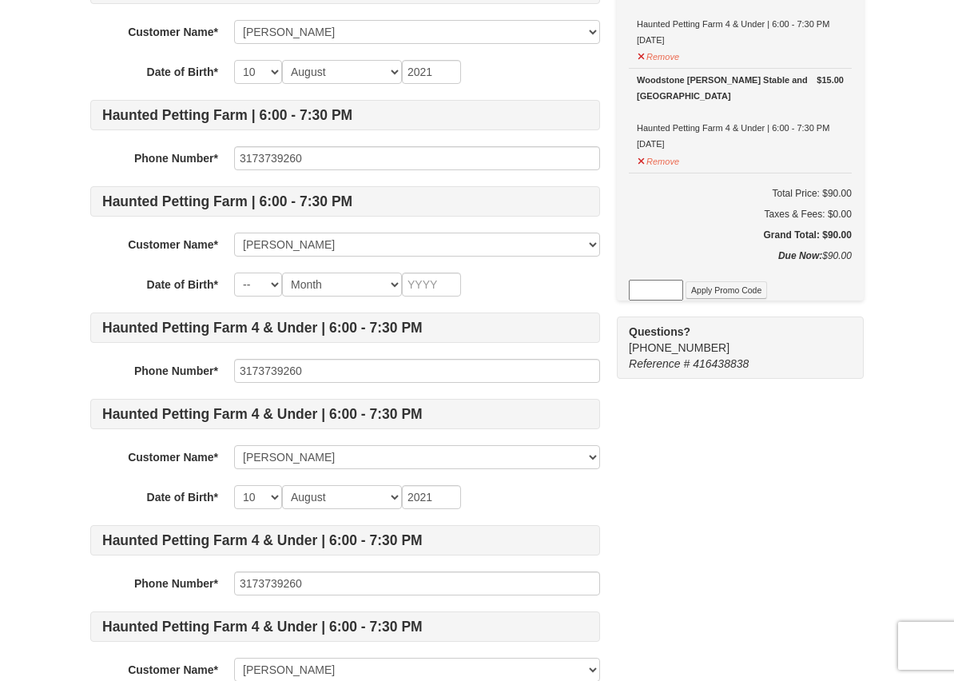
click at [709, 591] on div "Some of the items in your itinerary require some additional information. Please…" at bounding box center [476, 196] width 773 height 1166
drag, startPoint x: 897, startPoint y: 142, endPoint x: 749, endPoint y: 370, distance: 271.5
click at [765, 89] on div "1 ) Sign In 2 ) Billing Info 3 ) Customer Info ) Review ×" at bounding box center [477, 174] width 954 height 1281
click at [746, 512] on div "Some of the items in your itinerary require some additional information. Please…" at bounding box center [476, 196] width 773 height 1166
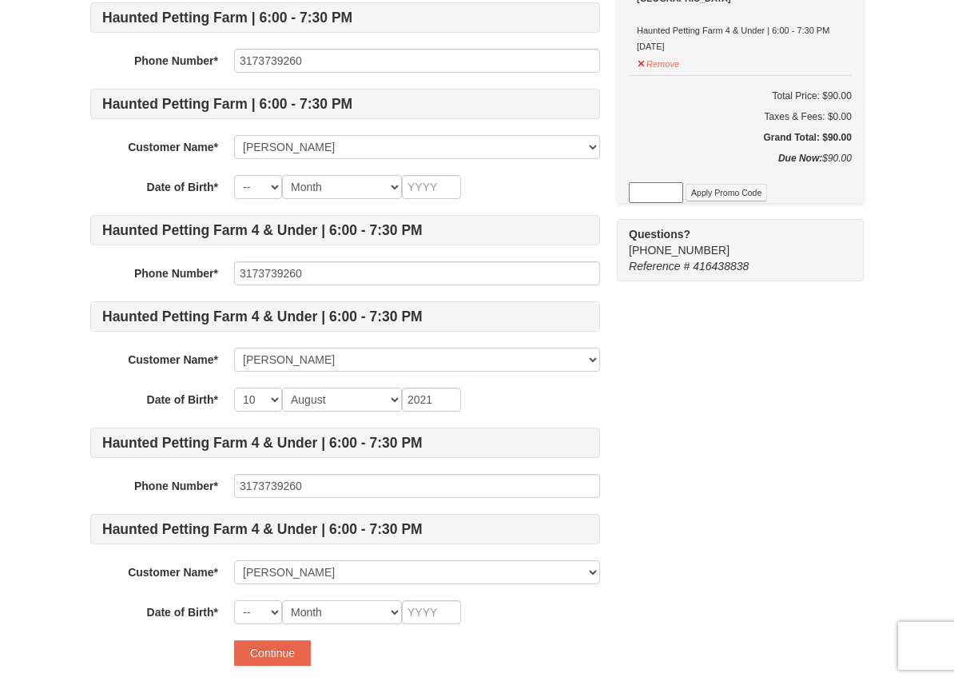
scroll to position [650, 0]
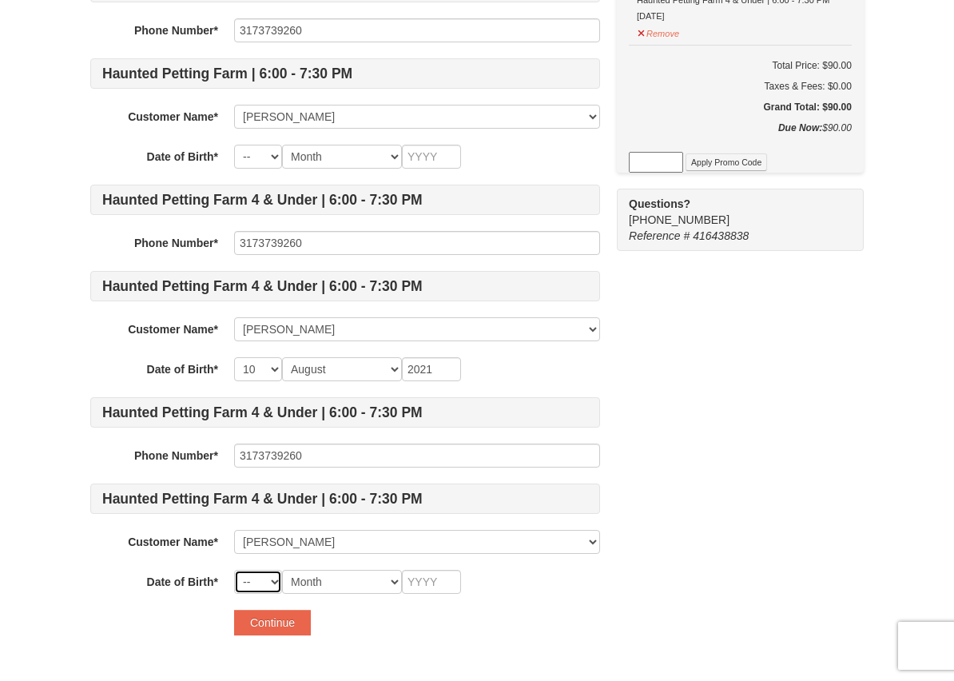
click at [276, 582] on select "-- 01 02 03 04 05 06 07 08 09 10 11 12 13 14 15 16 17 18 19 20 21 22 23 24 25 2…" at bounding box center [258, 582] width 48 height 24
select select "10"
click at [348, 580] on select "Month January February March April May June July August September October Novem…" at bounding box center [342, 582] width 120 height 24
select select "08"
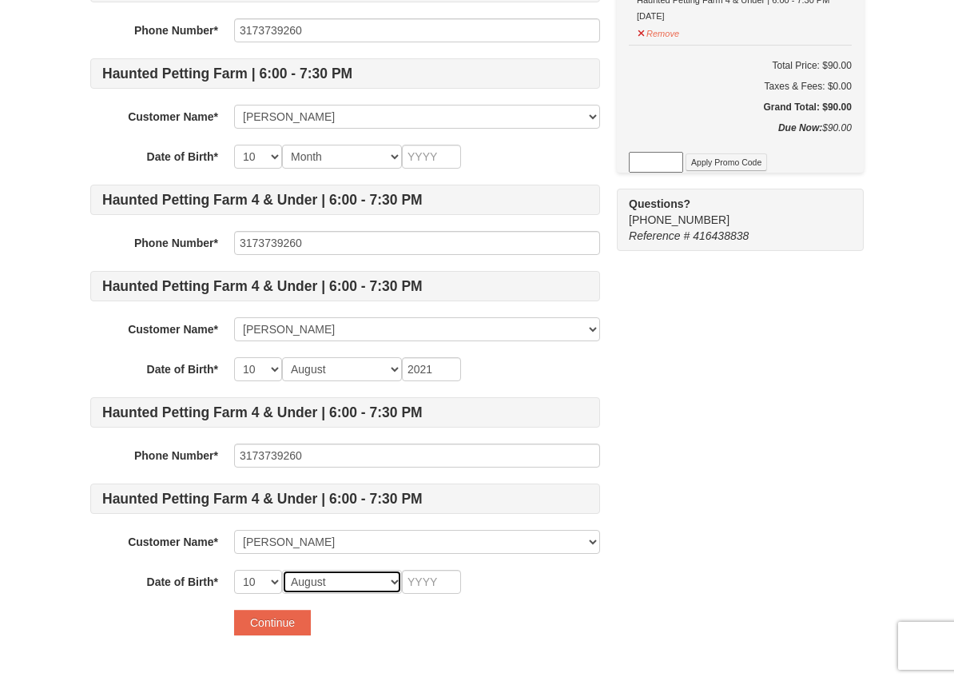
select select "08"
click at [435, 580] on input "text" at bounding box center [431, 582] width 59 height 24
type input "2"
type input "20"
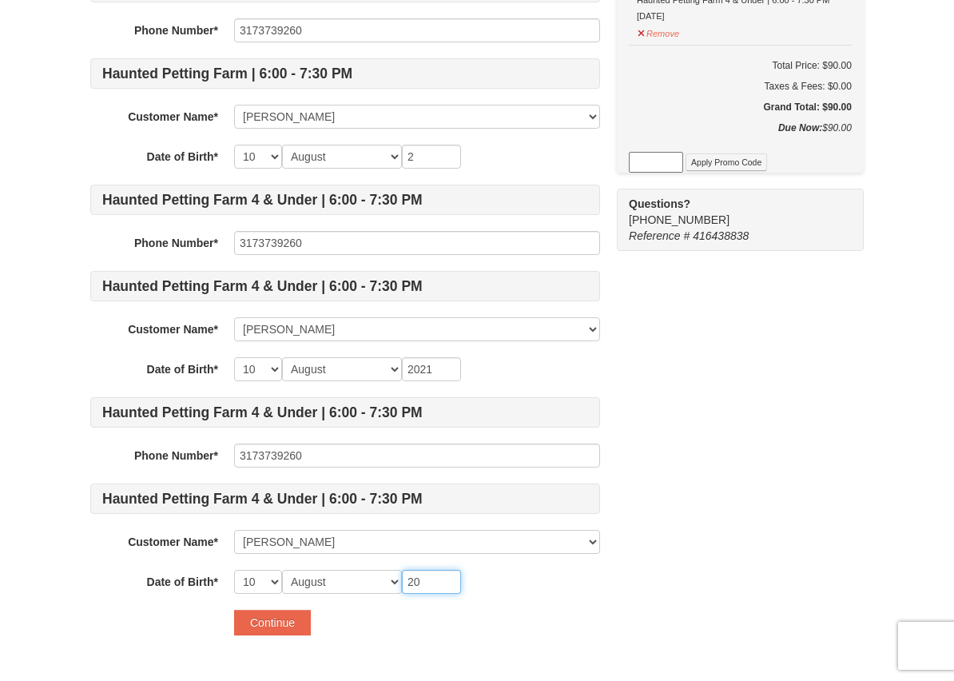
type input "20"
type input "202"
type input "2021"
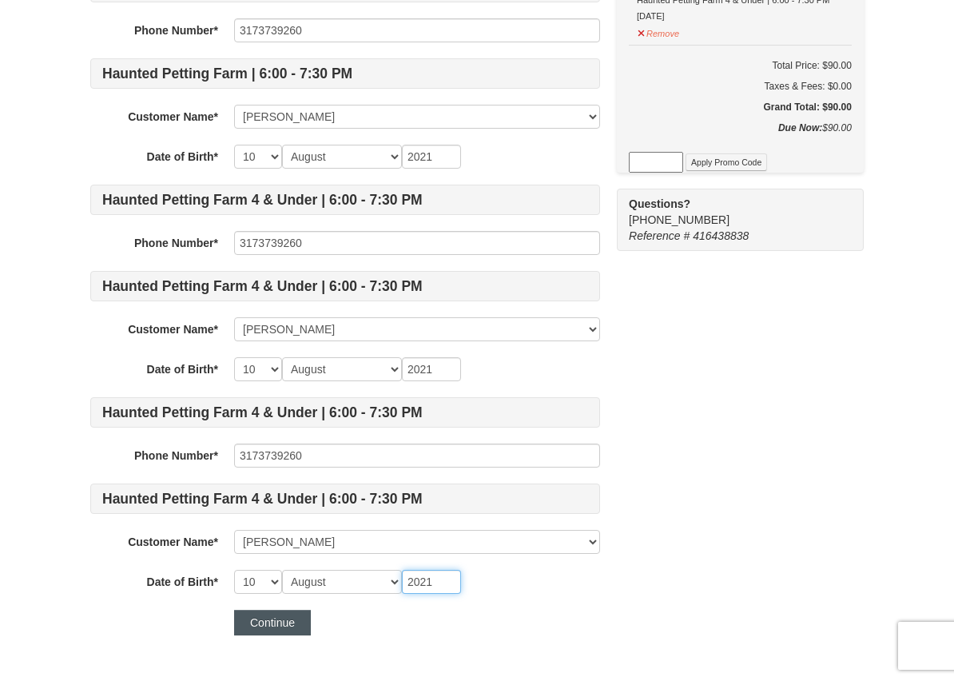
type input "2021"
click at [289, 626] on button "Continue" at bounding box center [272, 623] width 77 height 26
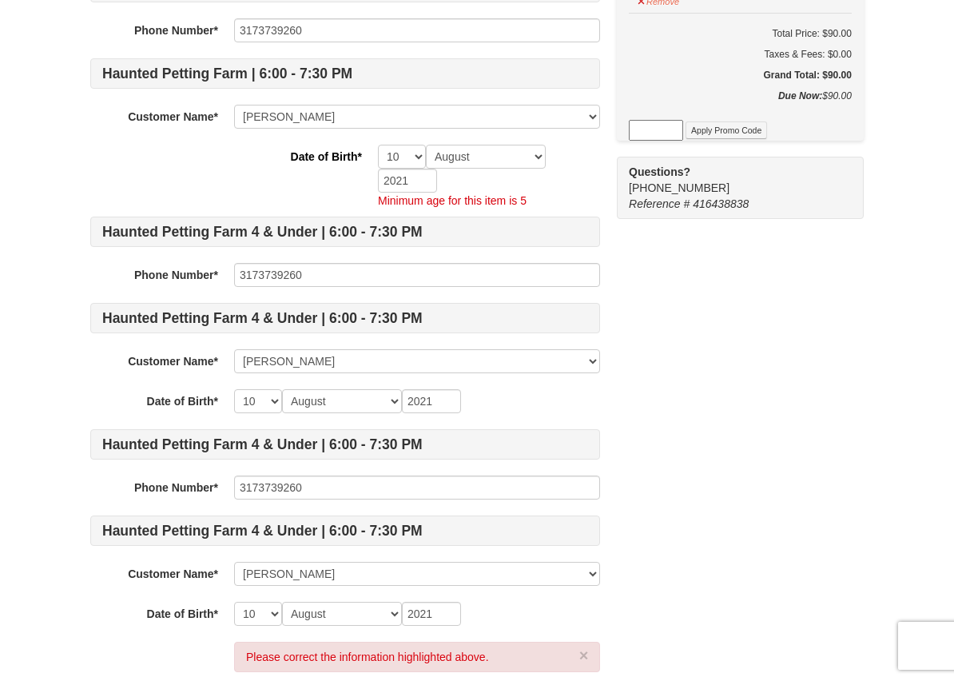
click at [645, 359] on div "Some of the items in your itinerary require some additional information. Please…" at bounding box center [476, 91] width 773 height 1277
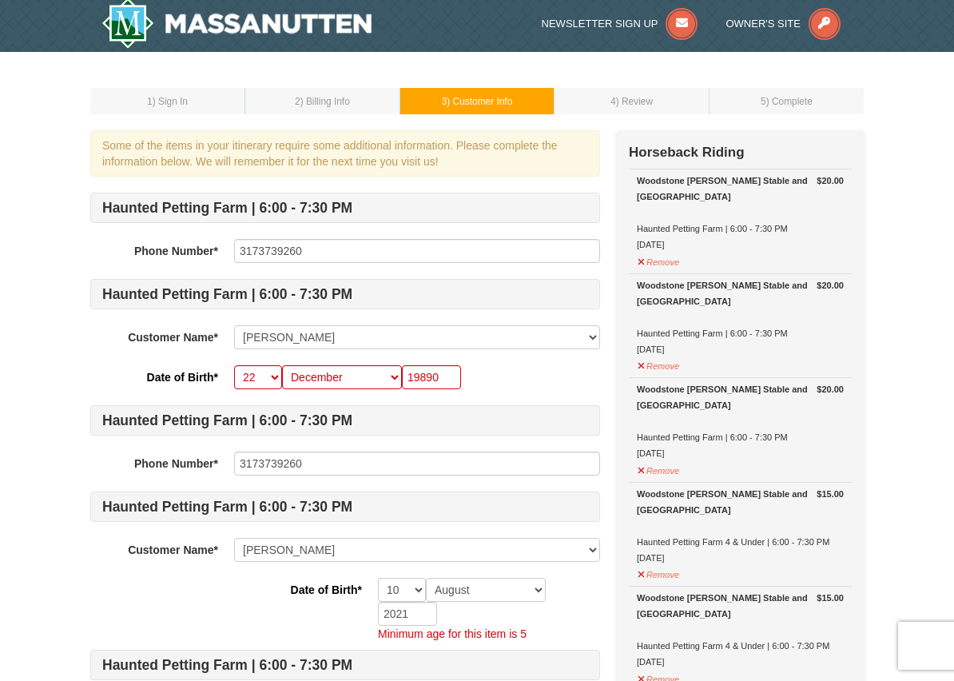
scroll to position [0, 0]
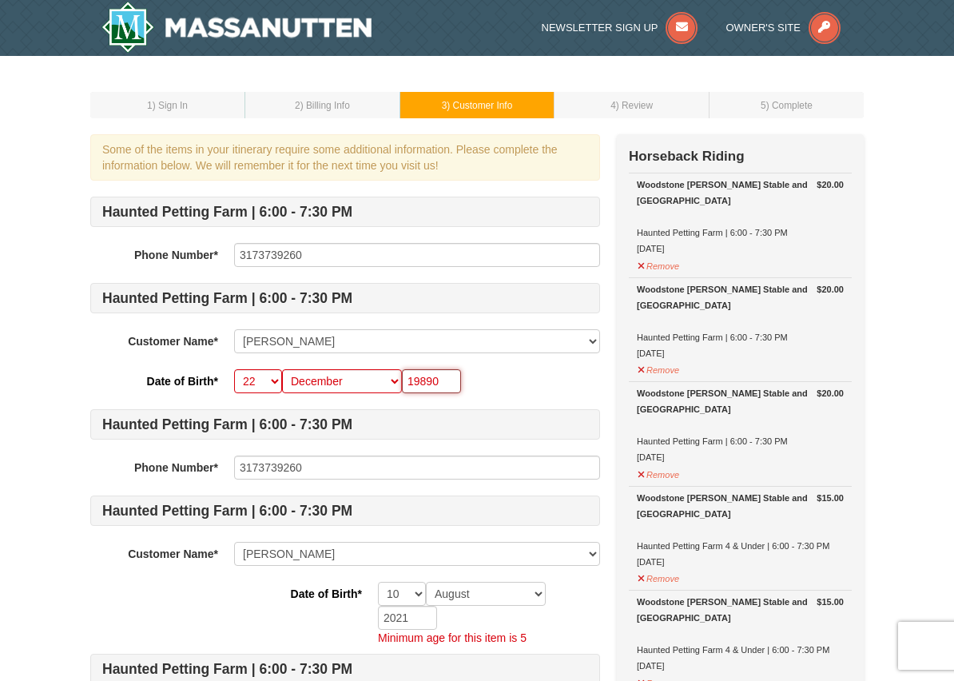
click at [446, 384] on input "19890" at bounding box center [431, 381] width 59 height 24
type input "1980"
click at [556, 371] on div "-- 01 02 03 04 05 06 07 08 09 10 11 12 13 14 15 16 17 18 19 20 21 22 23 24 25 2…" at bounding box center [417, 381] width 366 height 24
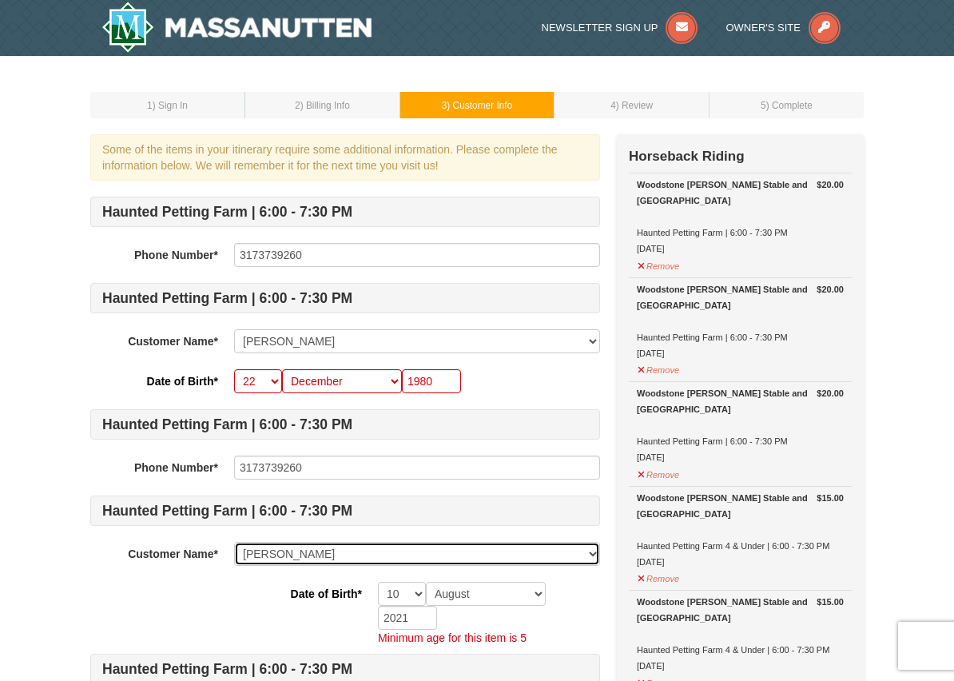
click at [343, 556] on select "Select... Lindsay Williams Avery Williams jordyn williams Add New..." at bounding box center [417, 554] width 366 height 24
select select "28326661"
select select "22"
select select "12"
type input "1980"
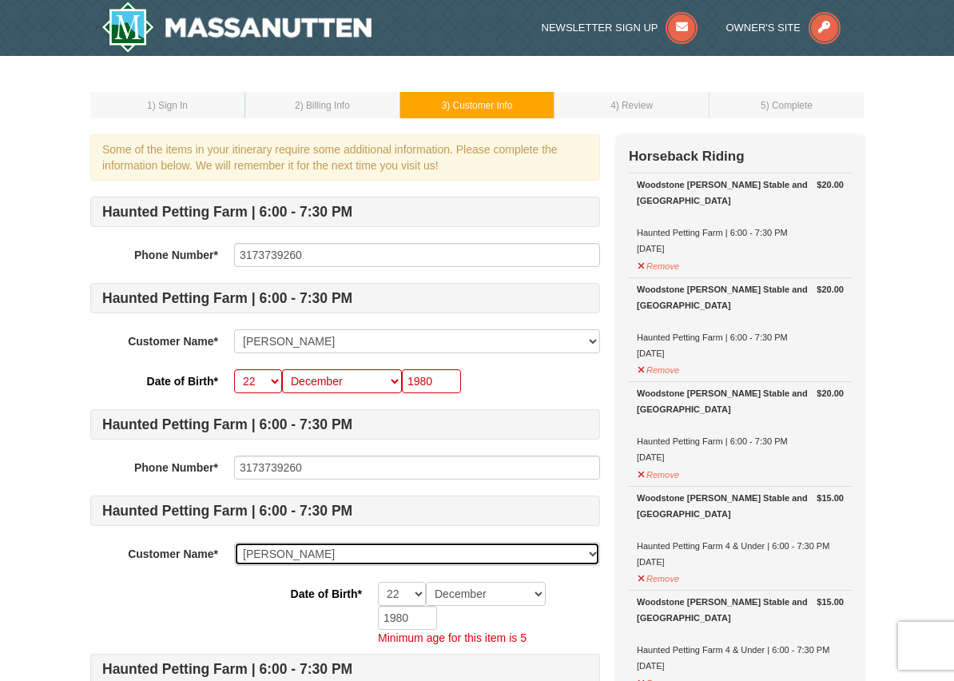
click at [341, 552] on select "Select... Lindsay Williams Avery Williams jordyn williams Add New..." at bounding box center [417, 554] width 366 height 24
select select
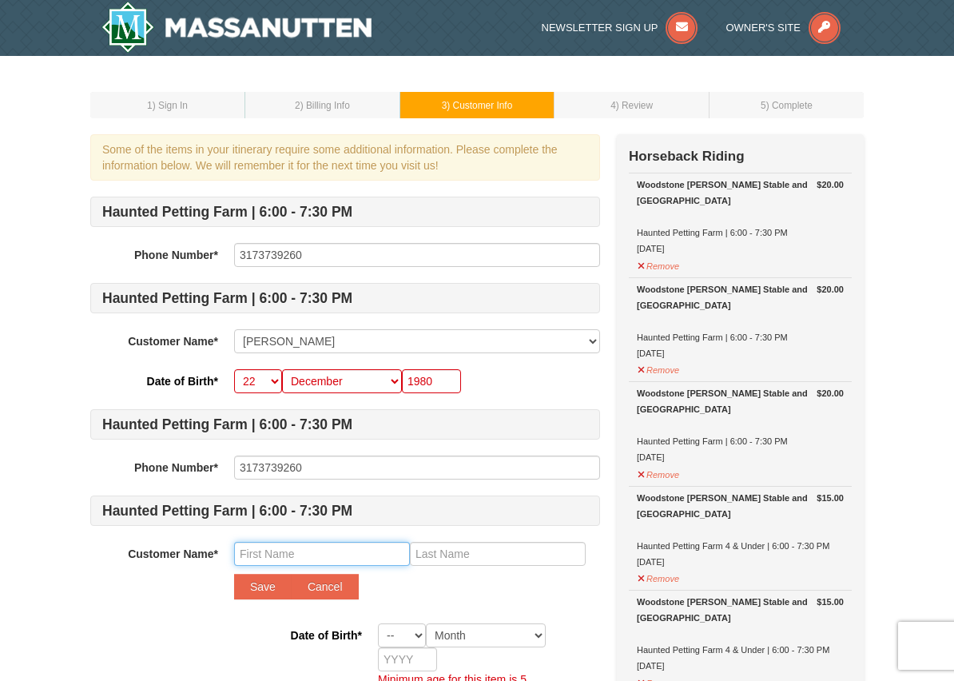
click at [315, 555] on input "text" at bounding box center [322, 554] width 176 height 24
type input "Liza"
click at [486, 547] on input "text" at bounding box center [498, 554] width 176 height 24
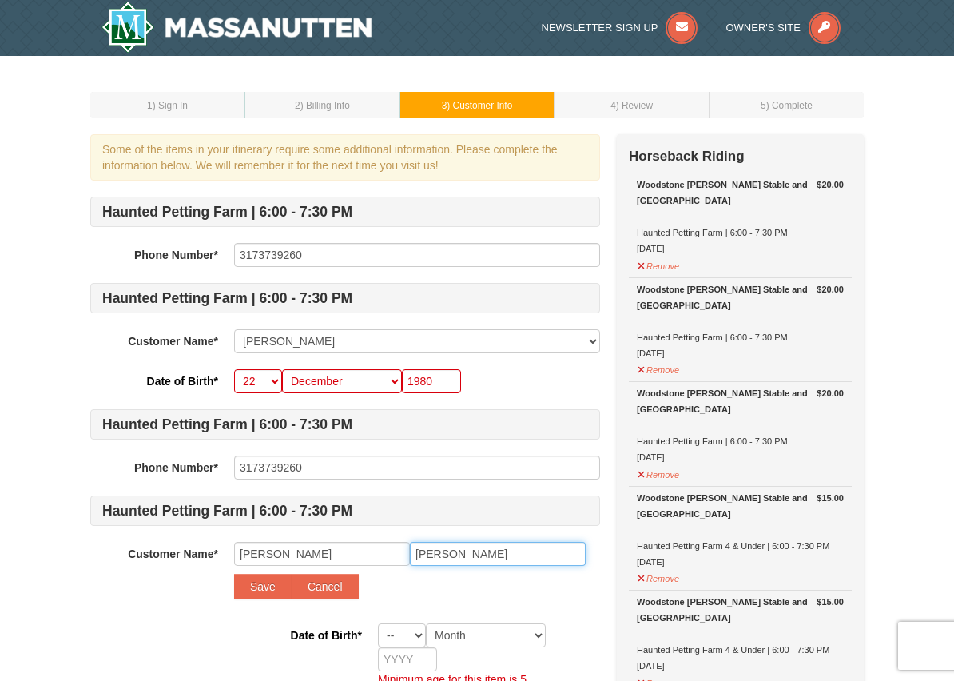
type input "Williams"
click at [408, 641] on select "-- 01 02 03 04 05 06 07 08 09 10 11 12 13 14 15 16 17 18 19 20 21 22 23 24 25 2…" at bounding box center [402, 635] width 48 height 24
select select "12"
click at [492, 632] on select "Month January February March April May June July August September October Novem…" at bounding box center [486, 635] width 120 height 24
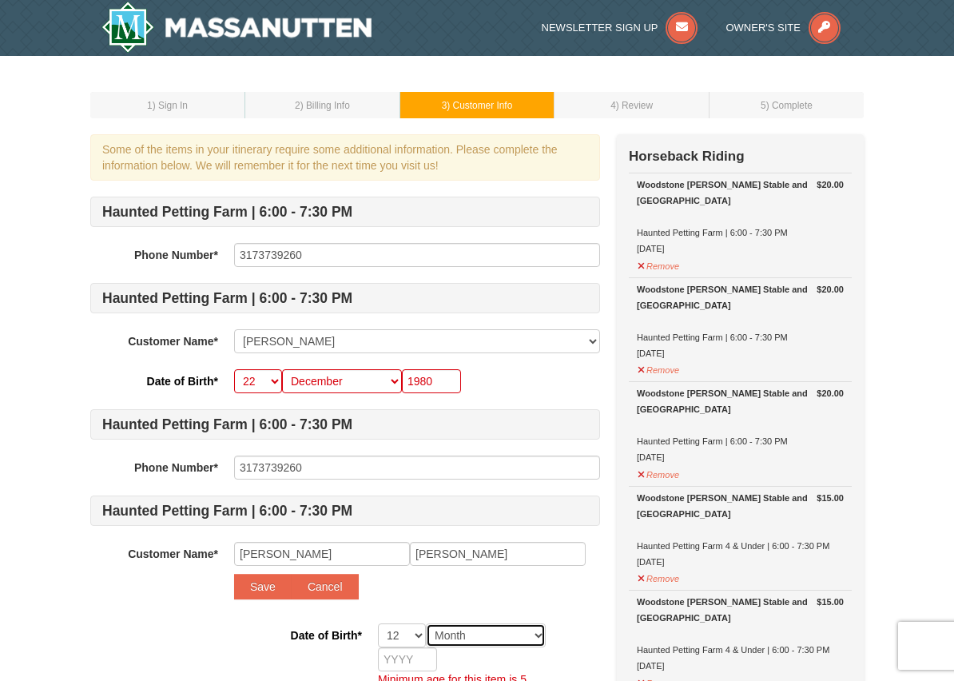
select select "12"
click at [427, 658] on input "text" at bounding box center [407, 659] width 59 height 24
click at [405, 634] on select "-- 01 02 03 04 05 06 07 08 09 10 11 12 13 14 15 16 17 18 19 20 21 22 23 24 25 2…" at bounding box center [402, 635] width 48 height 24
select select "18"
click at [404, 664] on input "text" at bounding box center [407, 659] width 59 height 24
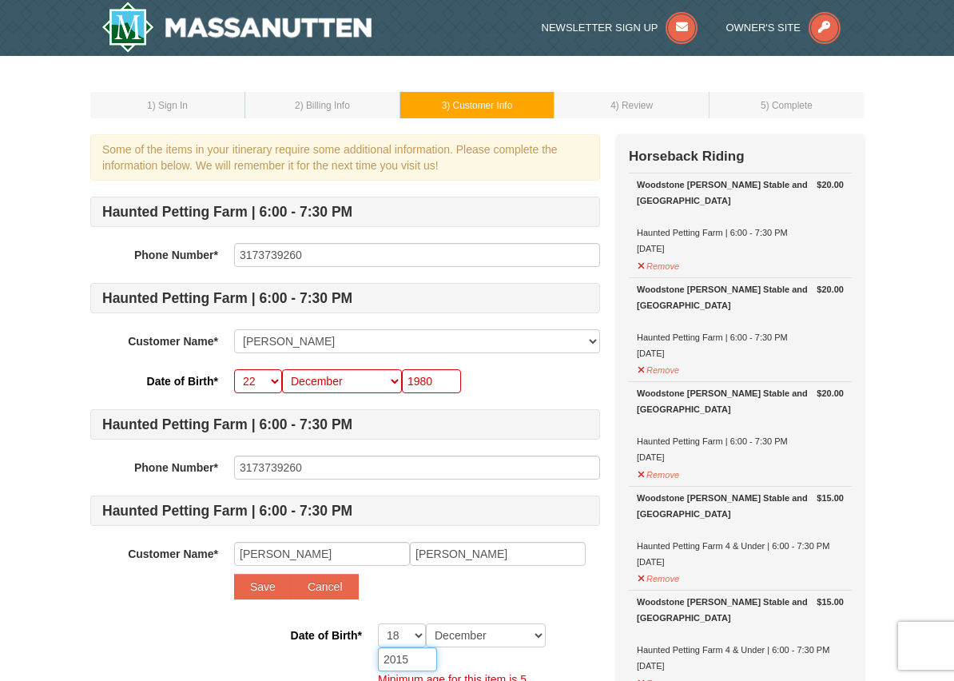
type input "2015"
click at [258, 590] on button "Save" at bounding box center [263, 587] width 58 height 26
select select
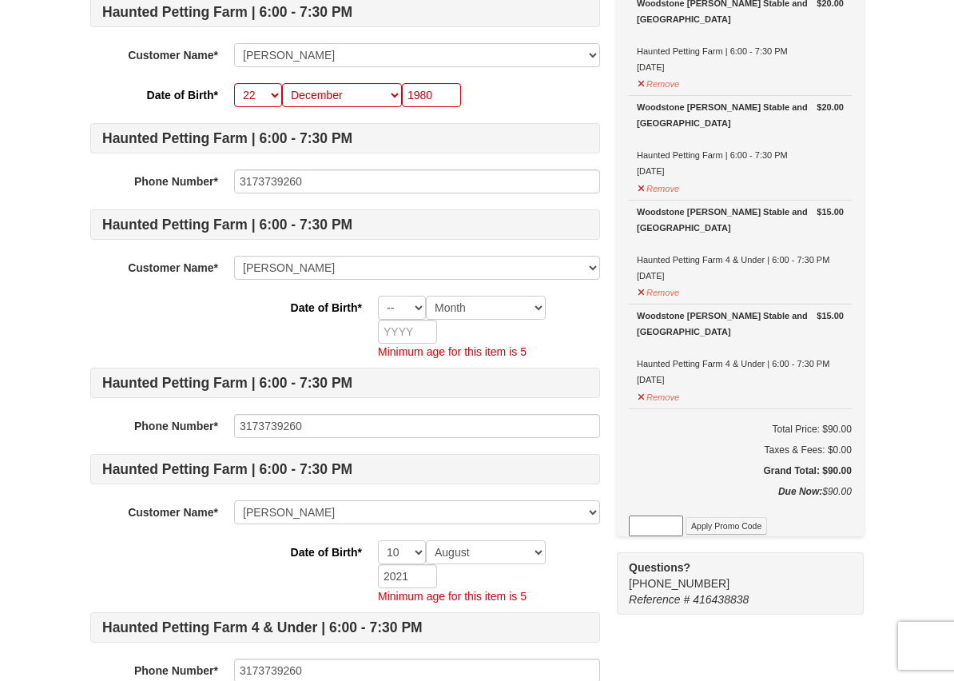
scroll to position [288, 0]
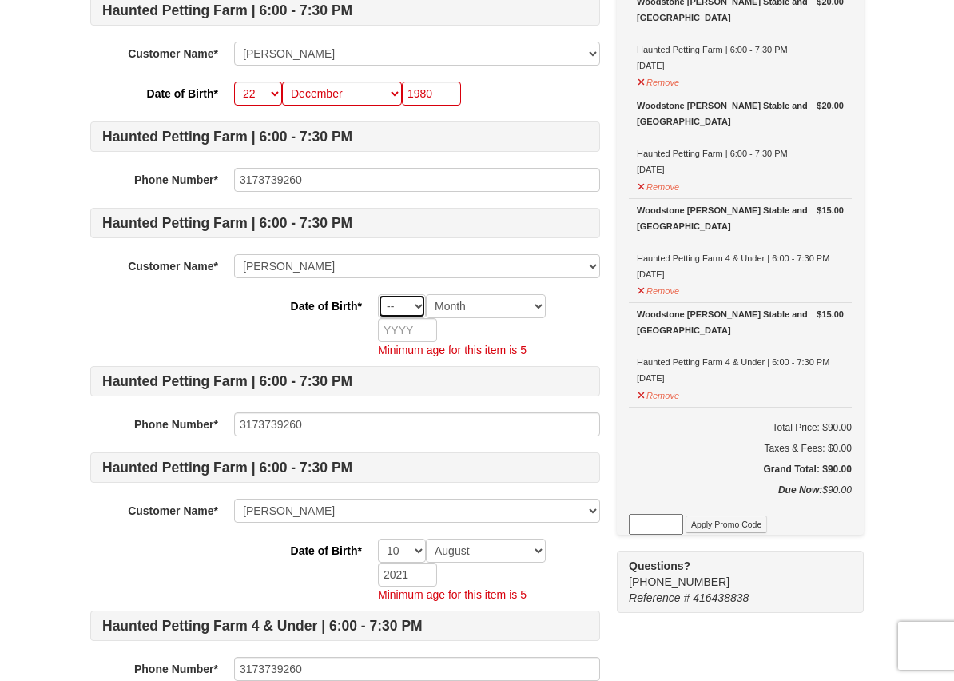
click at [397, 302] on select "-- 01 02 03 04 05 06 07 08 09 10 11 12 13 14 15 16 17 18 19 20 21 22 23 24 25 2…" at bounding box center [402, 306] width 48 height 24
click at [352, 89] on select "Month January February March April May June July August September October Novem…" at bounding box center [342, 93] width 120 height 24
click at [749, 652] on div "Some of the items in your itinerary require some additional information. Please…" at bounding box center [476, 485] width 773 height 1277
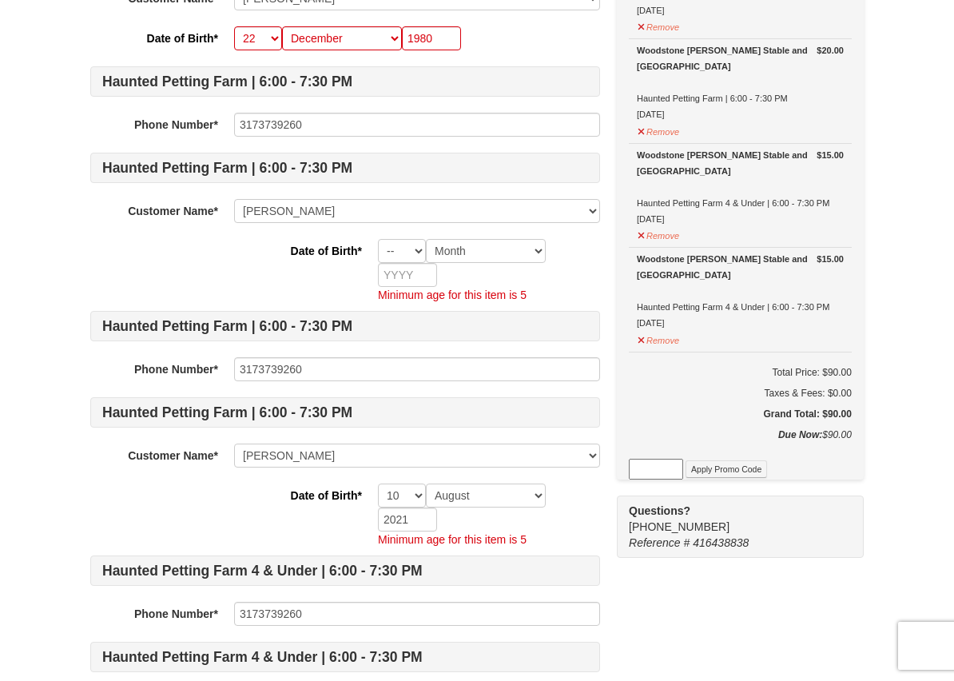
scroll to position [320, 0]
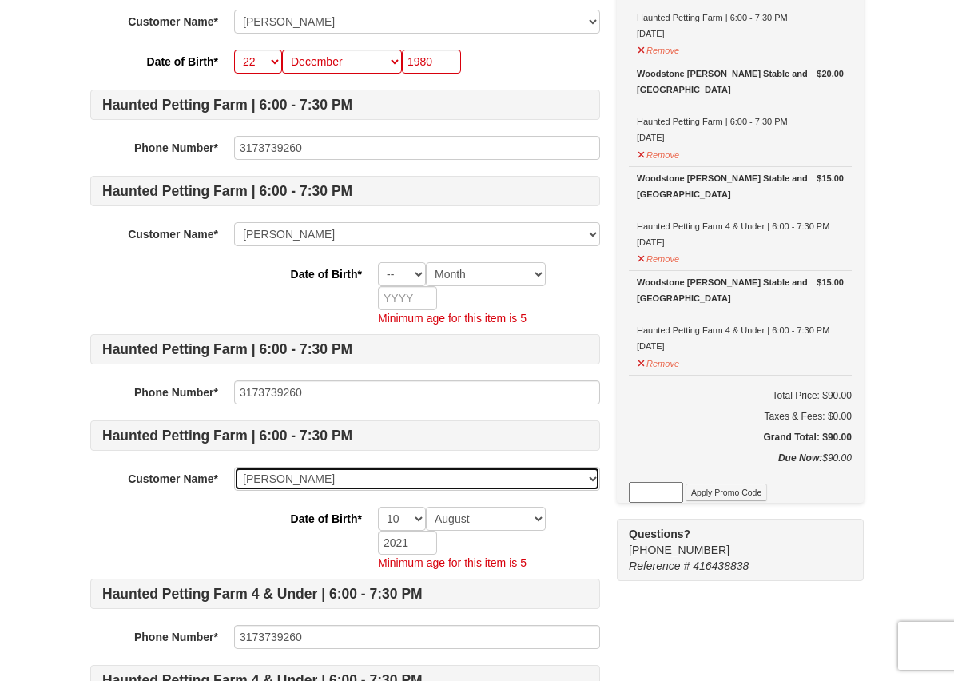
click at [545, 477] on select "Select... Lindsay Williams Avery Williams jordyn williams Liza Williams Add New…" at bounding box center [417, 479] width 366 height 24
select select
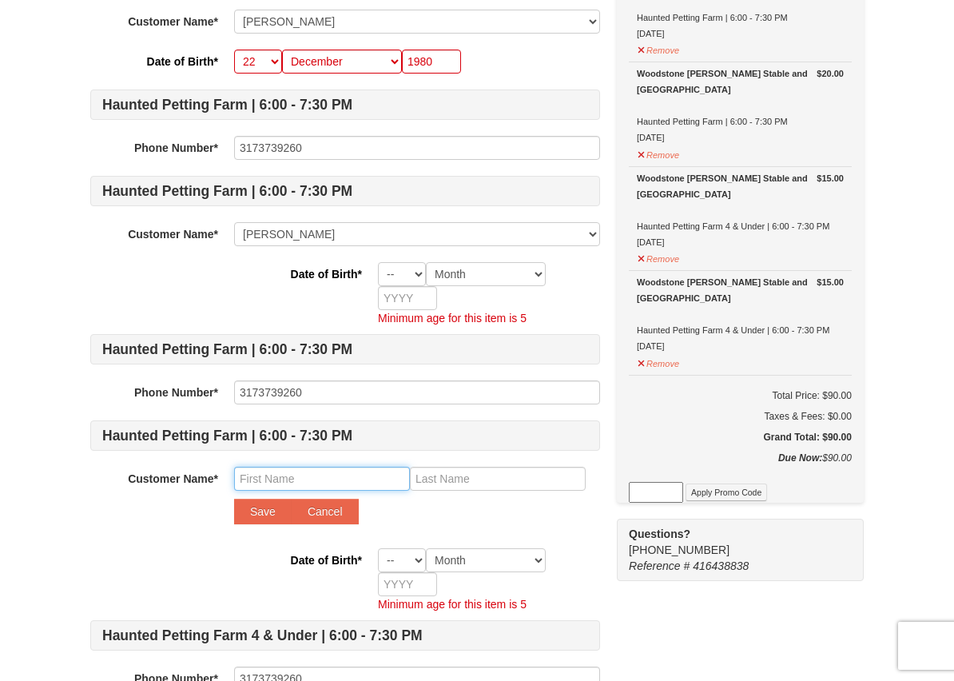
click at [285, 469] on input "text" at bounding box center [322, 479] width 176 height 24
type input "Blandine"
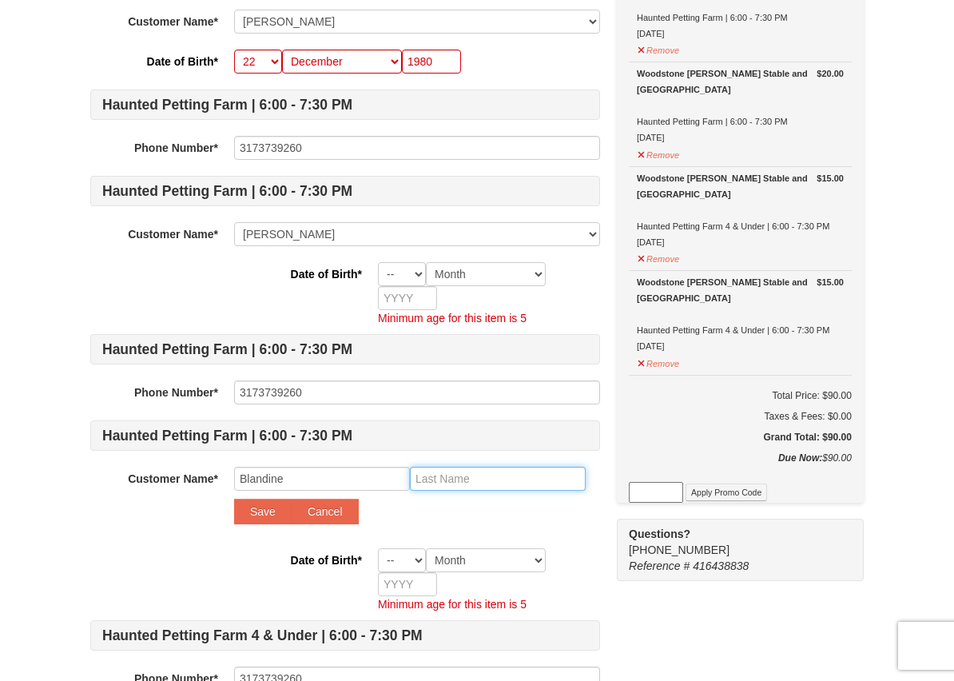
drag, startPoint x: 481, startPoint y: 484, endPoint x: 487, endPoint y: 472, distance: 13.6
click at [479, 483] on input "text" at bounding box center [498, 479] width 176 height 24
type input "Morais"
click at [408, 558] on select "-- 01 02 03 04 05 06 07 08 09 10 11 12 13 14 15 16 17 18 19 20 21 22 23 24 25 2…" at bounding box center [402, 560] width 48 height 24
select select "16"
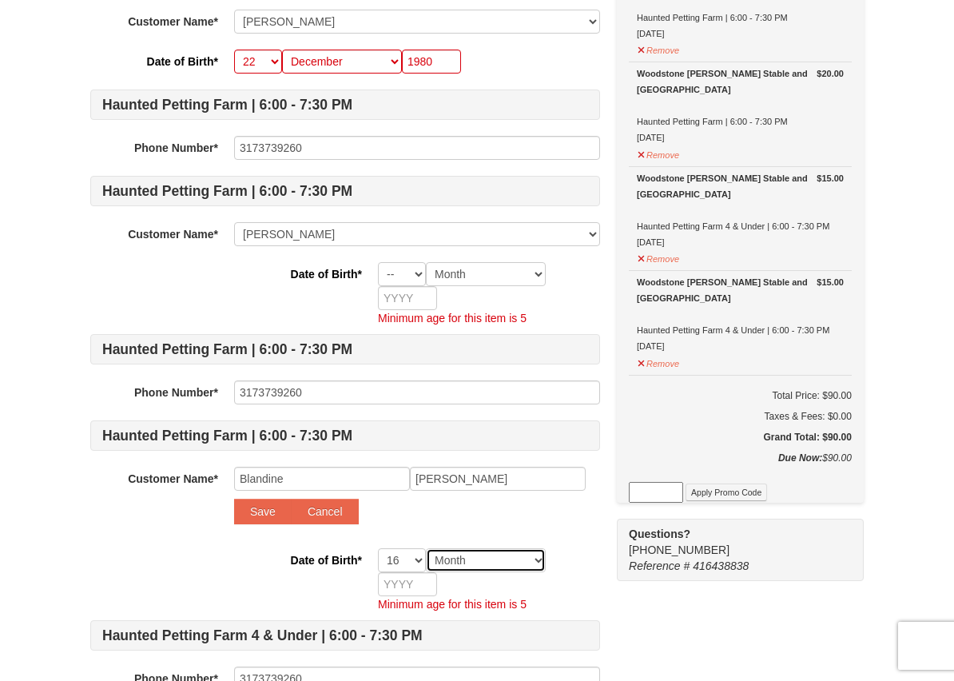
click at [505, 558] on select "Month January February March April May June July August September October Novem…" at bounding box center [486, 560] width 120 height 24
select select "05"
click at [421, 588] on input "text" at bounding box center [407, 584] width 59 height 24
type input "2002"
click at [275, 511] on button "Save" at bounding box center [263, 512] width 58 height 26
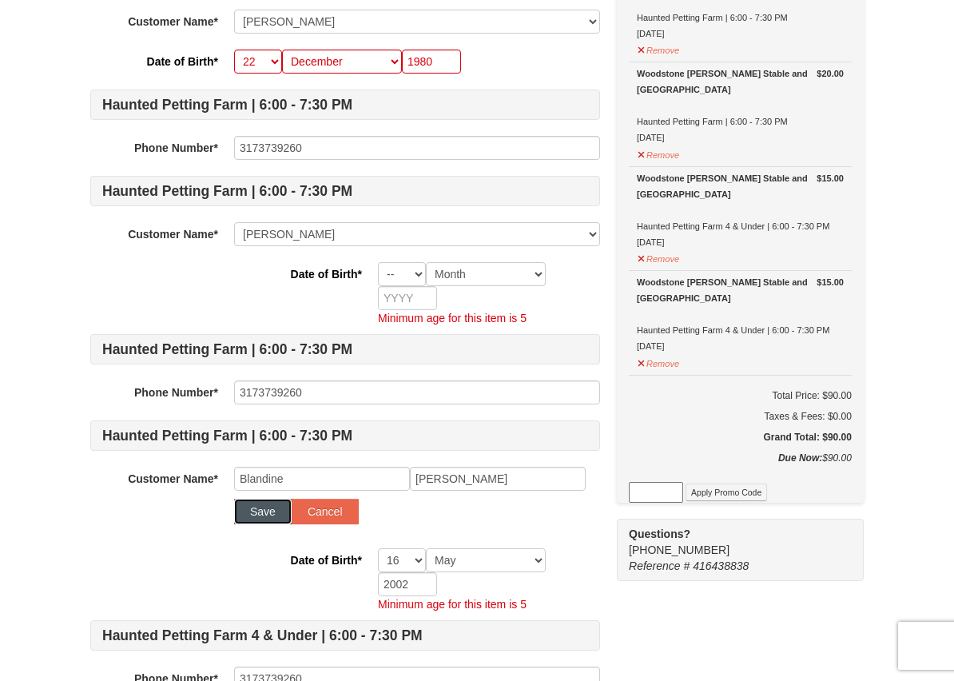
select select
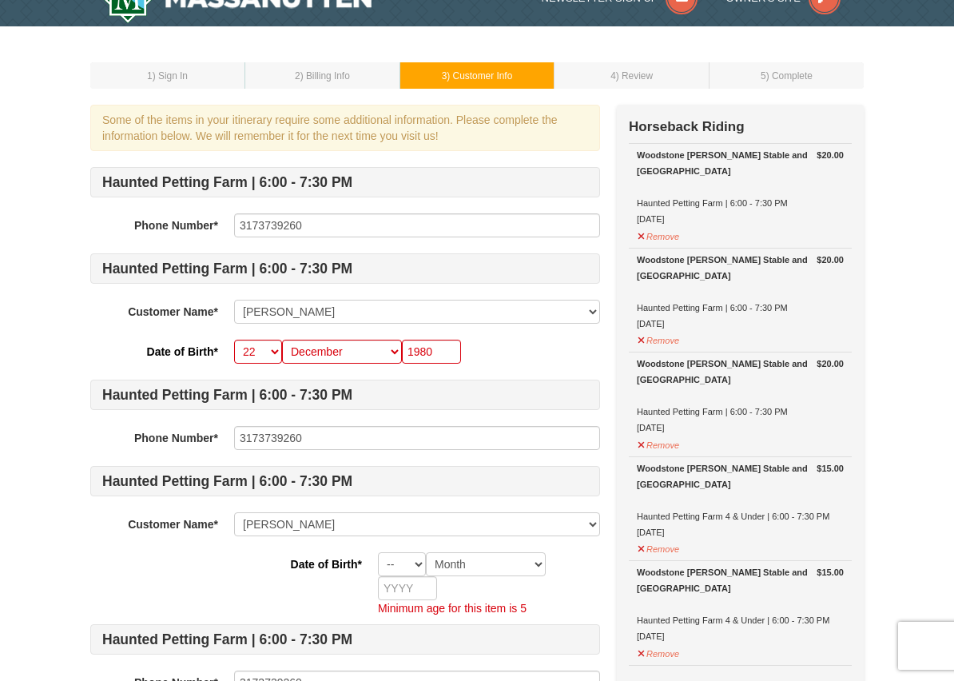
scroll to position [32, 0]
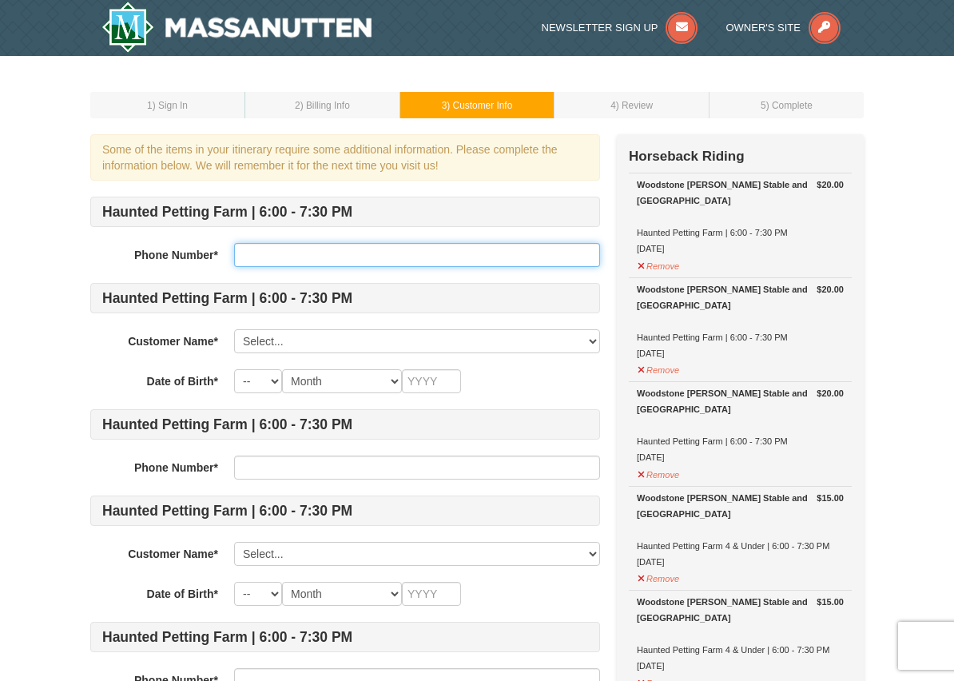
click at [353, 243] on input "text" at bounding box center [417, 255] width 366 height 24
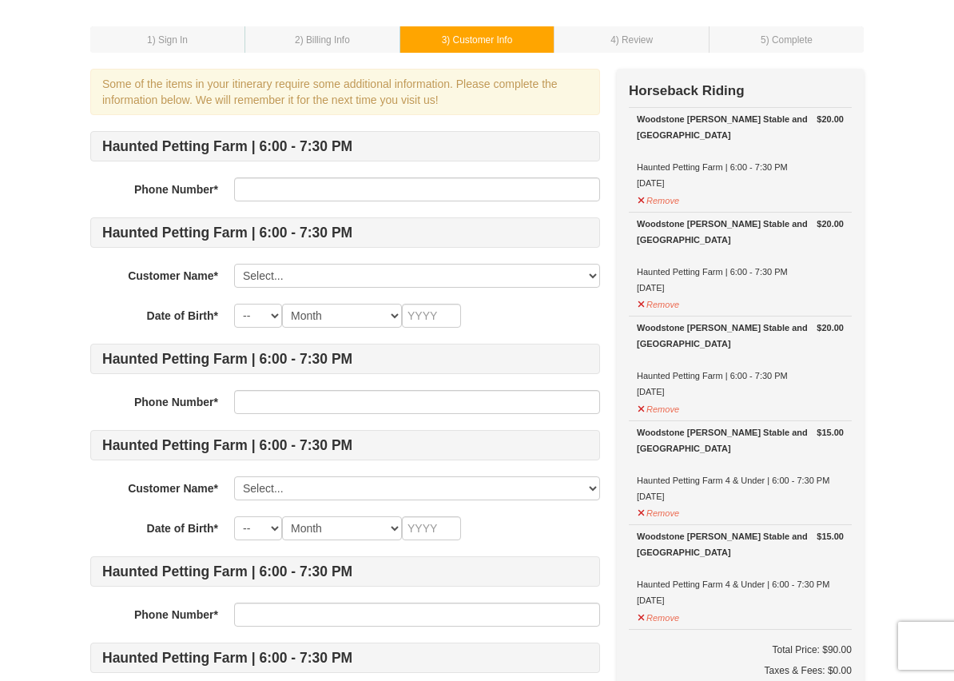
scroll to position [32, 0]
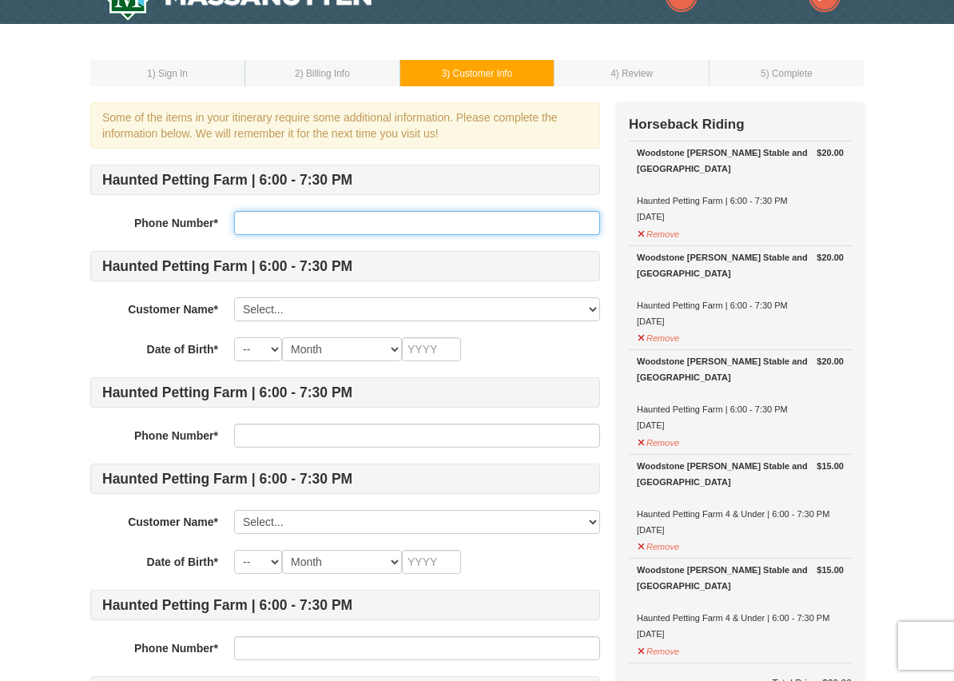
click at [406, 220] on input "text" at bounding box center [417, 223] width 366 height 24
type input "3173739260"
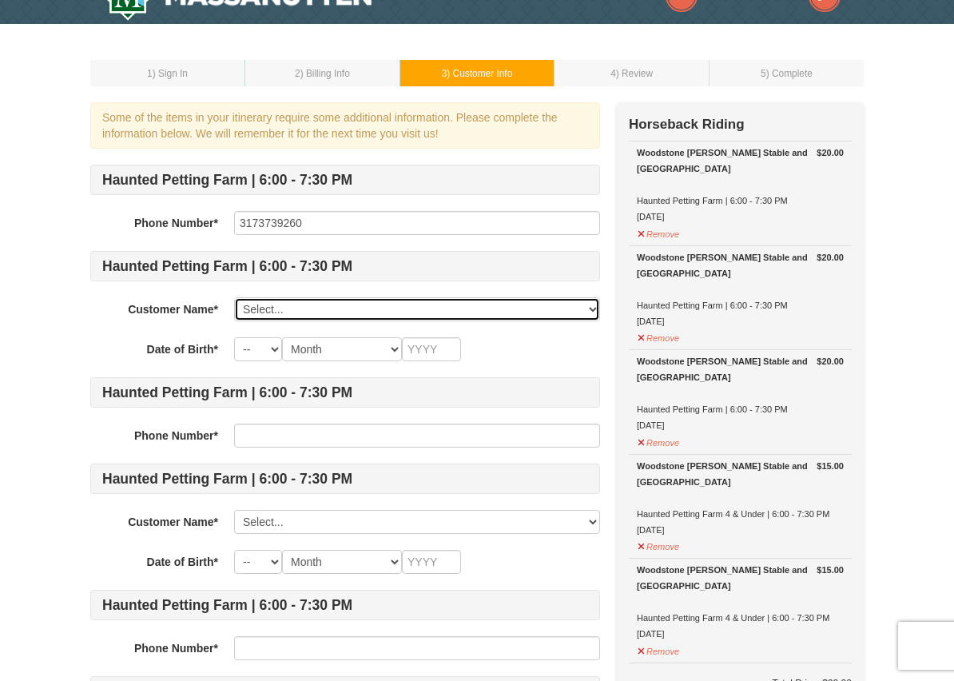
click at [357, 316] on select "Select... Lindsay Williams Avery Williams jordyn williams Liza Williams Blandin…" at bounding box center [417, 309] width 366 height 24
select select "28326661"
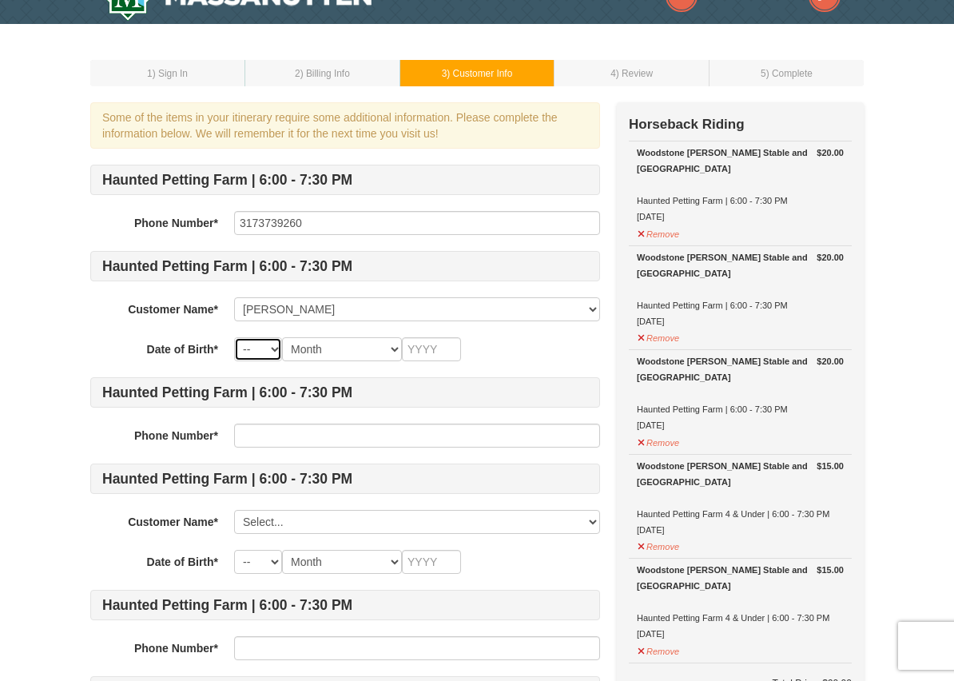
click at [268, 350] on select "-- 01 02 03 04 05 06 07 08 09 10 11 12 13 14 15 16 17 18 19 20 21 22 23 24 25 2…" at bounding box center [258, 349] width 48 height 24
select select "22"
click at [347, 348] on select "Month January February March April May June July August September October Novem…" at bounding box center [342, 349] width 120 height 24
select select "12"
click at [431, 353] on input "text" at bounding box center [431, 349] width 59 height 24
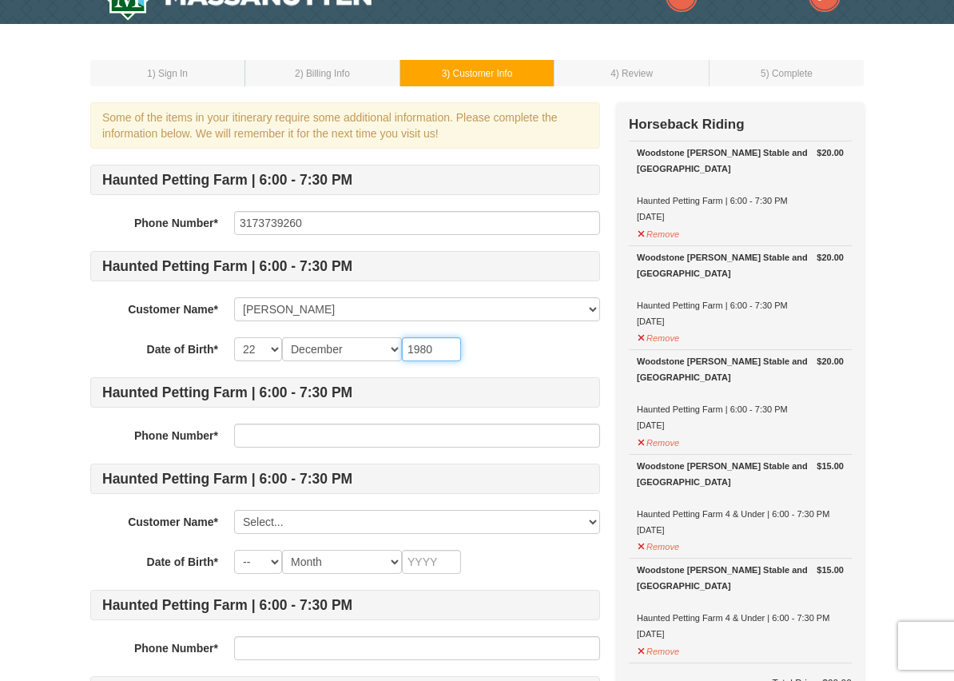
type input "1980"
click at [396, 435] on input "text" at bounding box center [417, 435] width 366 height 24
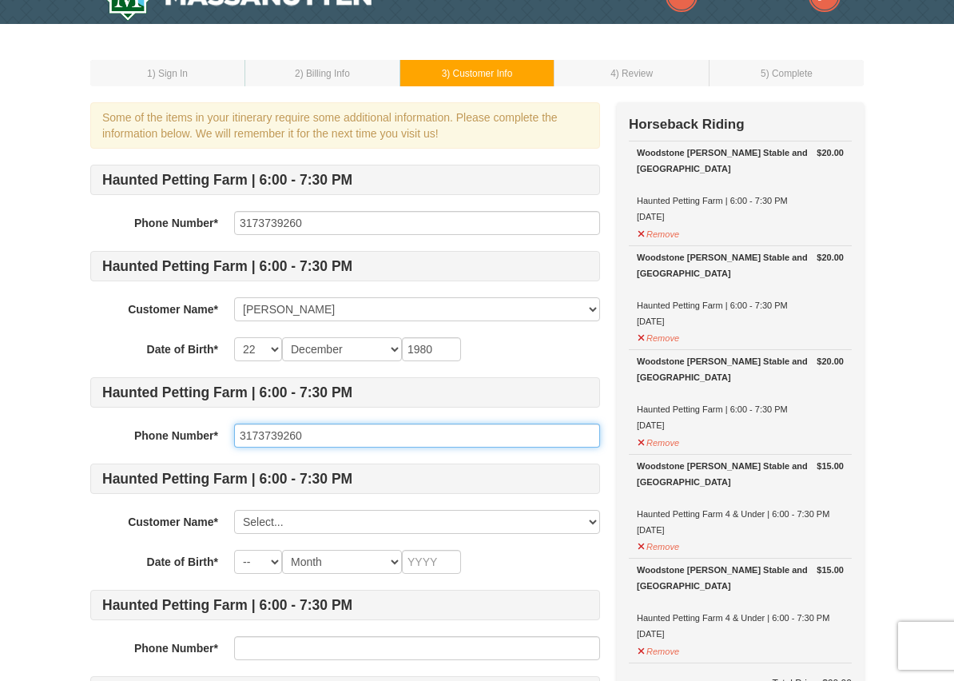
type input "3173739260"
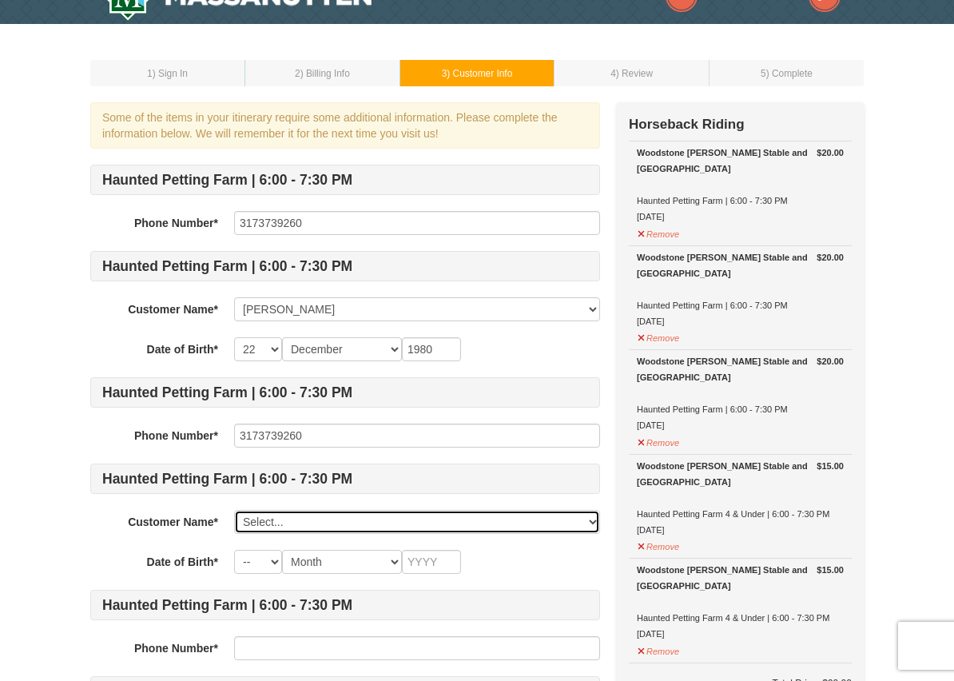
click at [393, 521] on select "Select... Lindsay Williams Avery Williams jordyn williams Liza Williams Blandin…" at bounding box center [417, 522] width 366 height 24
select select "28326923"
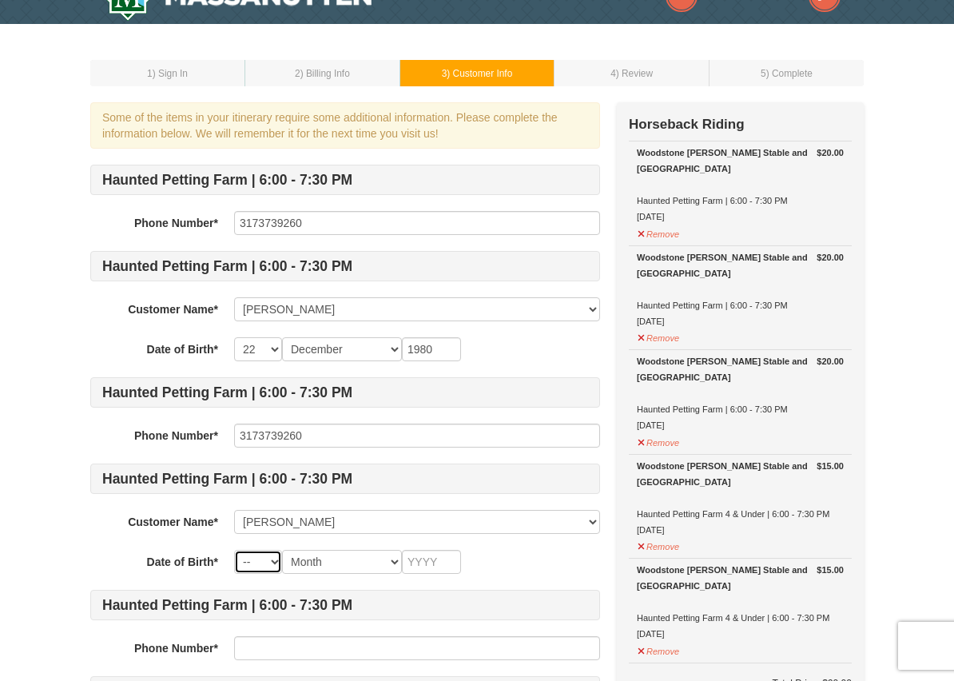
click at [269, 560] on select "-- 01 02 03 04 05 06 07 08 09 10 11 12 13 14 15 16 17 18 19 20 21 22 23 24 25 2…" at bounding box center [258, 562] width 48 height 24
select select "18"
click at [344, 562] on select "Month January February March April May June July August September October Novem…" at bounding box center [342, 562] width 120 height 24
select select "12"
click at [437, 560] on input "text" at bounding box center [431, 562] width 59 height 24
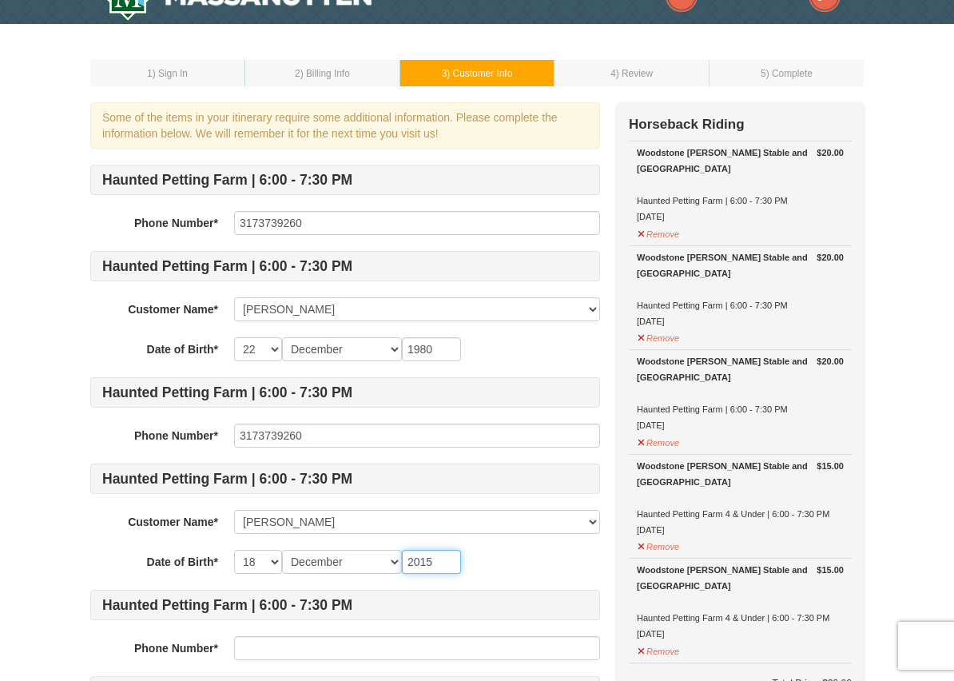
type input "2015"
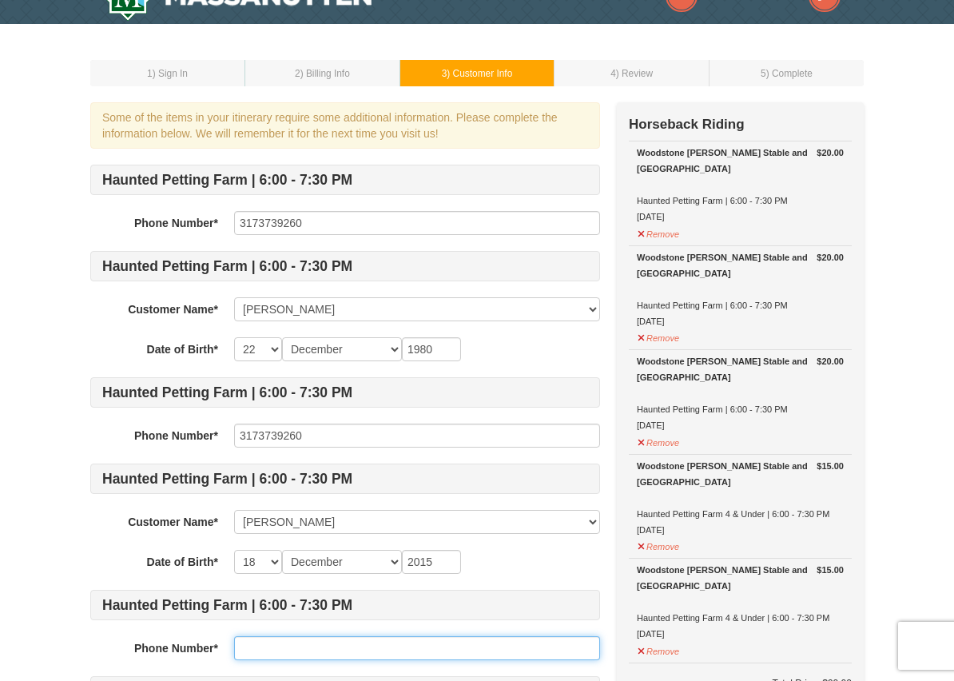
click at [412, 657] on input "text" at bounding box center [417, 648] width 366 height 24
type input "B"
type input "3173739260"
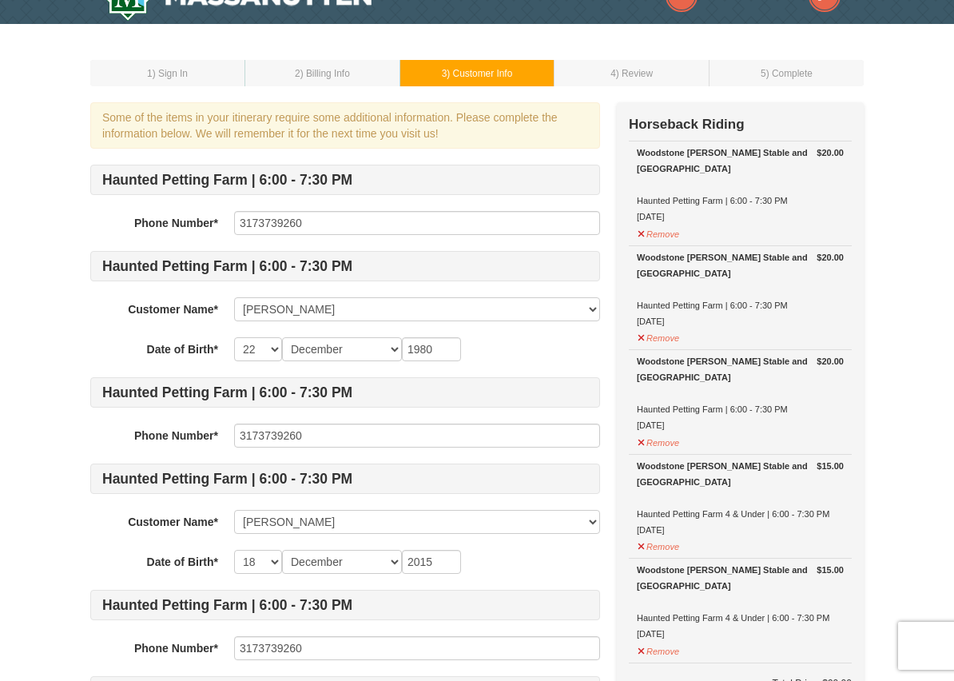
click at [912, 398] on div "1 ) Sign In 2 ) Billing Info 3 ) Customer Info ) Review ×" at bounding box center [477, 664] width 954 height 1281
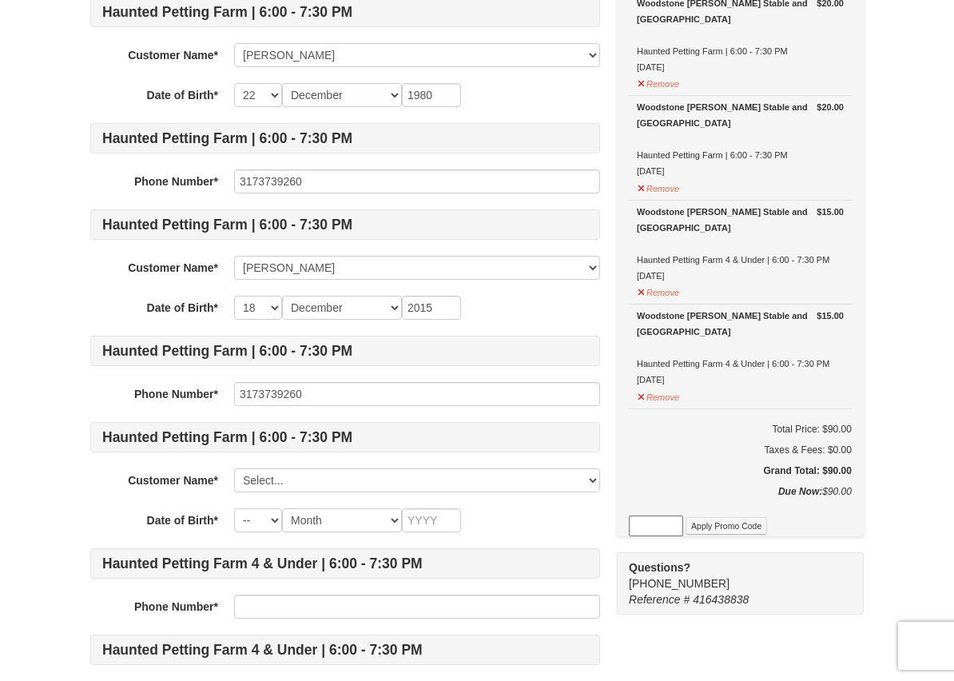
scroll to position [288, 0]
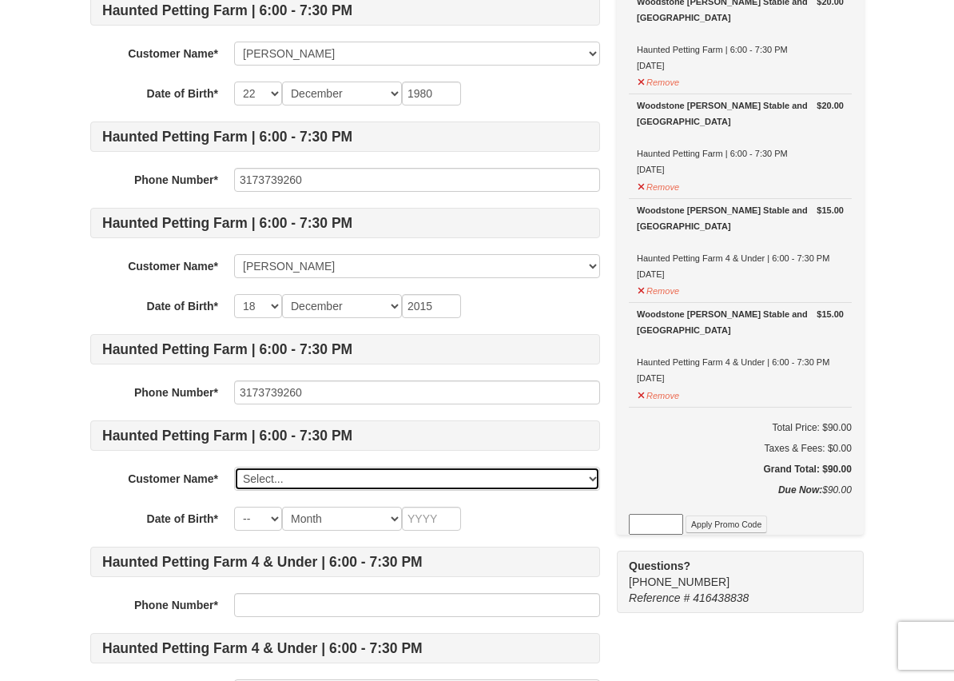
click at [403, 479] on select "Select... Lindsay Williams Avery Williams jordyn williams Liza Williams Blandin…" at bounding box center [417, 479] width 366 height 24
select select "28326961"
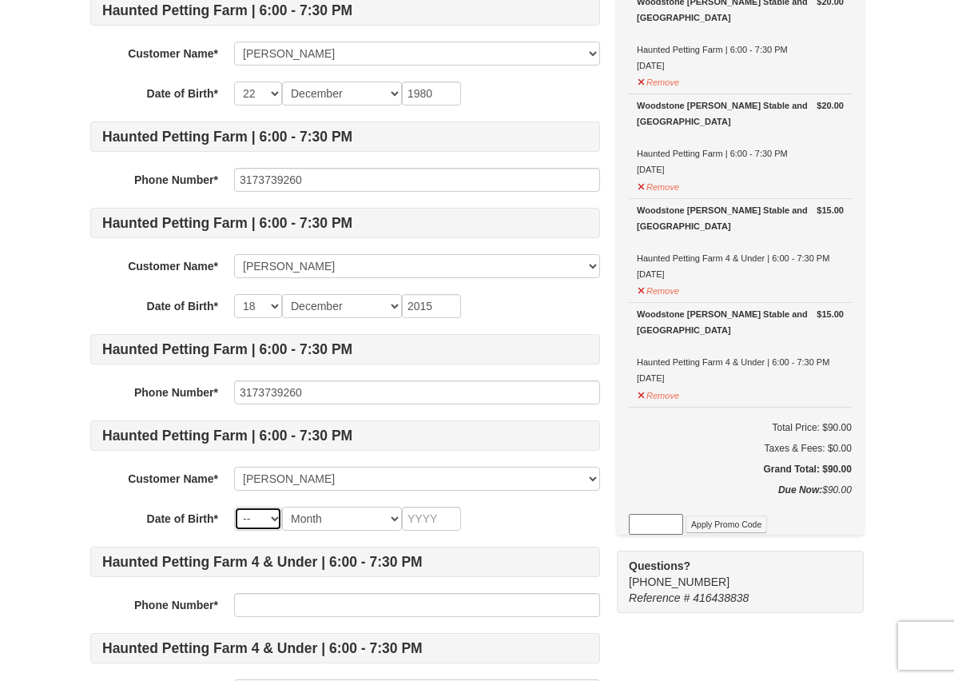
click at [268, 521] on select "-- 01 02 03 04 05 06 07 08 09 10 11 12 13 14 15 16 17 18 19 20 21 22 23 24 25 2…" at bounding box center [258, 519] width 48 height 24
select select "16"
click at [380, 515] on select "Month January February March April May June July August September October Novem…" at bounding box center [342, 519] width 120 height 24
select select "05"
click at [450, 520] on input "text" at bounding box center [431, 519] width 59 height 24
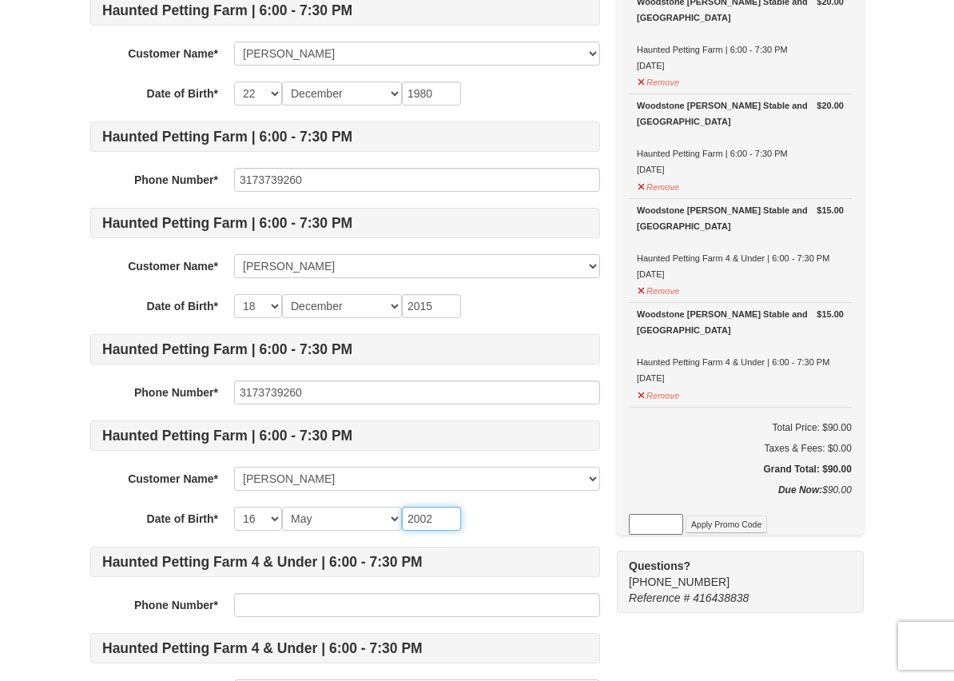
type input "2002"
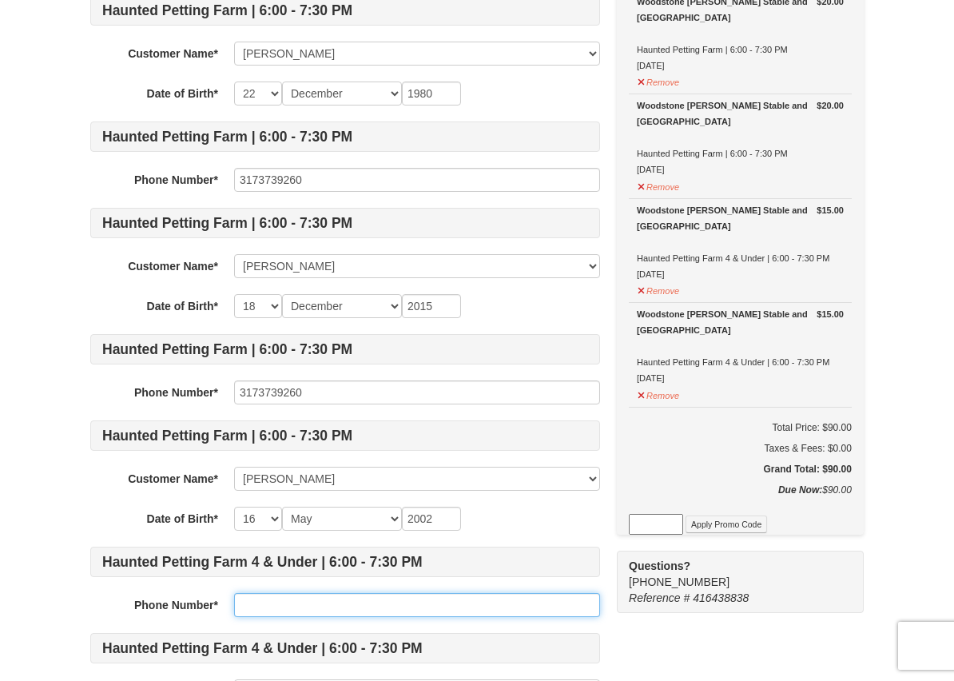
click at [359, 609] on input "text" at bounding box center [417, 605] width 366 height 24
type input "3173739260"
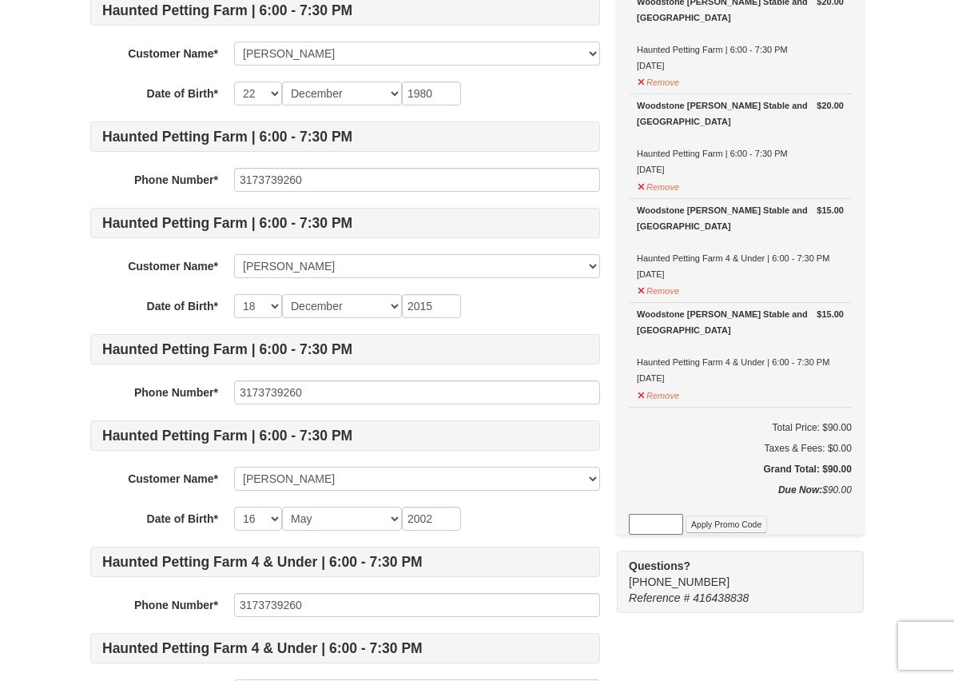
click at [725, 640] on div "Some of the items in your itinerary require some additional information. Please…" at bounding box center [476, 430] width 773 height 1166
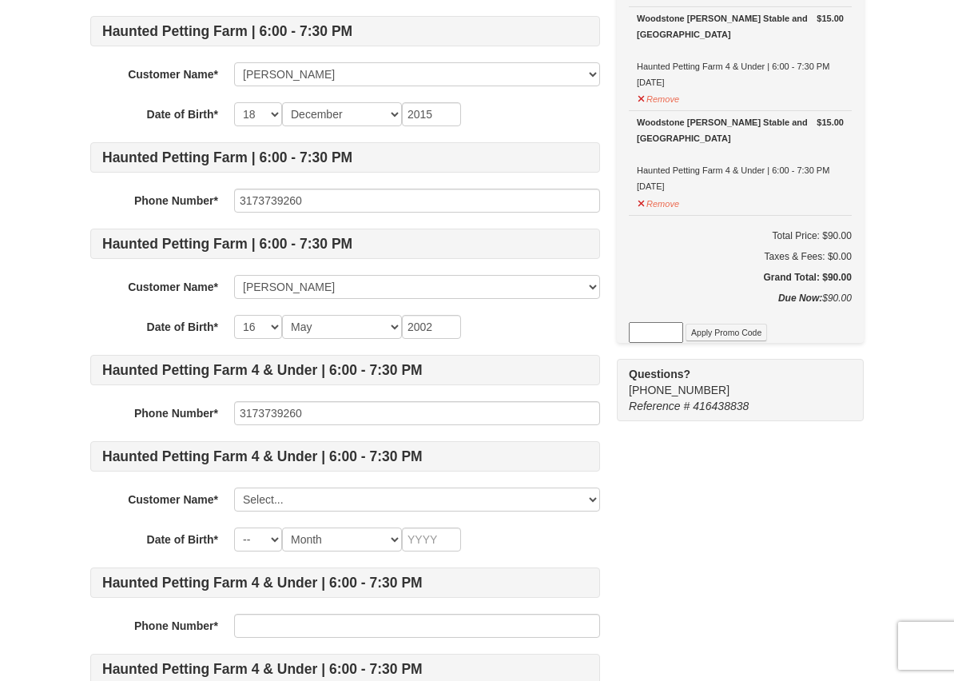
scroll to position [511, 0]
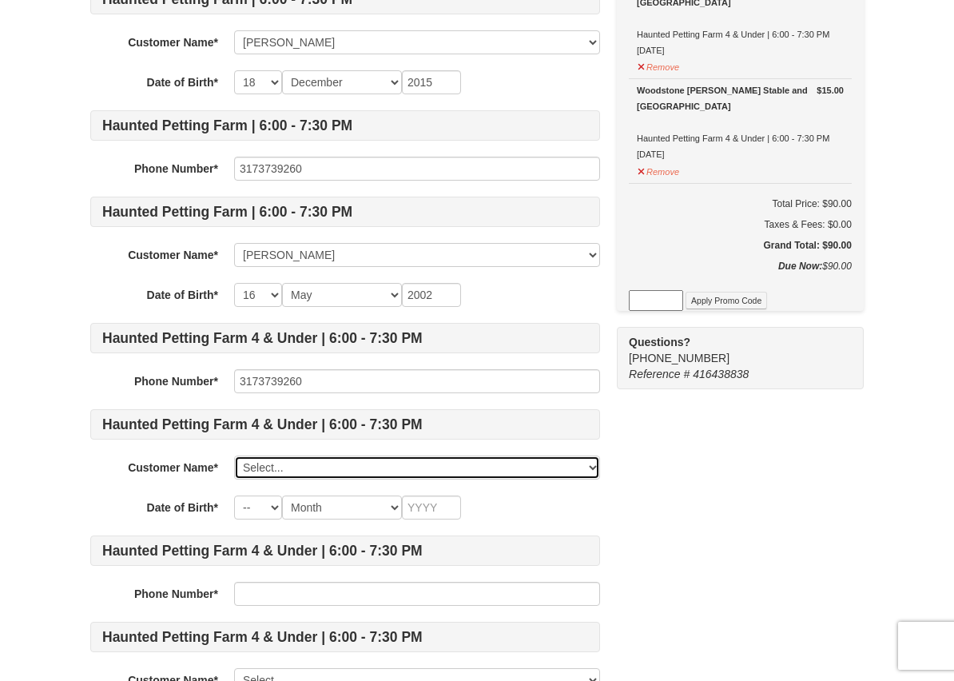
click at [441, 466] on select "Select... Lindsay Williams Avery Williams jordyn williams Liza Williams Blandin…" at bounding box center [417, 467] width 366 height 24
select select "28326910"
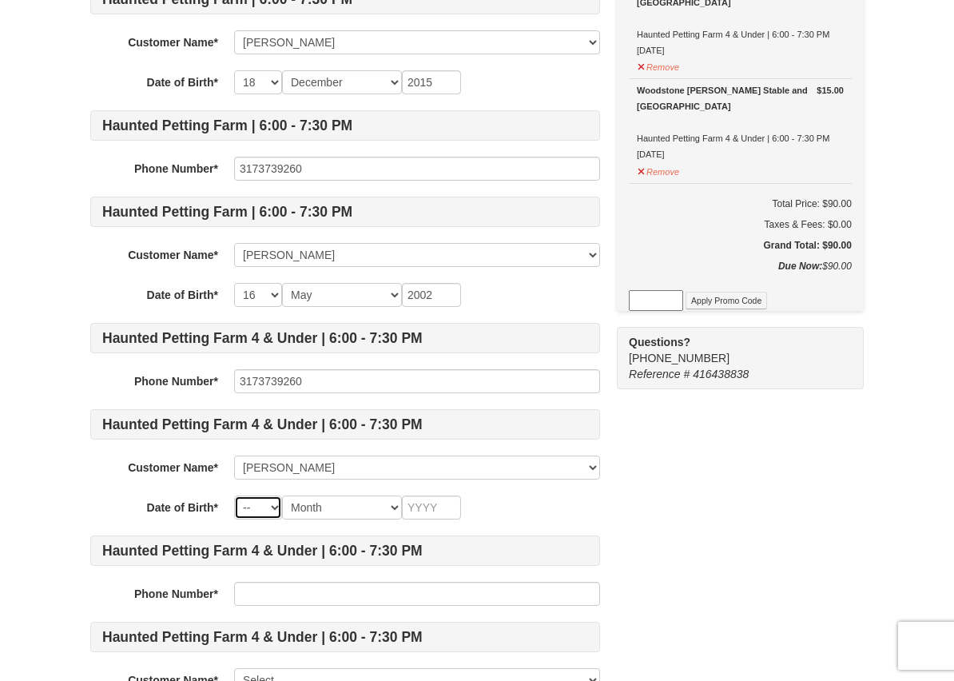
click at [268, 507] on select "-- 01 02 03 04 05 06 07 08 09 10 11 12 13 14 15 16 17 18 19 20 21 22 23 24 25 2…" at bounding box center [258, 507] width 48 height 24
select select "21"
click at [343, 503] on select "Month January February March April May June July August September October Novem…" at bounding box center [342, 507] width 120 height 24
select select "08"
click at [270, 509] on select "-- 01 02 03 04 05 06 07 08 09 10 11 12 13 14 15 16 17 18 19 20 21 22 23 24 25 2…" at bounding box center [258, 507] width 48 height 24
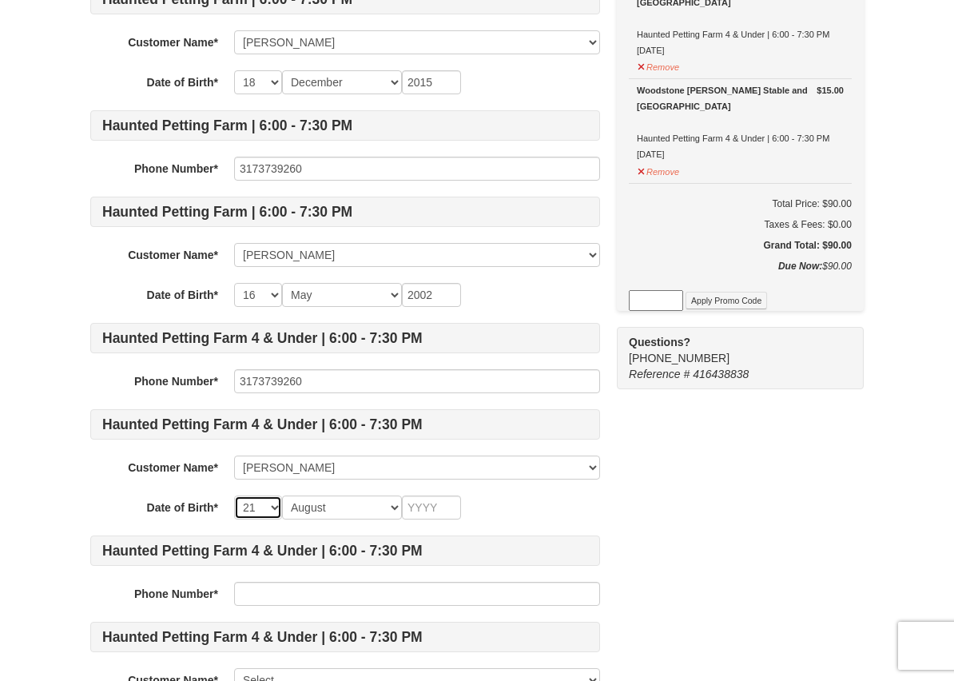
select select "10"
click at [431, 506] on input "text" at bounding box center [431, 507] width 59 height 24
type input "2021"
click at [413, 595] on input "text" at bounding box center [417, 594] width 366 height 24
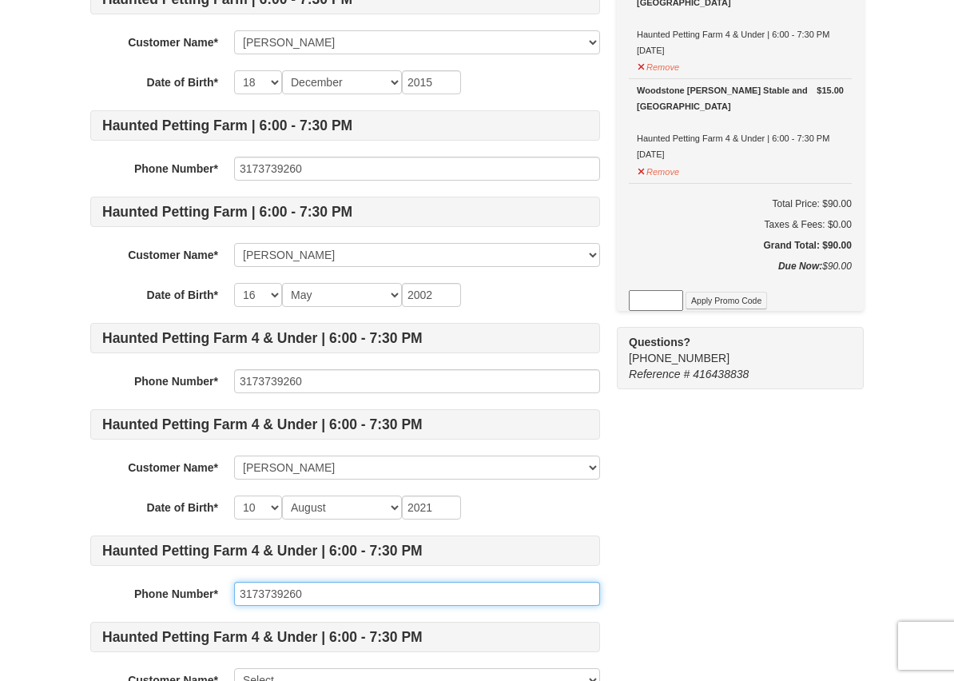
type input "3173739260"
click at [726, 622] on div "Some of the items in your itinerary require some additional information. Please…" at bounding box center [476, 206] width 773 height 1166
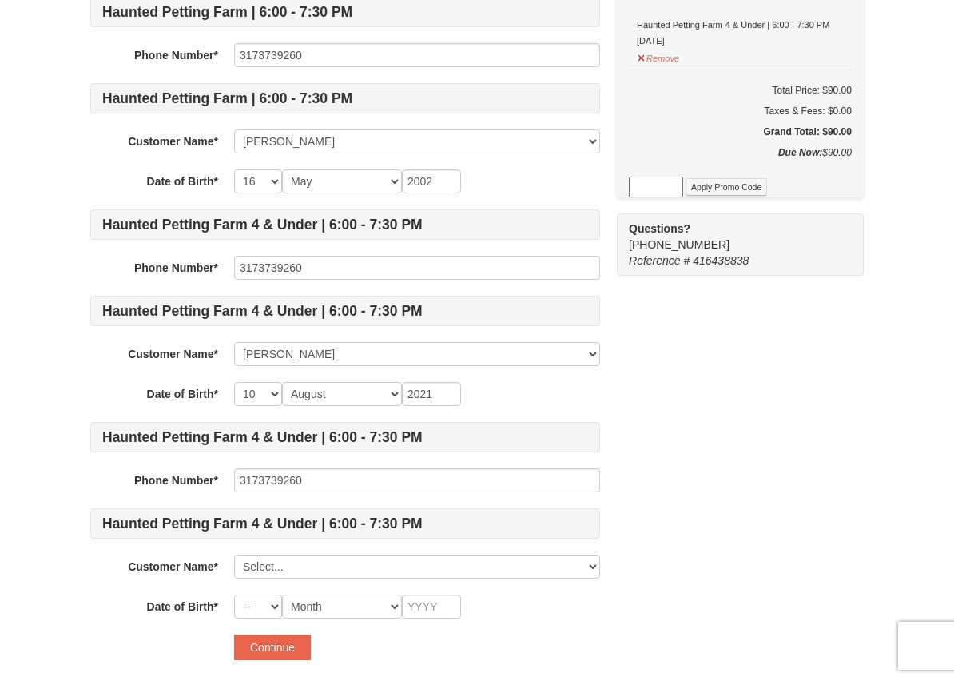
scroll to position [639, 0]
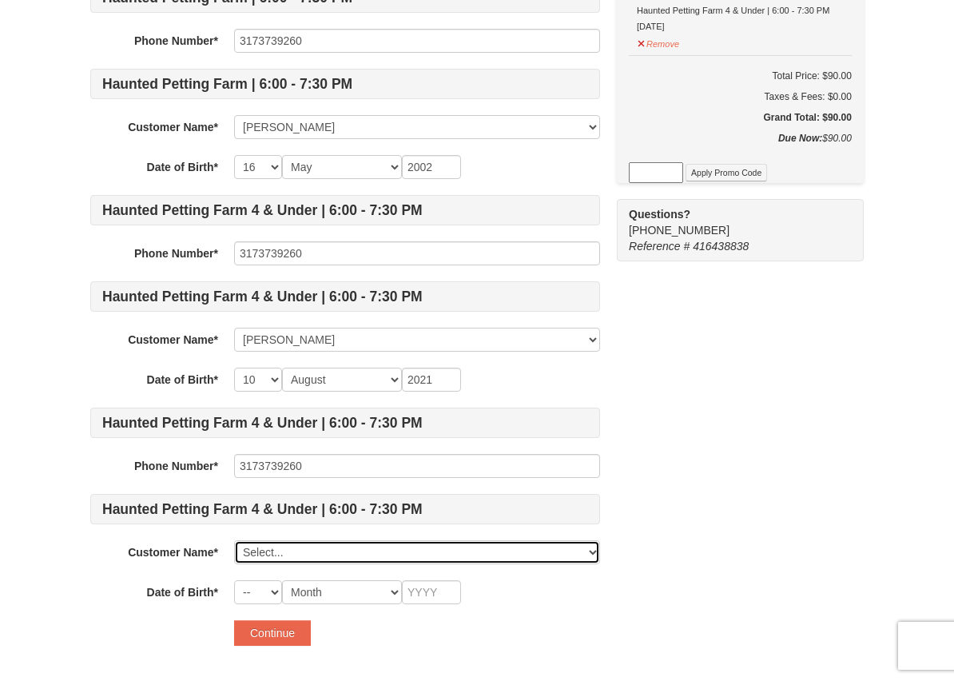
click at [503, 554] on select "Select... Lindsay Williams Avery Williams jordyn williams Liza Williams Blandin…" at bounding box center [417, 552] width 366 height 24
select select "28326914"
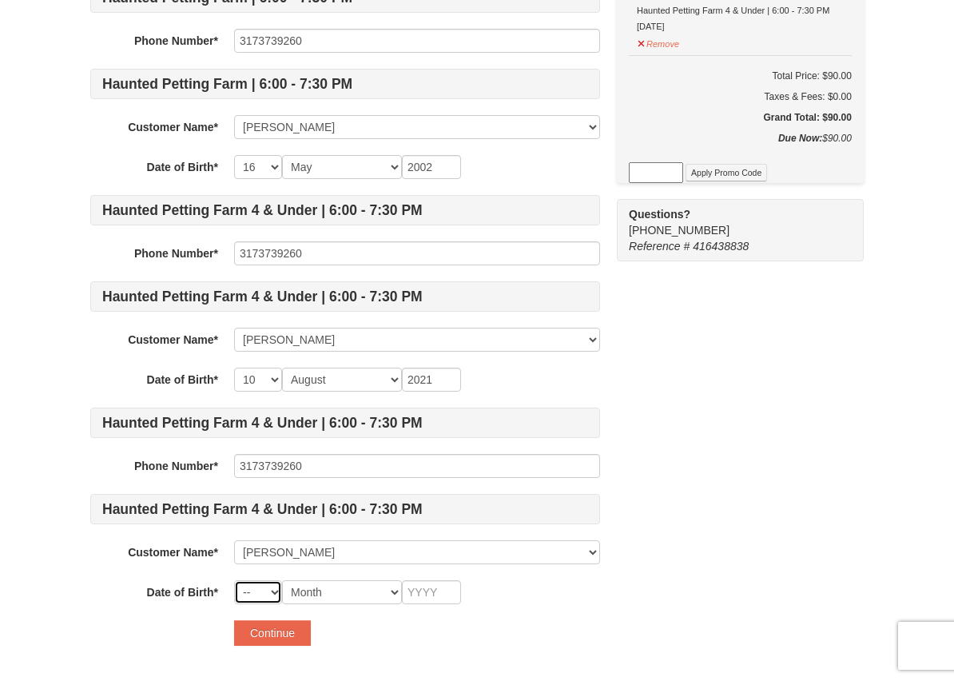
click at [264, 592] on select "-- 01 02 03 04 05 06 07 08 09 10 11 12 13 14 15 16 17 18 19 20 21 22 23 24 25 2…" at bounding box center [258, 592] width 48 height 24
select select "10"
click at [355, 594] on select "Month January February March April May June July August September October Novem…" at bounding box center [342, 592] width 120 height 24
select select "08"
click at [445, 594] on input "text" at bounding box center [431, 592] width 59 height 24
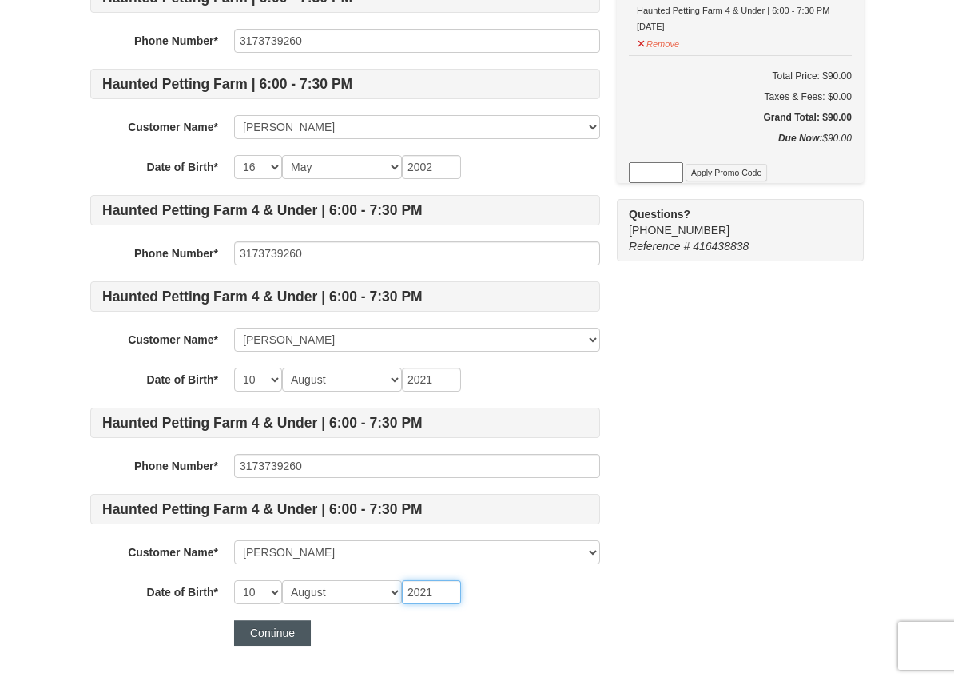
type input "2021"
click at [296, 628] on button "Continue" at bounding box center [272, 633] width 77 height 26
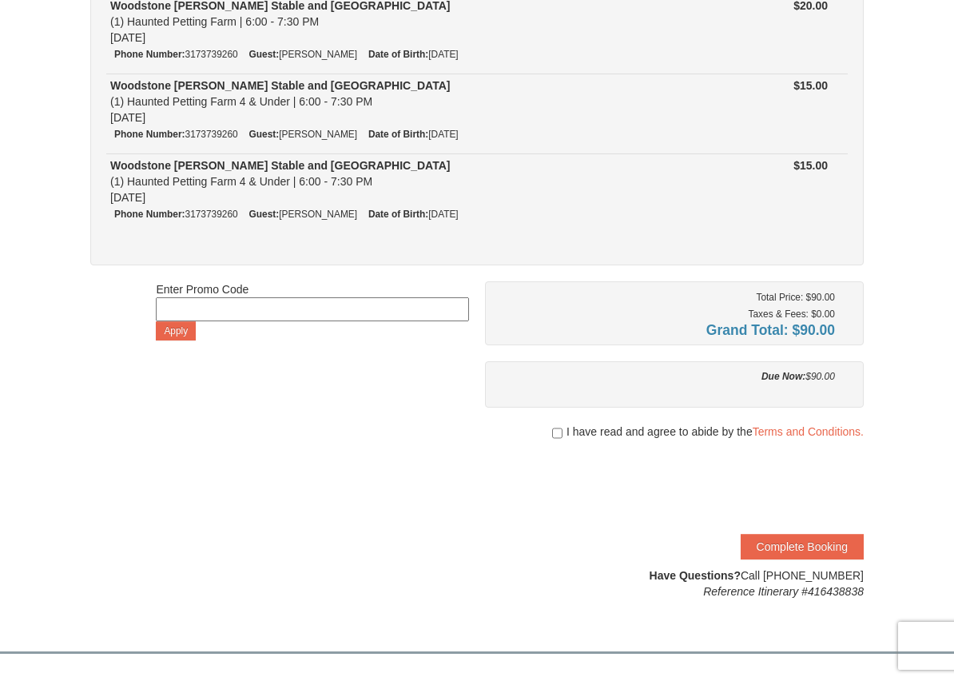
scroll to position [352, 0]
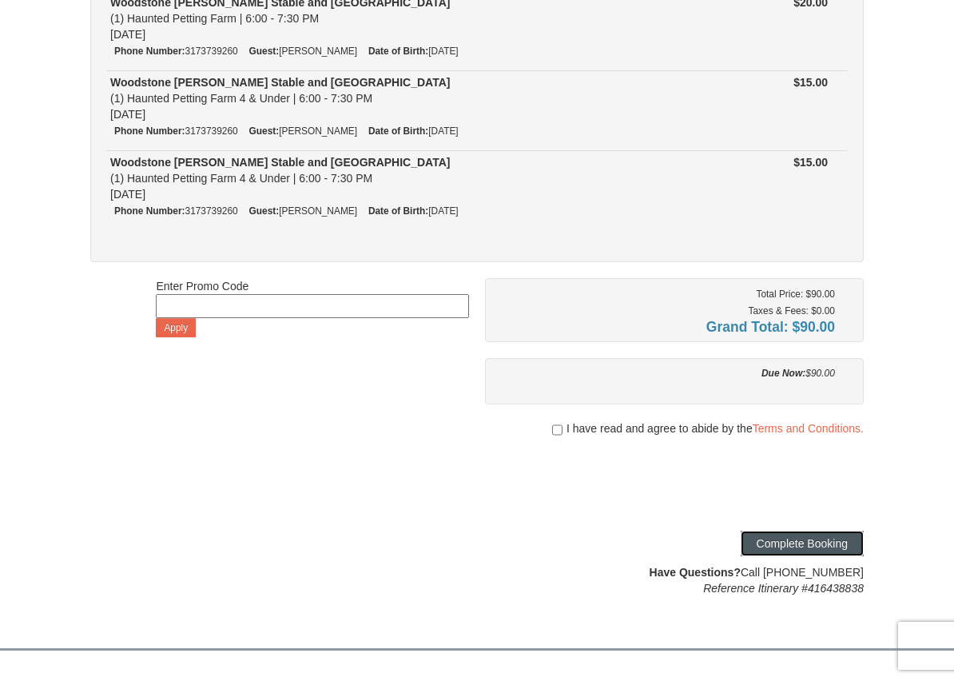
click at [781, 539] on button "Complete Booking" at bounding box center [802, 544] width 123 height 26
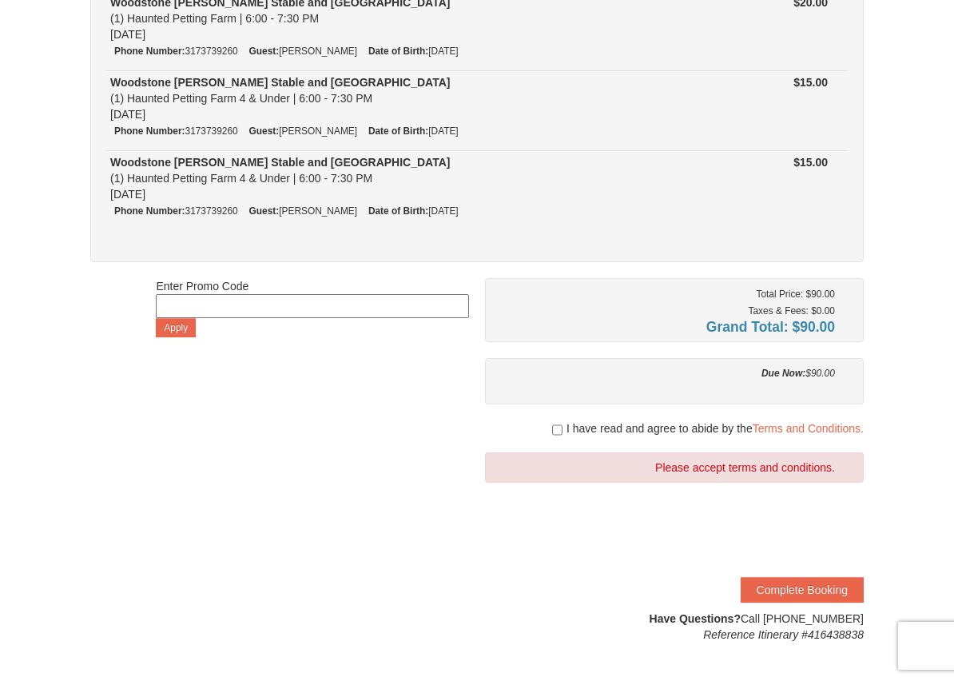
click at [559, 436] on div at bounding box center [674, 444] width 379 height 16
click at [560, 429] on div "I have read and agree to abide by the Terms and Conditions." at bounding box center [674, 428] width 379 height 16
click at [553, 427] on input "checkbox" at bounding box center [557, 429] width 10 height 13
checkbox input "true"
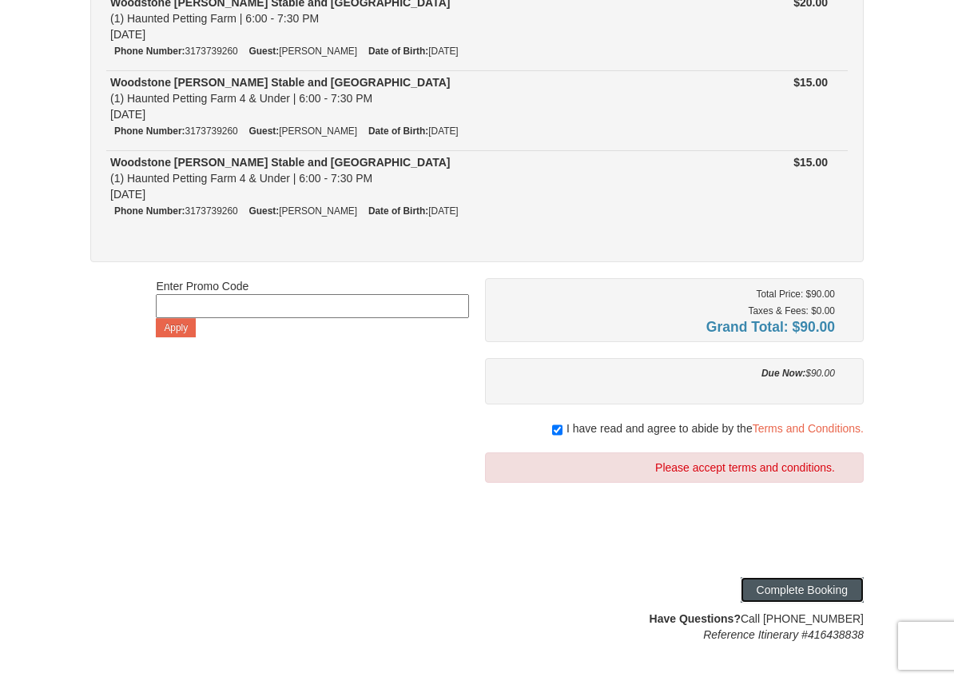
click at [786, 584] on button "Complete Booking" at bounding box center [802, 590] width 123 height 26
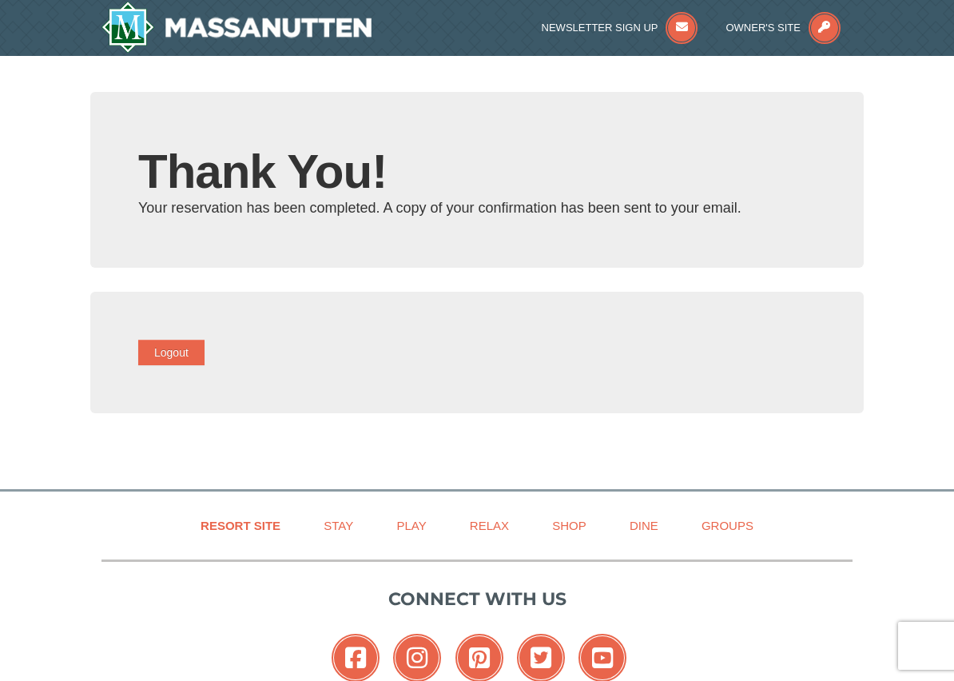
type input "[EMAIL_ADDRESS][DOMAIN_NAME]"
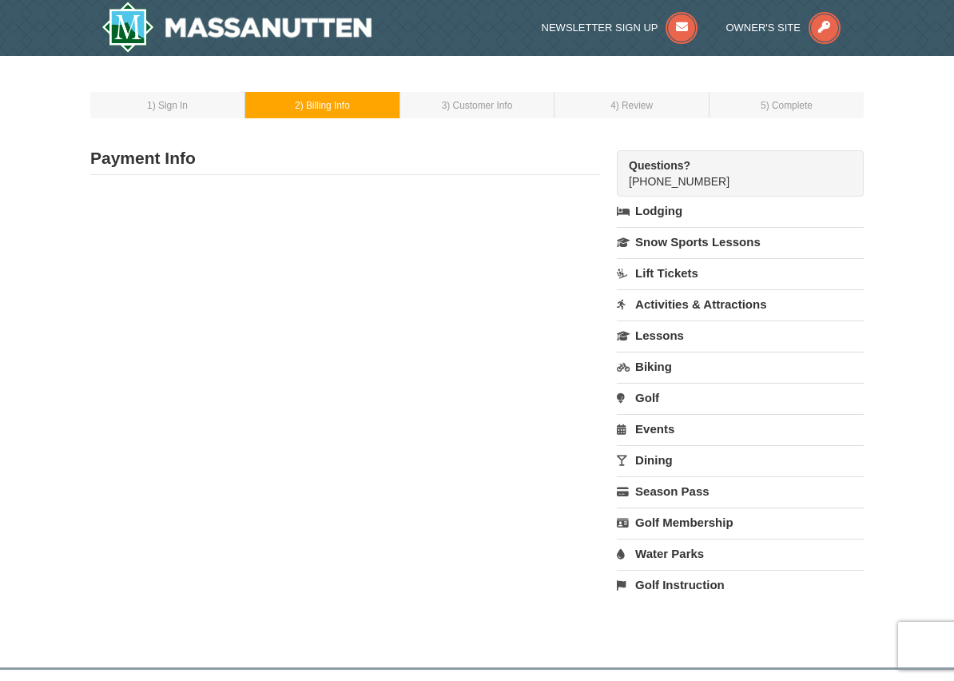
click at [652, 459] on link "Dining" at bounding box center [740, 460] width 247 height 30
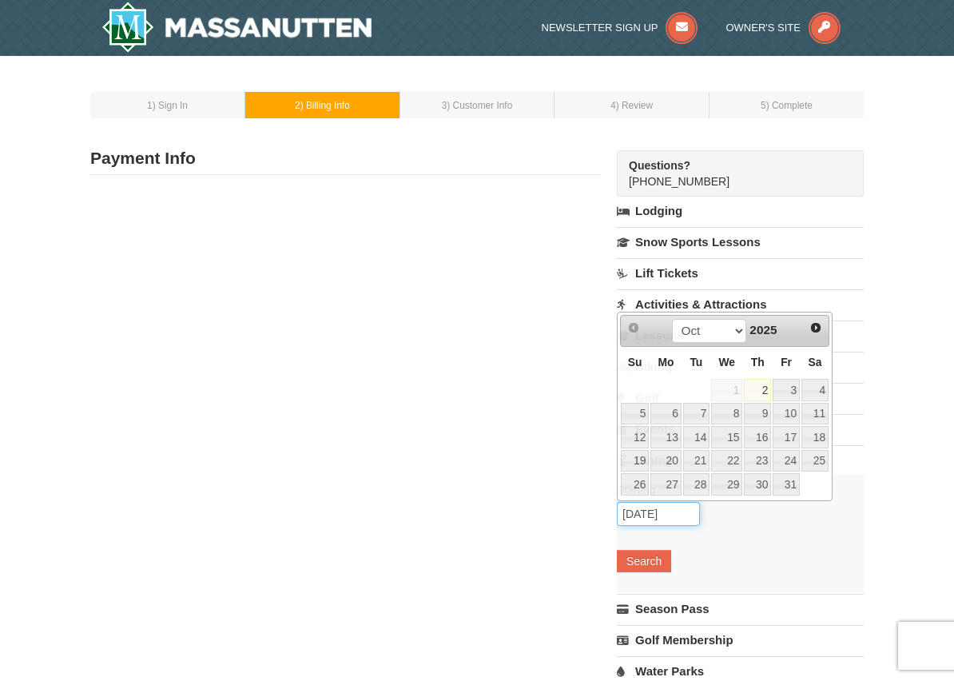
click at [658, 515] on input "[DATE]" at bounding box center [658, 514] width 83 height 24
click at [638, 464] on link "19" at bounding box center [635, 461] width 28 height 22
type input "[DATE]"
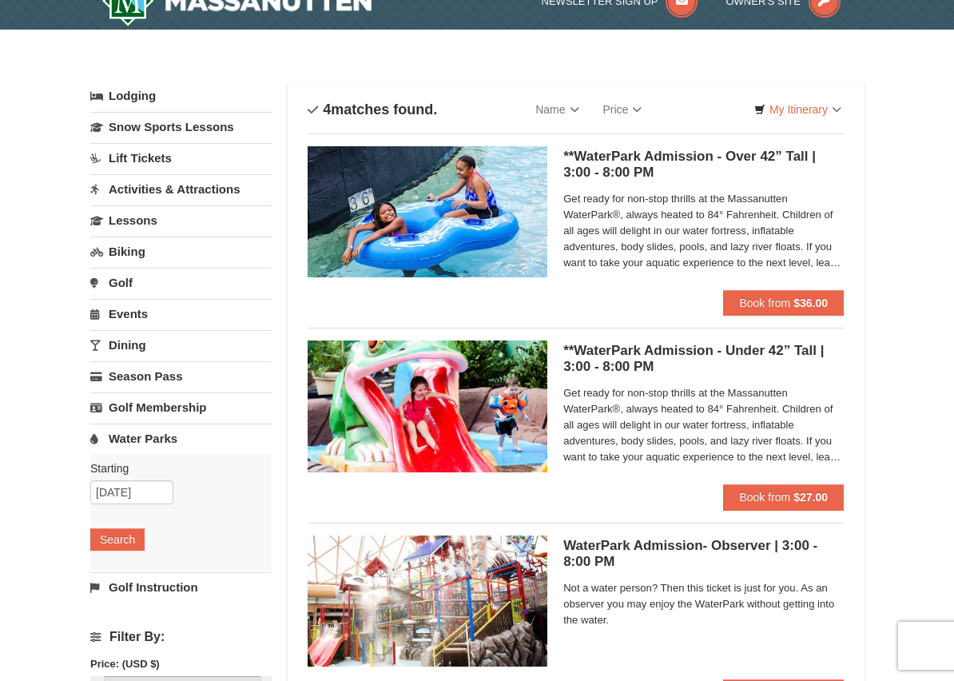
select select "10"
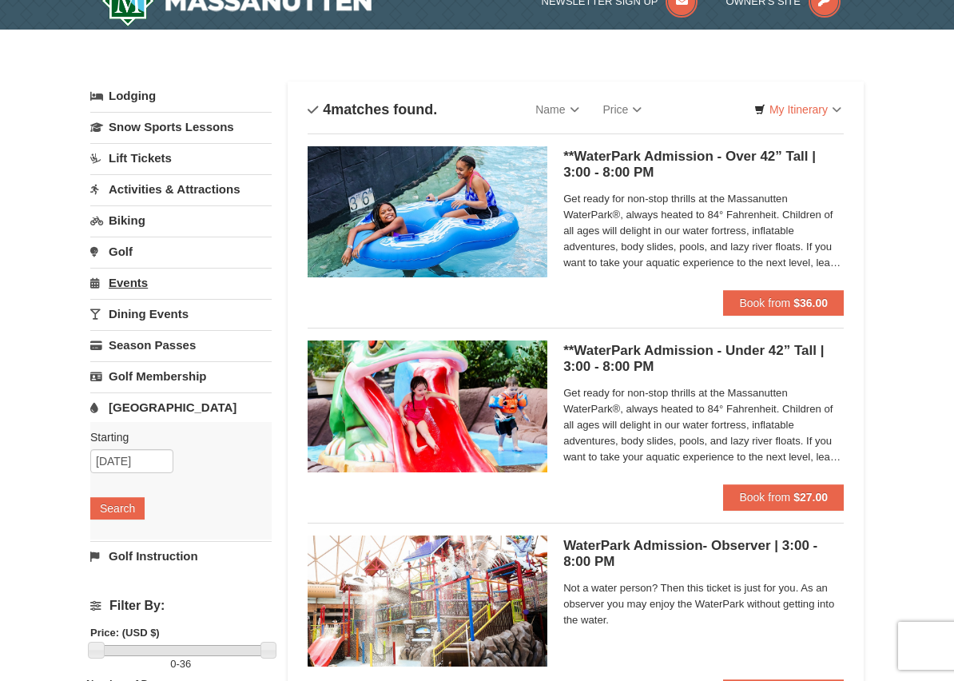
scroll to position [5, 0]
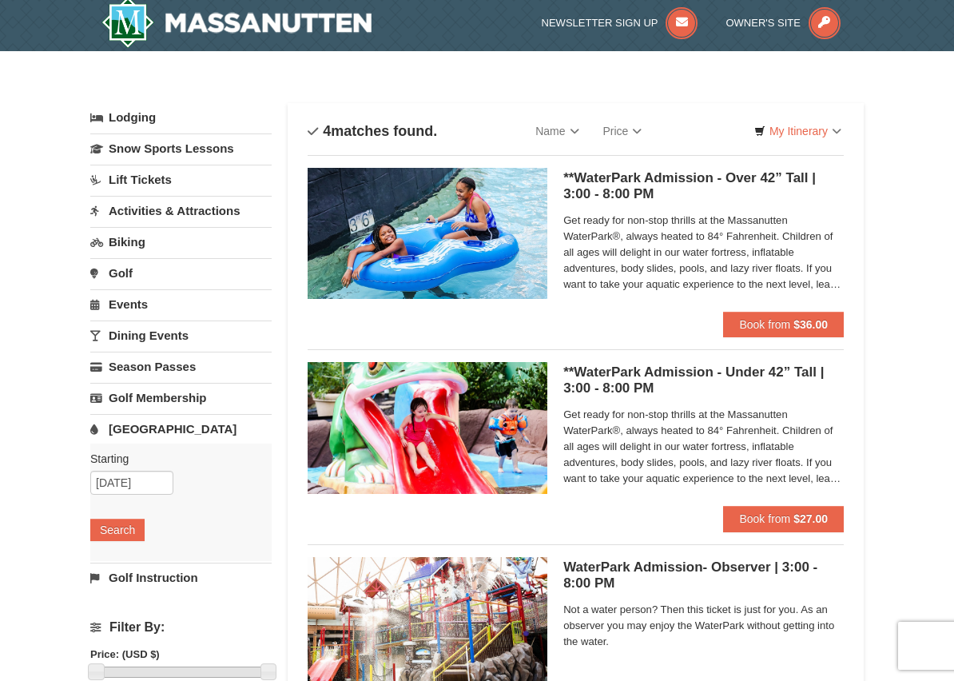
click at [173, 314] on link "Events" at bounding box center [180, 304] width 181 height 30
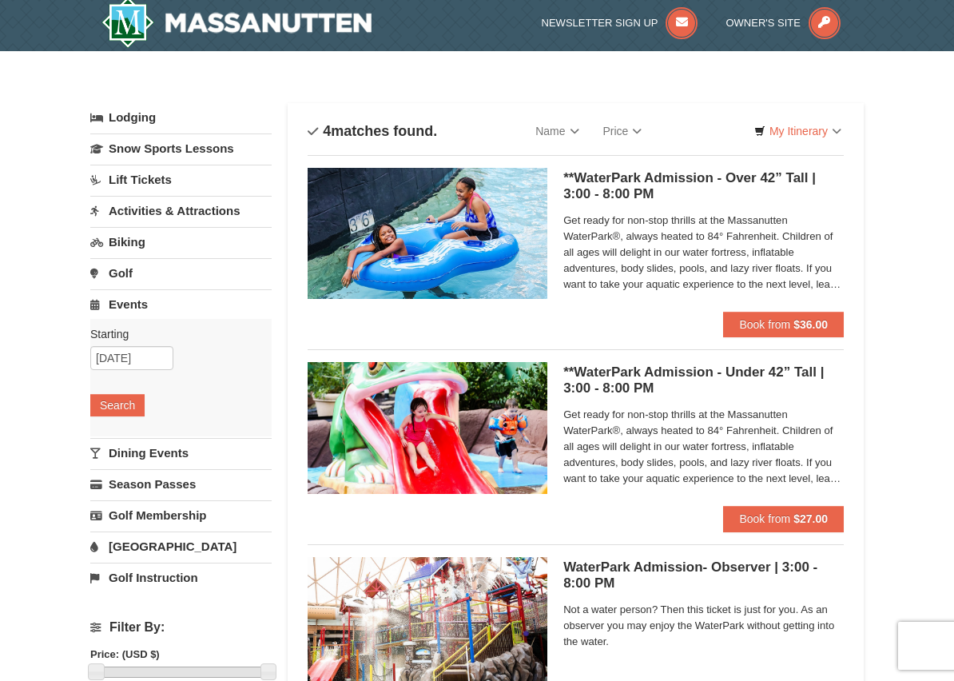
click at [160, 454] on link "Dining Events" at bounding box center [180, 453] width 181 height 30
click at [157, 391] on input "[DATE]" at bounding box center [131, 389] width 83 height 24
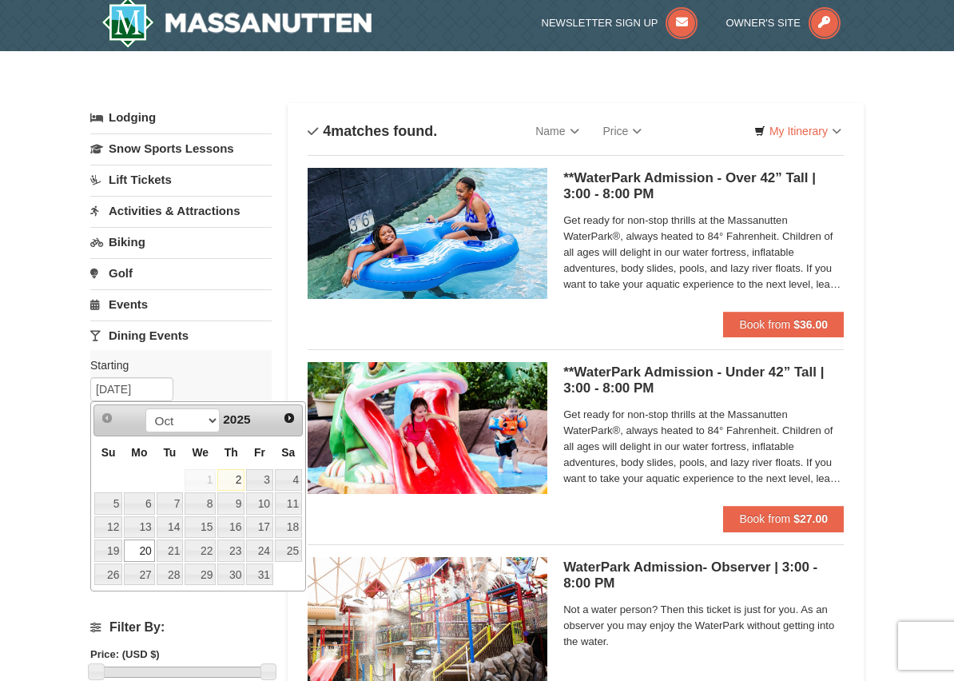
click at [145, 546] on link "20" at bounding box center [139, 550] width 30 height 22
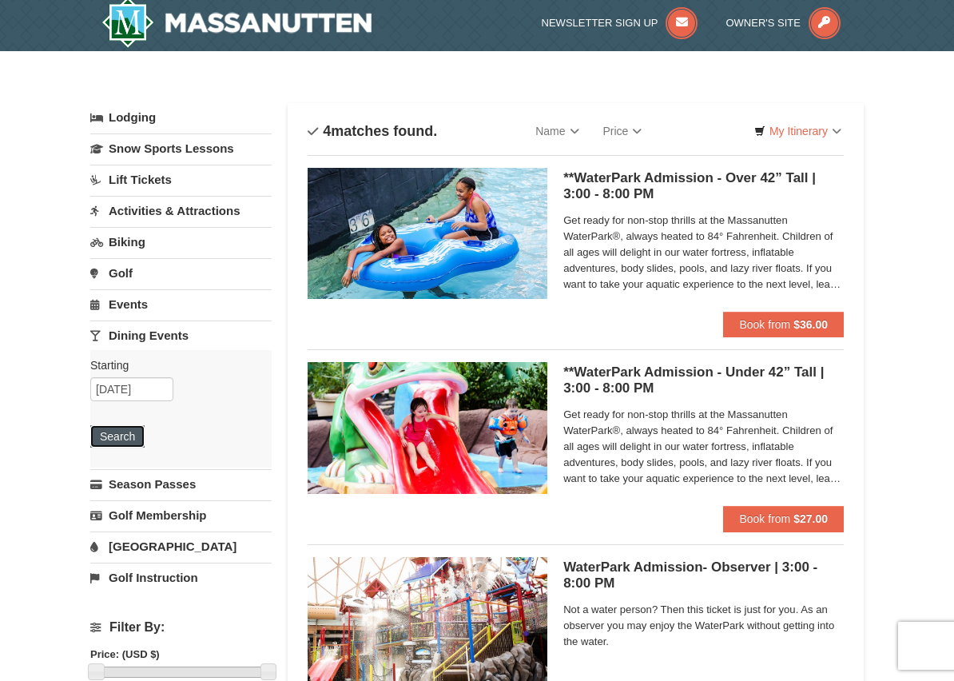
click at [121, 438] on button "Search" at bounding box center [117, 436] width 54 height 22
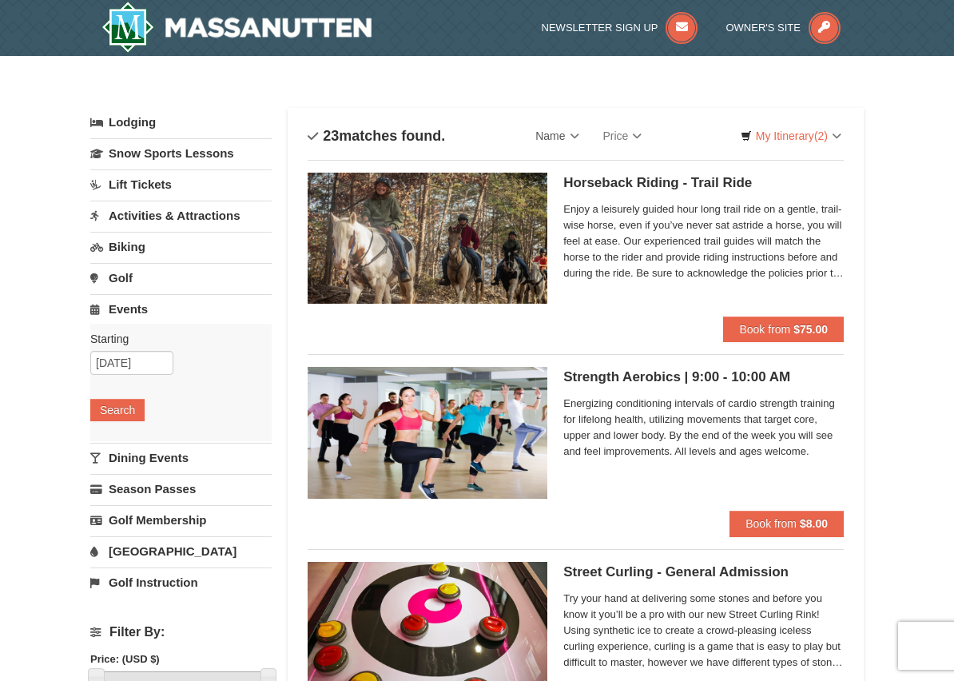
click at [159, 224] on link "Activities & Attractions" at bounding box center [180, 216] width 181 height 30
click at [159, 210] on link "Activities & Attractions" at bounding box center [180, 216] width 181 height 30
click at [134, 236] on link "Biking" at bounding box center [180, 247] width 181 height 30
click at [157, 459] on link "Dining Events" at bounding box center [180, 458] width 181 height 30
click at [141, 246] on link "Biking" at bounding box center [180, 247] width 181 height 30
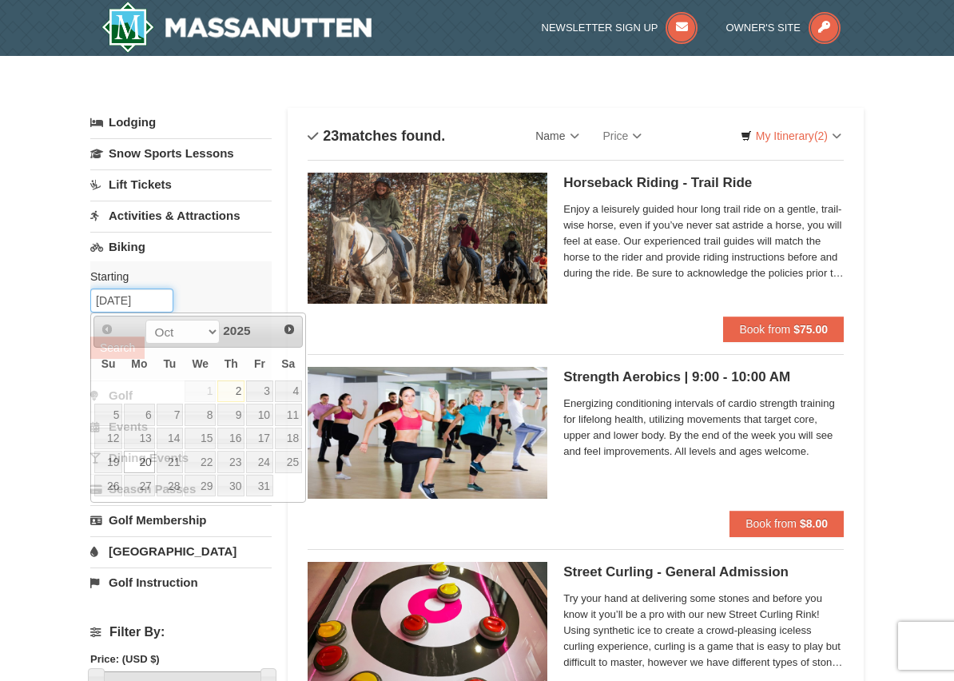
click at [153, 302] on input "10/20/2025" at bounding box center [131, 300] width 83 height 24
click at [164, 457] on link "21" at bounding box center [170, 462] width 27 height 22
type input "[DATE]"
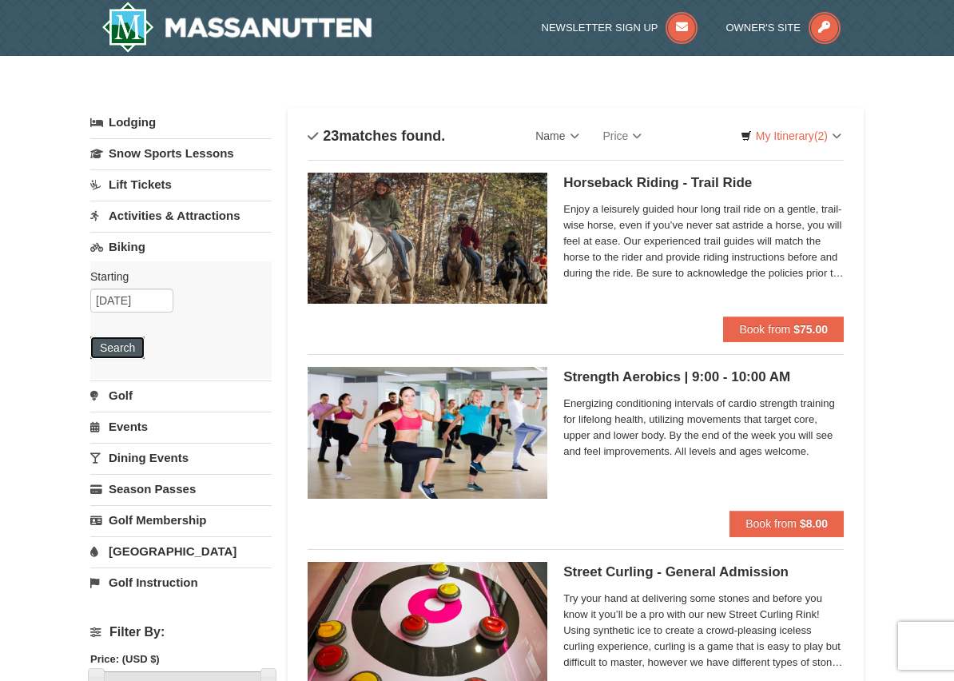
click at [122, 348] on button "Search" at bounding box center [117, 347] width 54 height 22
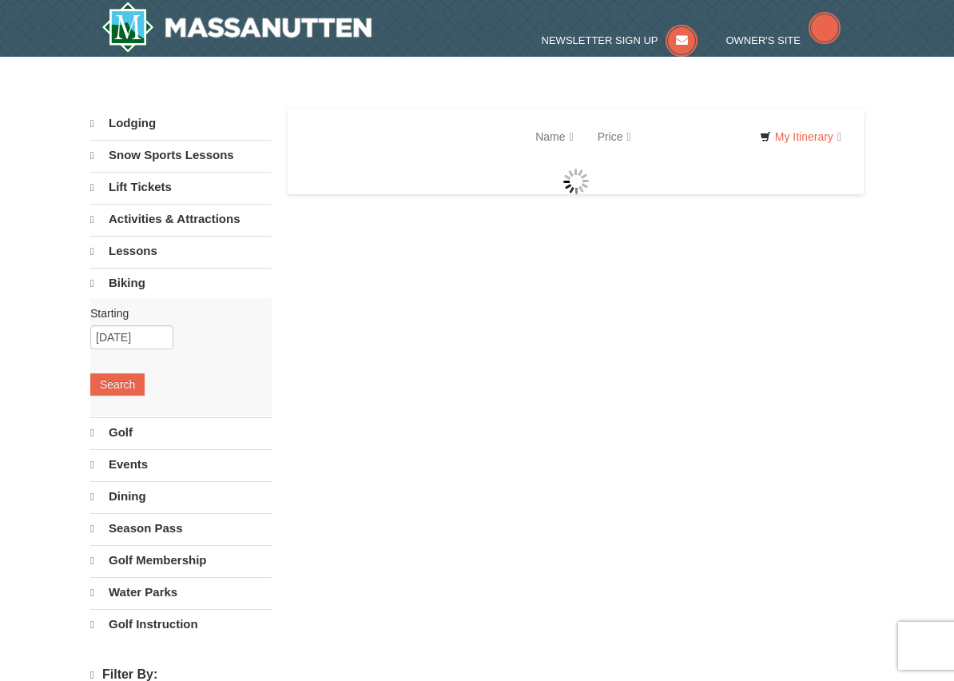
select select "10"
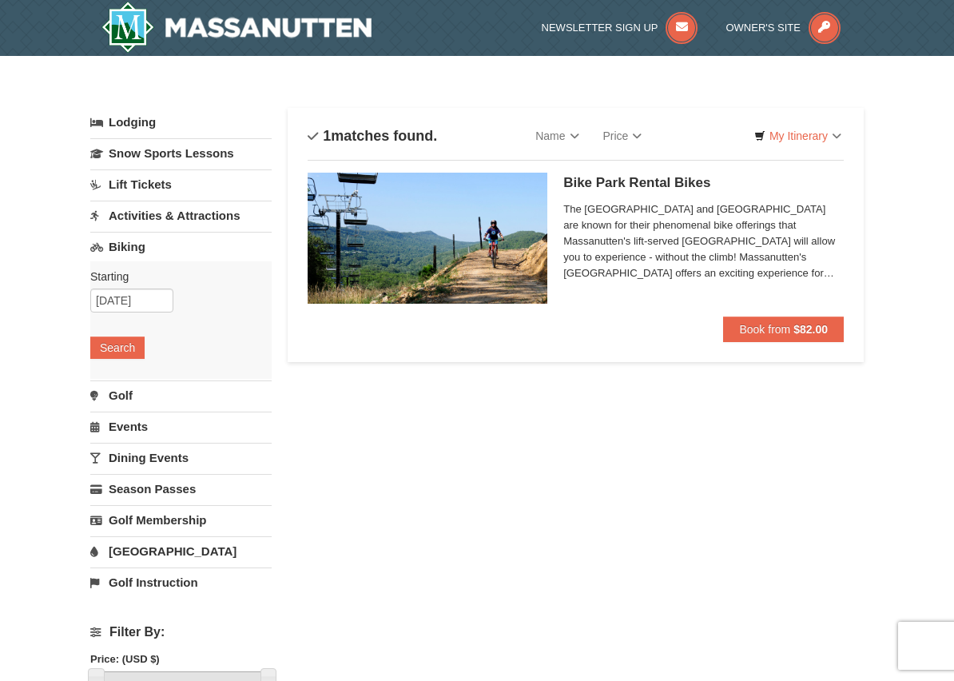
click at [144, 185] on link "Lift Tickets" at bounding box center [180, 184] width 181 height 30
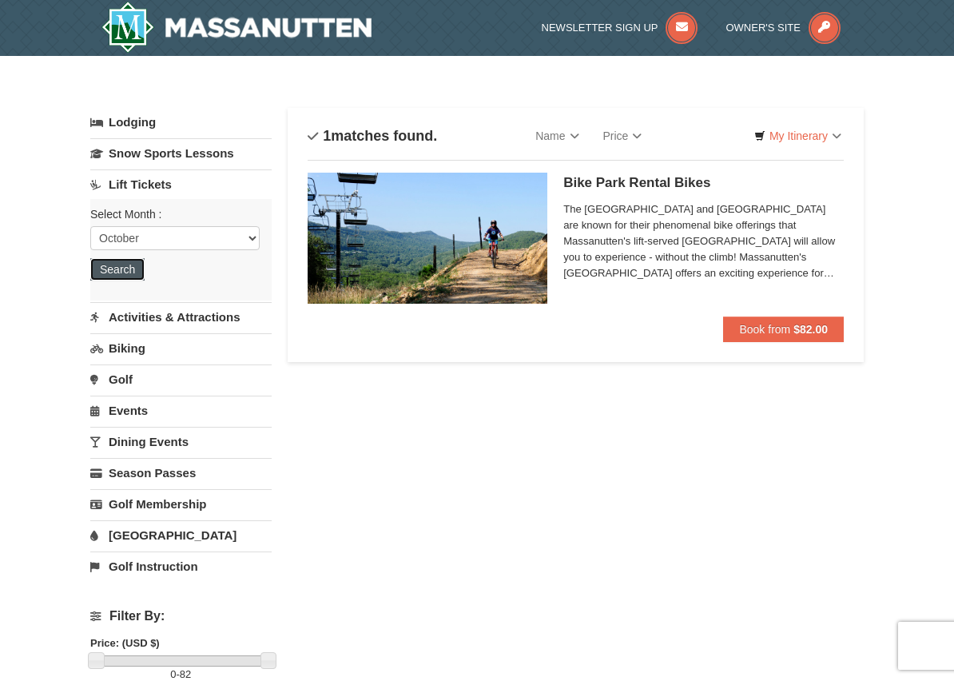
click at [124, 268] on button "Search" at bounding box center [117, 269] width 54 height 22
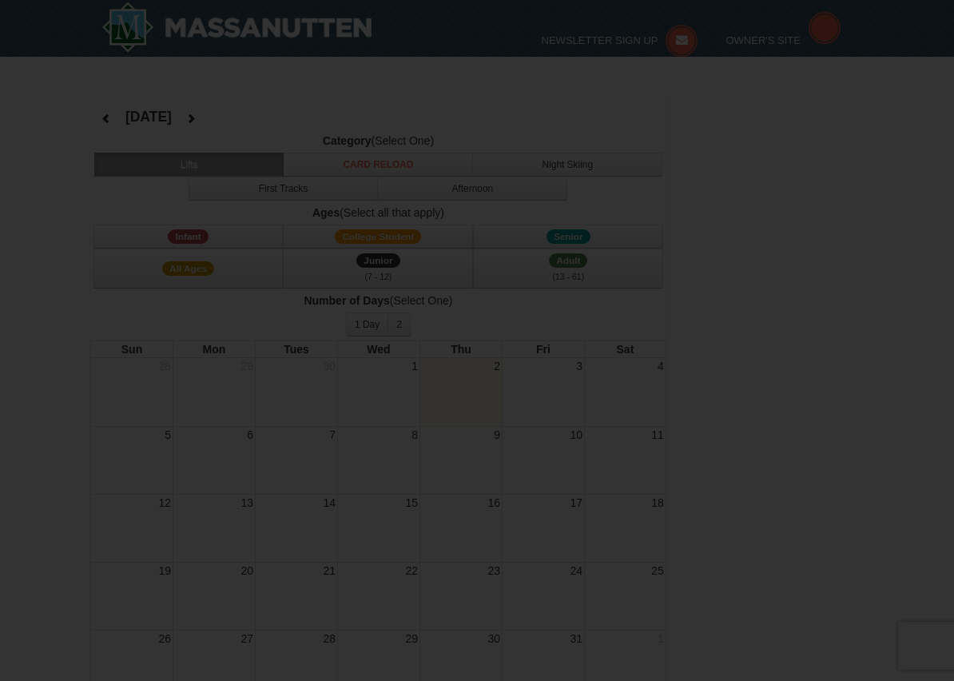
select select "10"
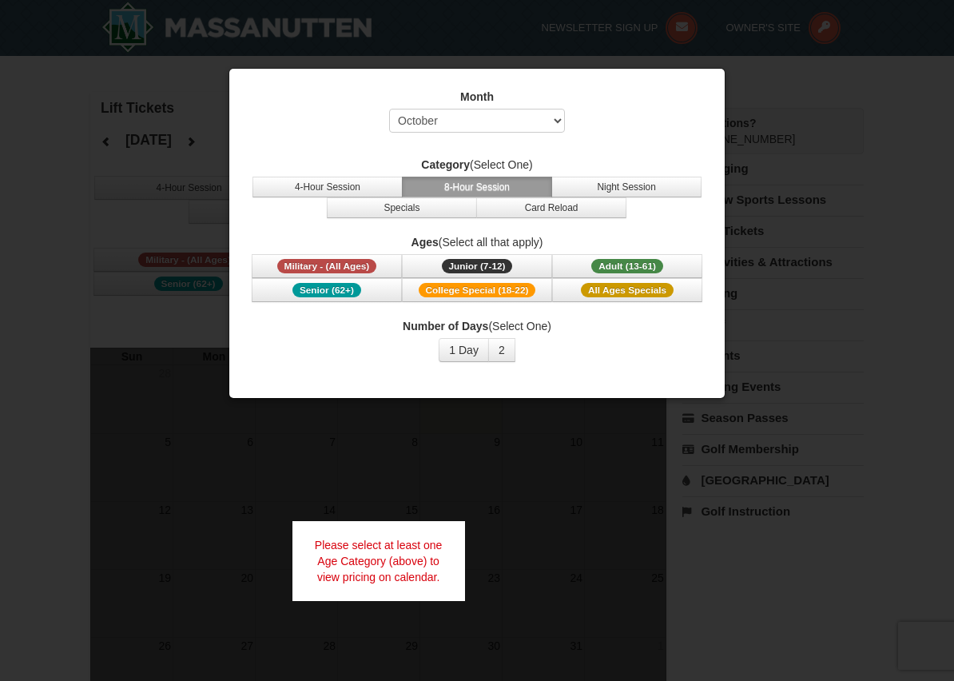
click at [818, 147] on div at bounding box center [477, 340] width 954 height 681
click at [472, 512] on div at bounding box center [477, 340] width 954 height 681
